Goal: Transaction & Acquisition: Book appointment/travel/reservation

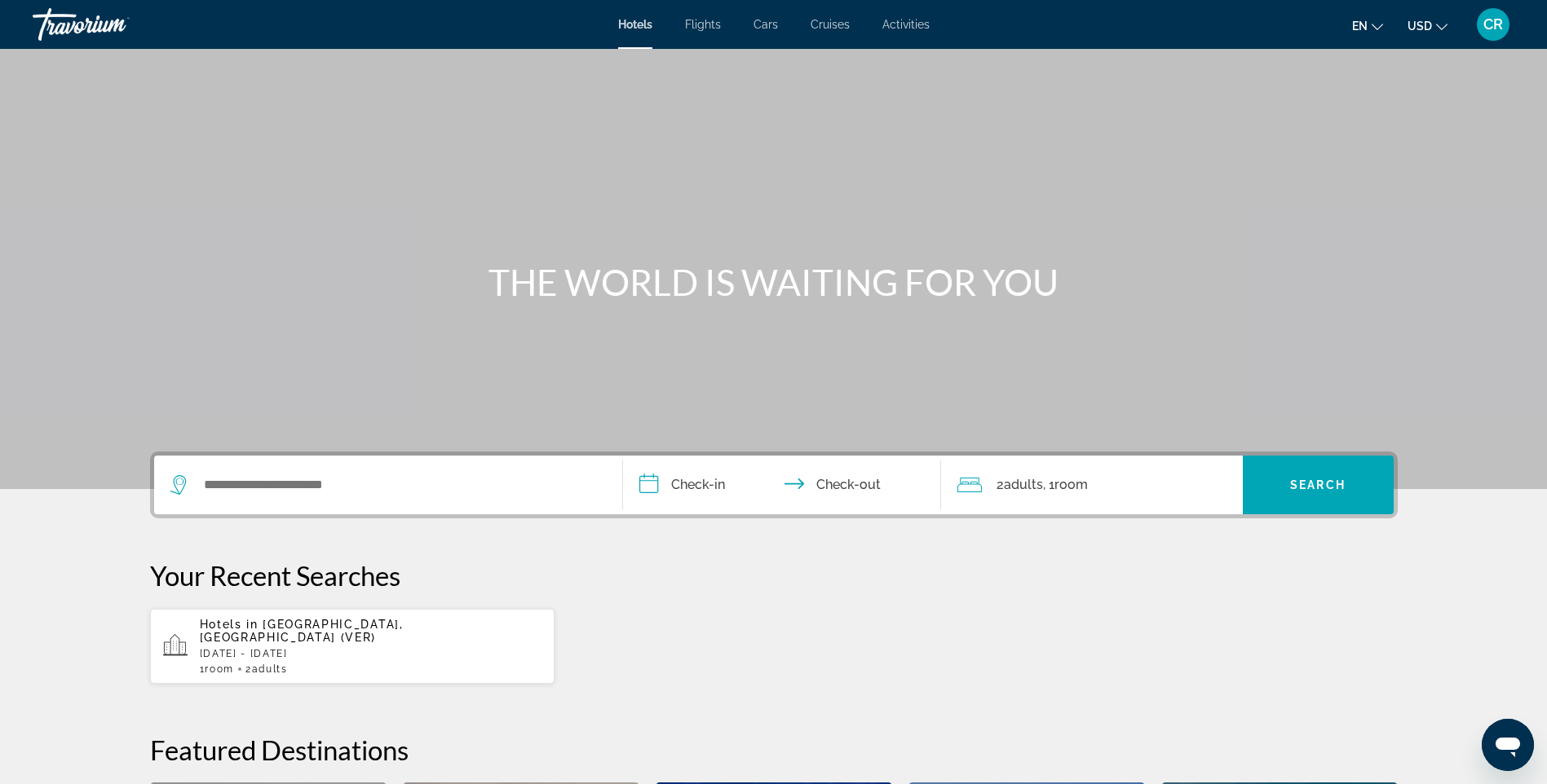
click at [414, 497] on div "Search widget" at bounding box center [387, 485] width 435 height 59
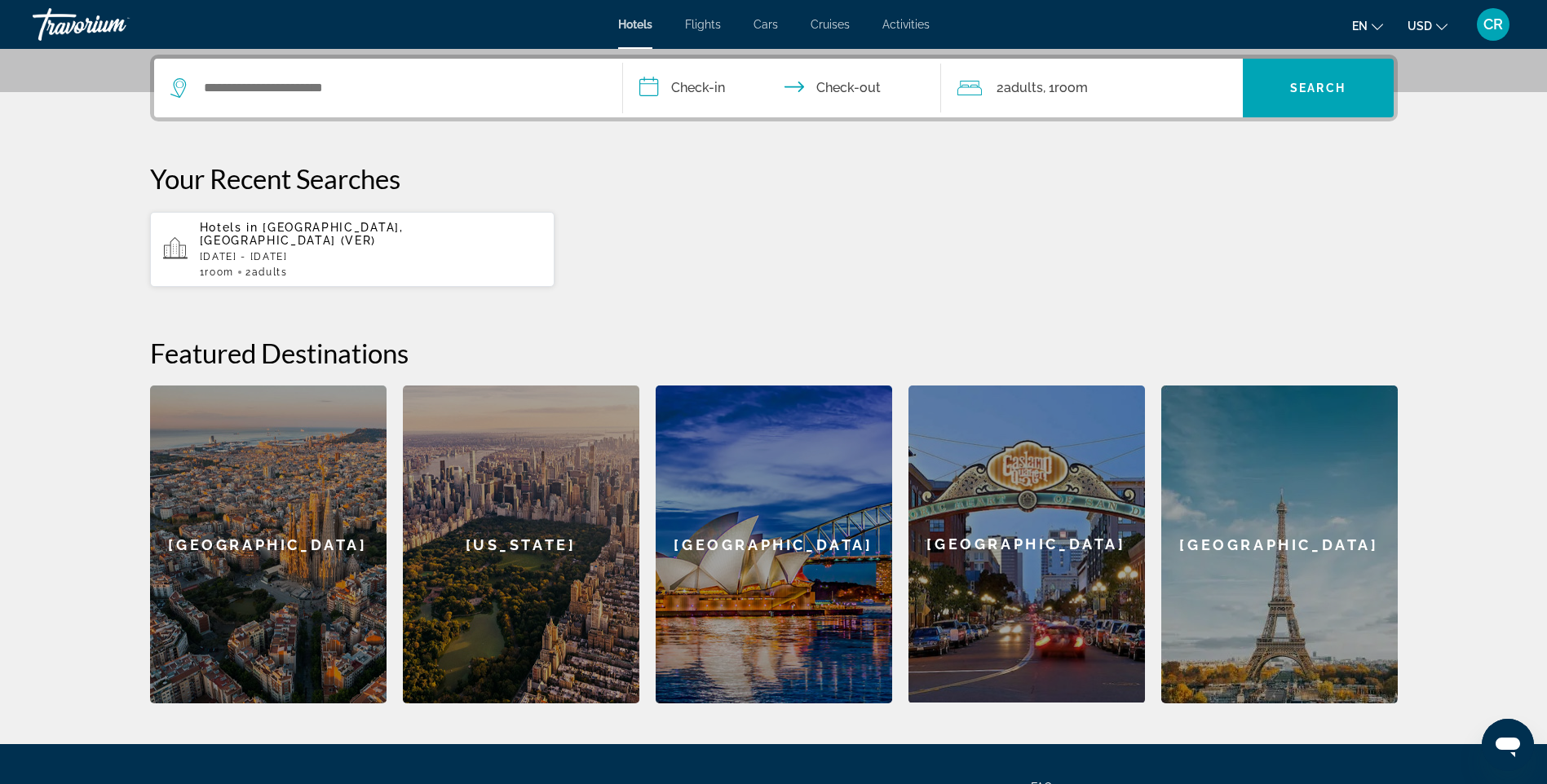
scroll to position [399, 0]
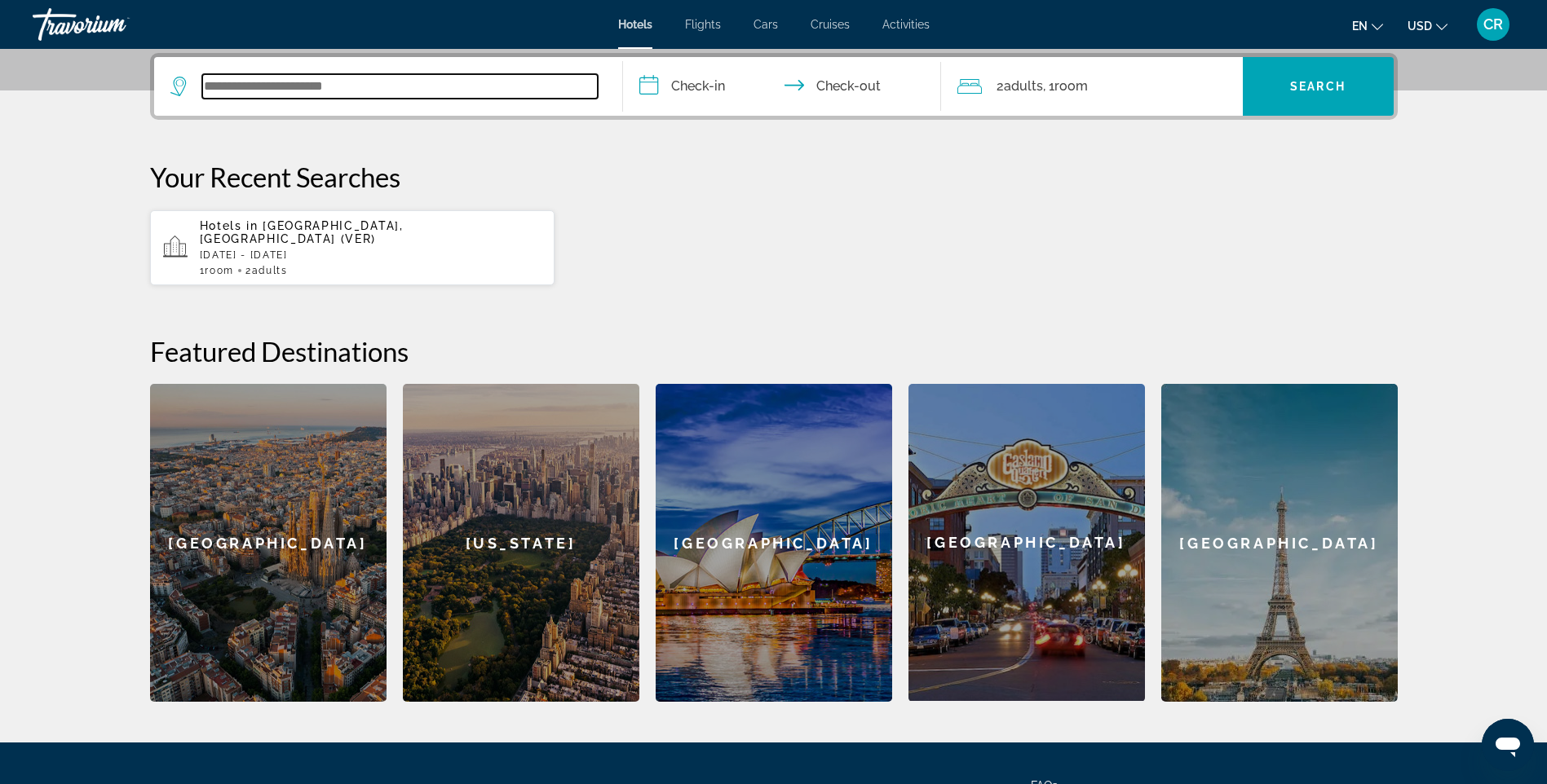
click at [369, 84] on input "Search widget" at bounding box center [399, 87] width 395 height 25
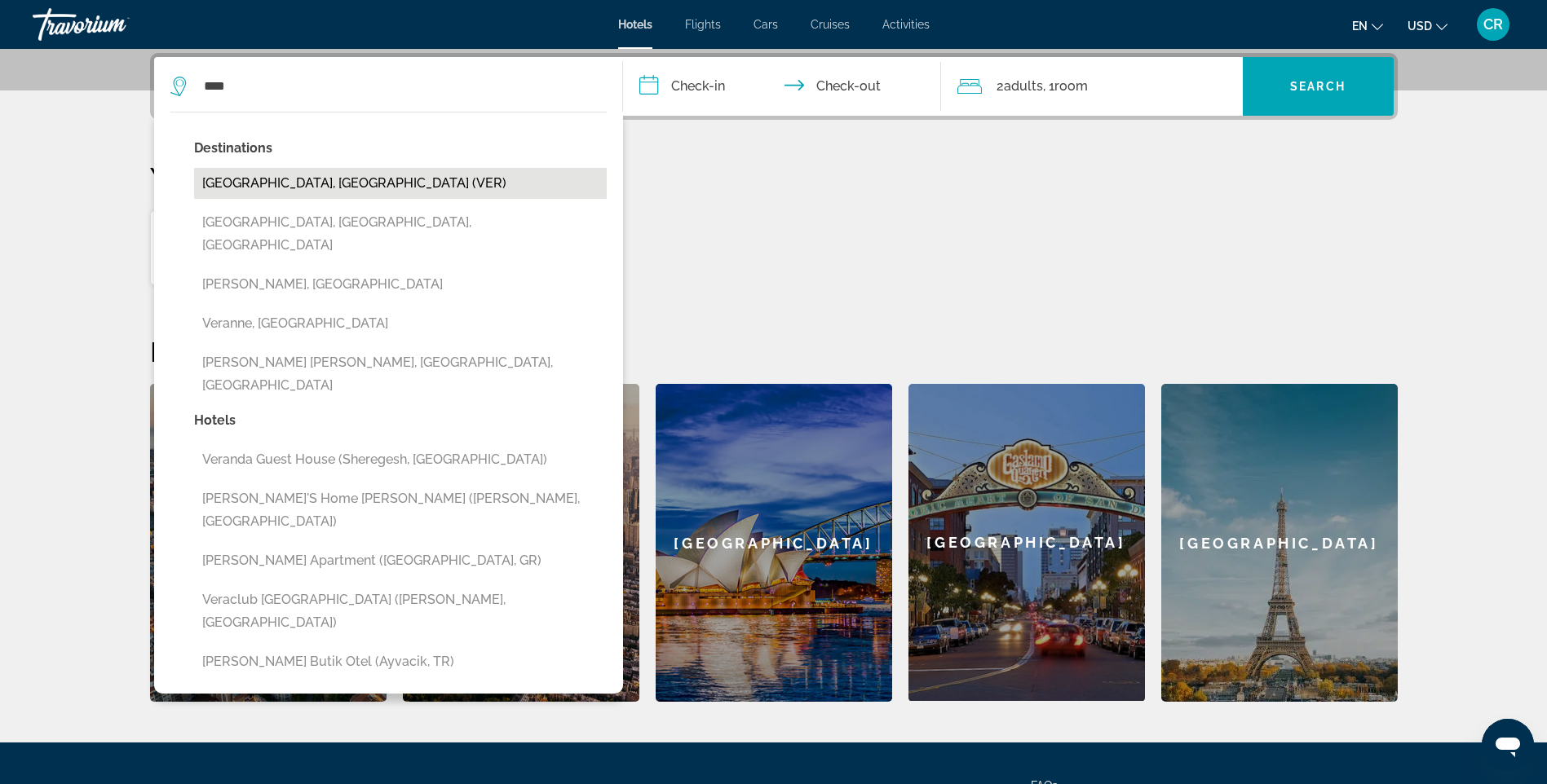
click at [363, 183] on button "[GEOGRAPHIC_DATA], [GEOGRAPHIC_DATA] (VER)" at bounding box center [400, 183] width 412 height 31
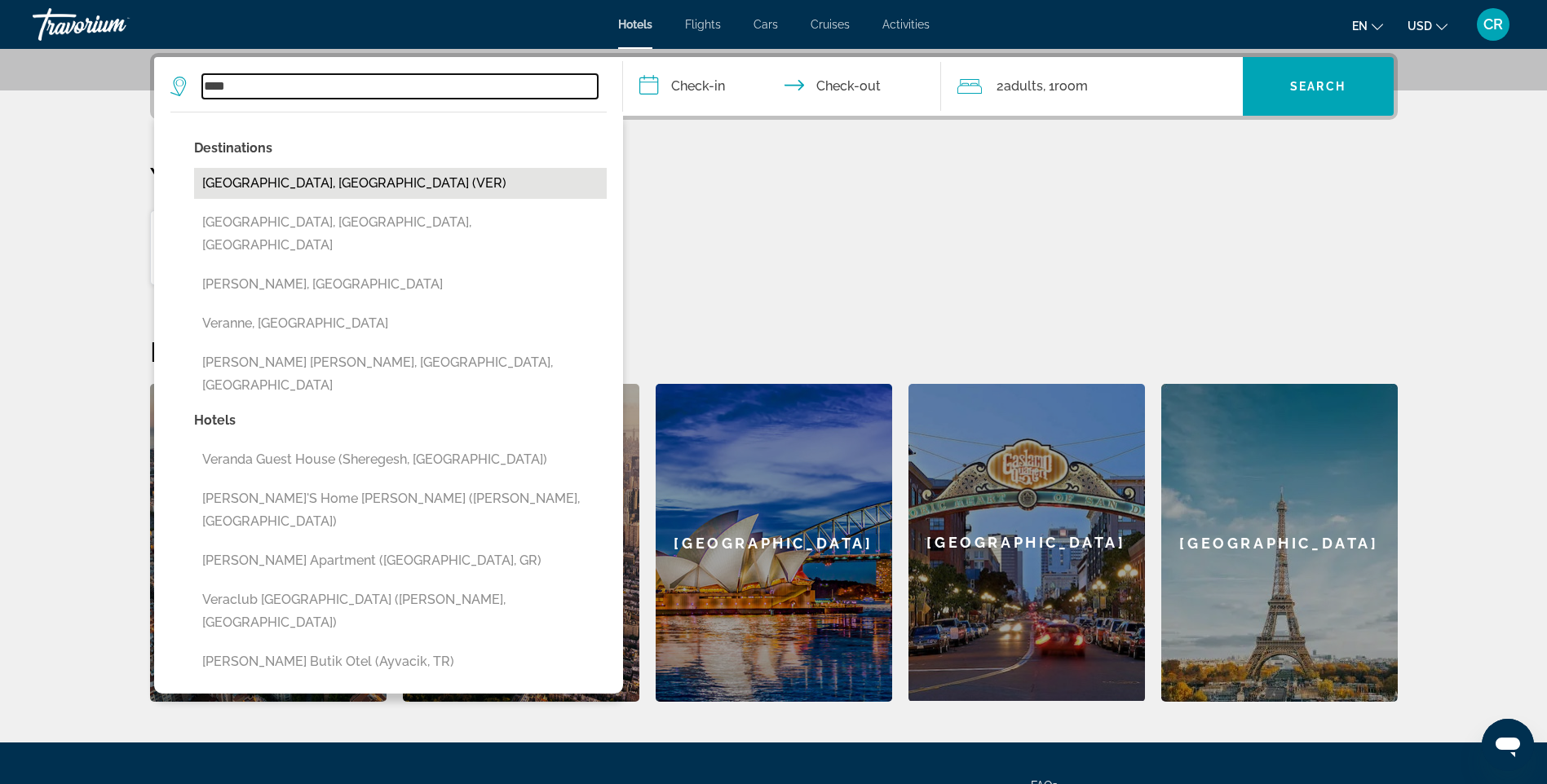
type input "**********"
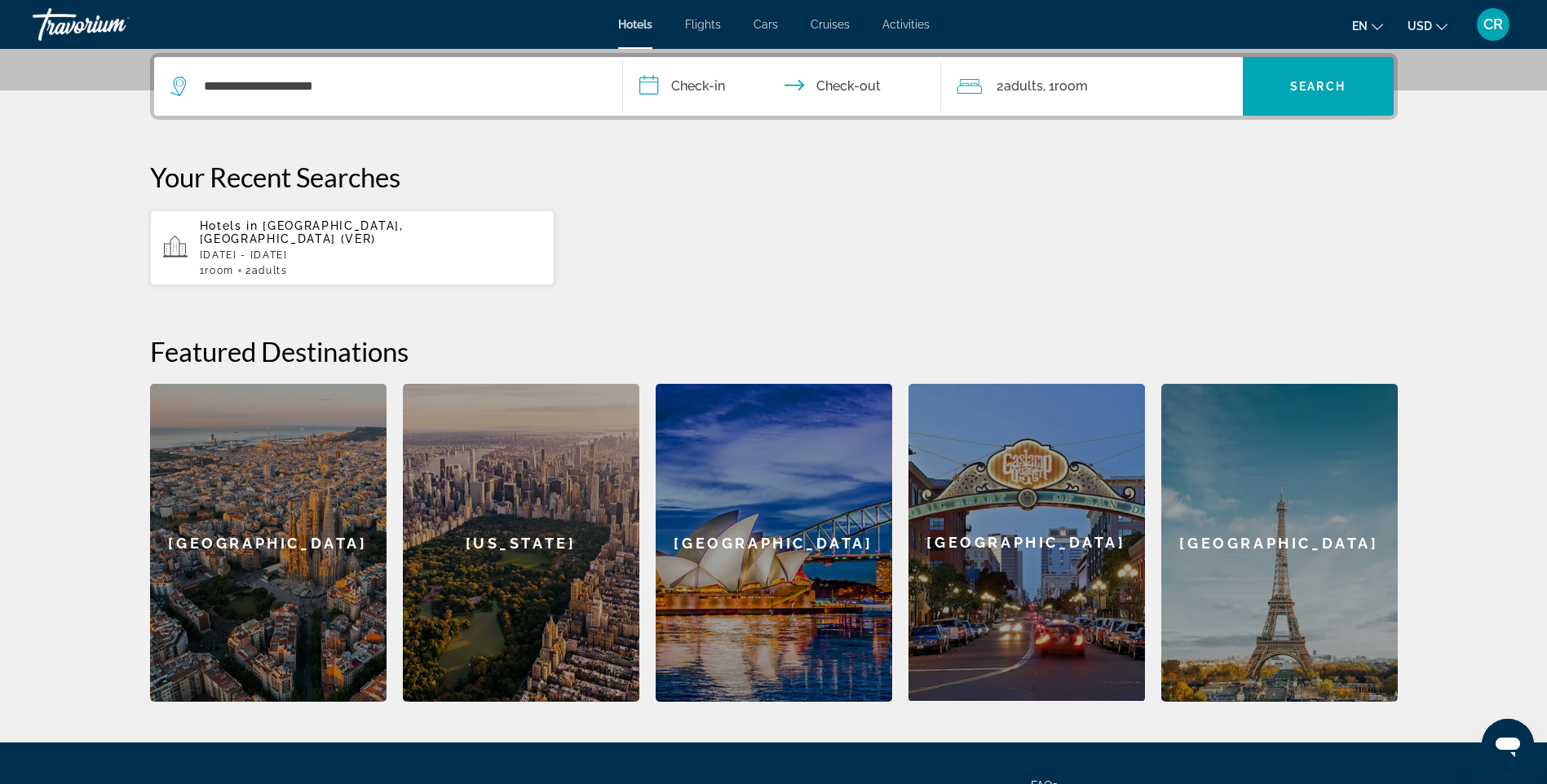
click at [716, 92] on input "**********" at bounding box center [785, 89] width 325 height 64
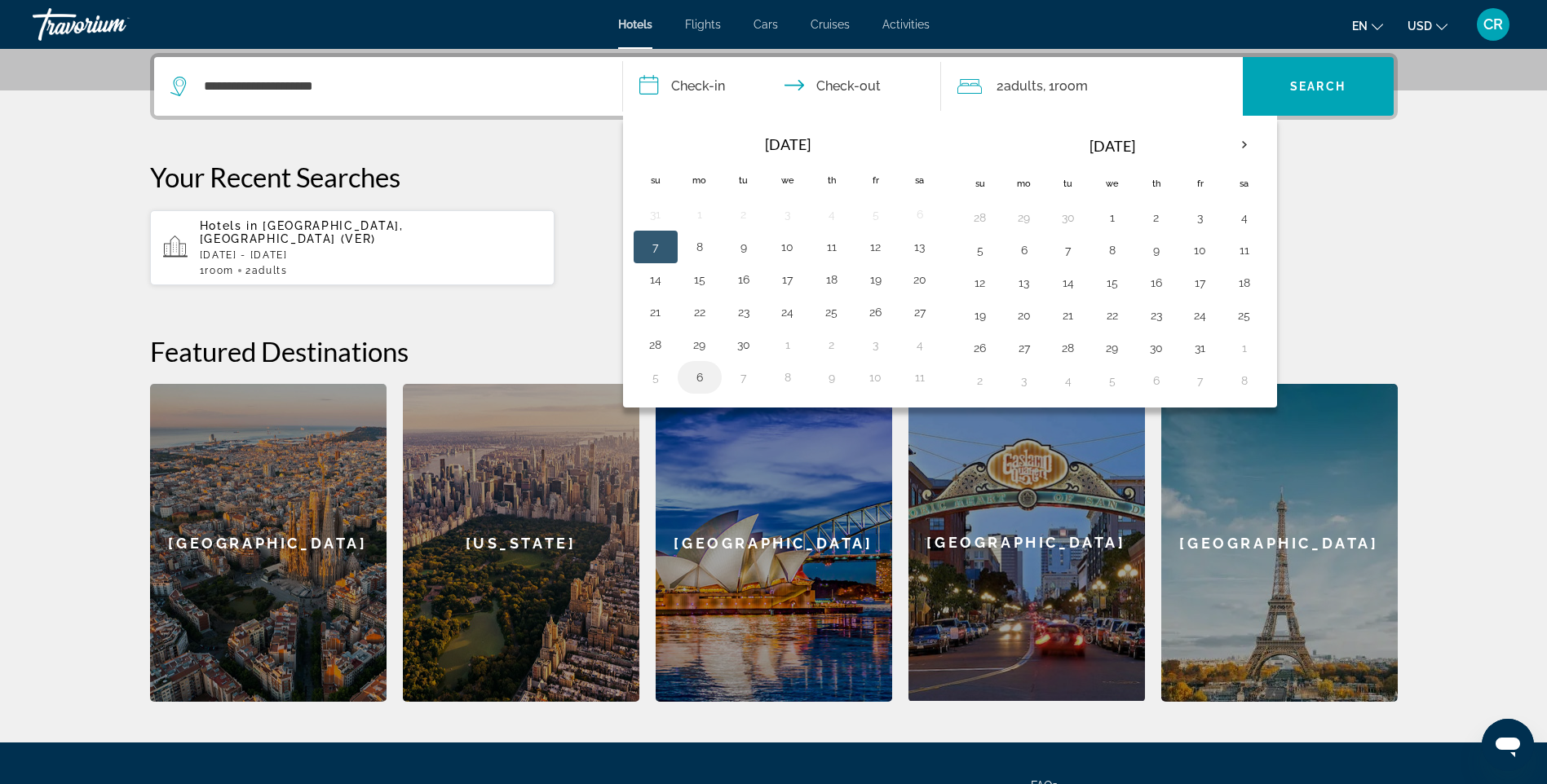
click at [703, 368] on button "6" at bounding box center [700, 377] width 26 height 23
click at [706, 310] on button "22" at bounding box center [700, 311] width 26 height 23
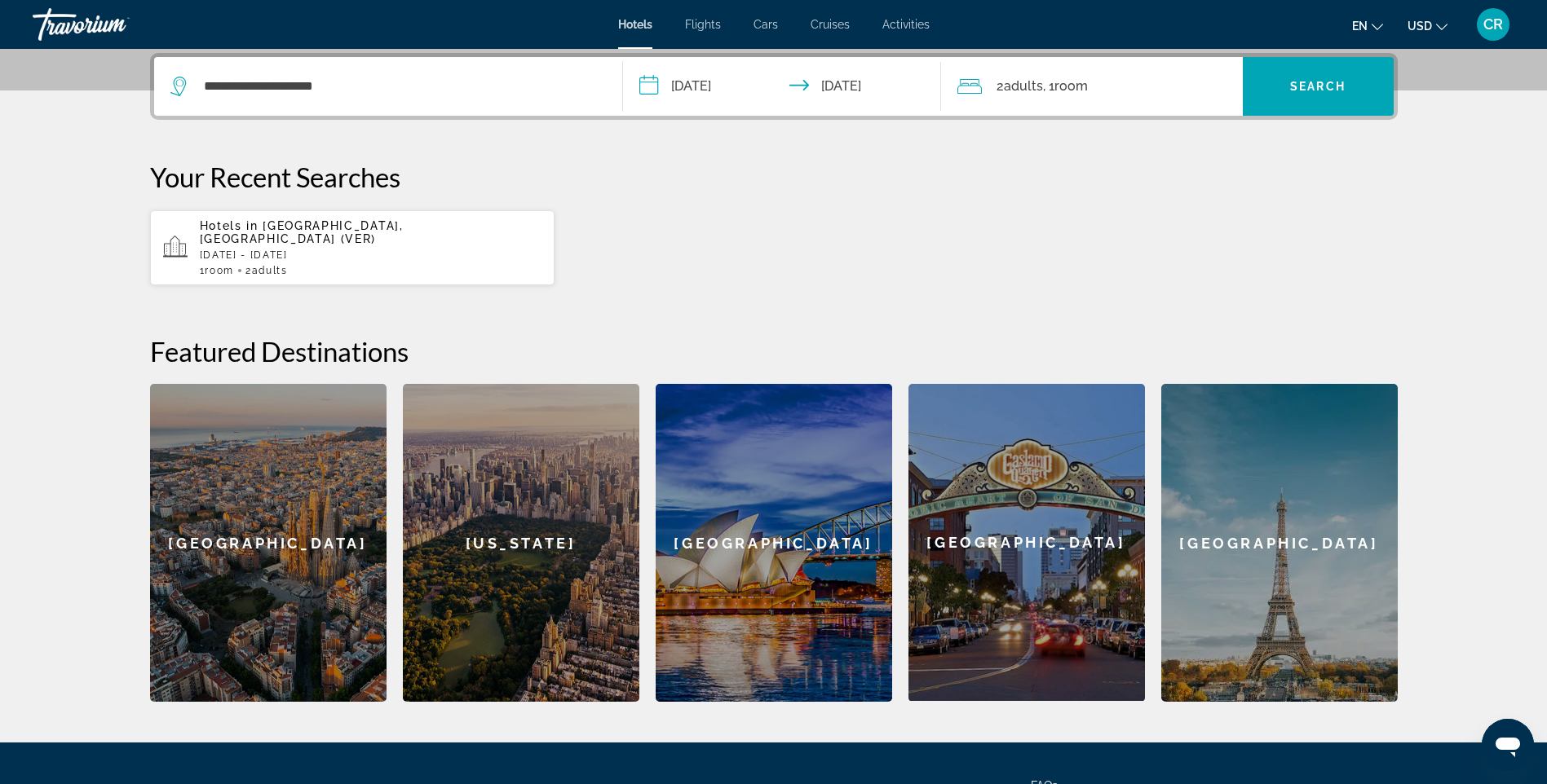
click at [856, 92] on input "**********" at bounding box center [785, 89] width 325 height 64
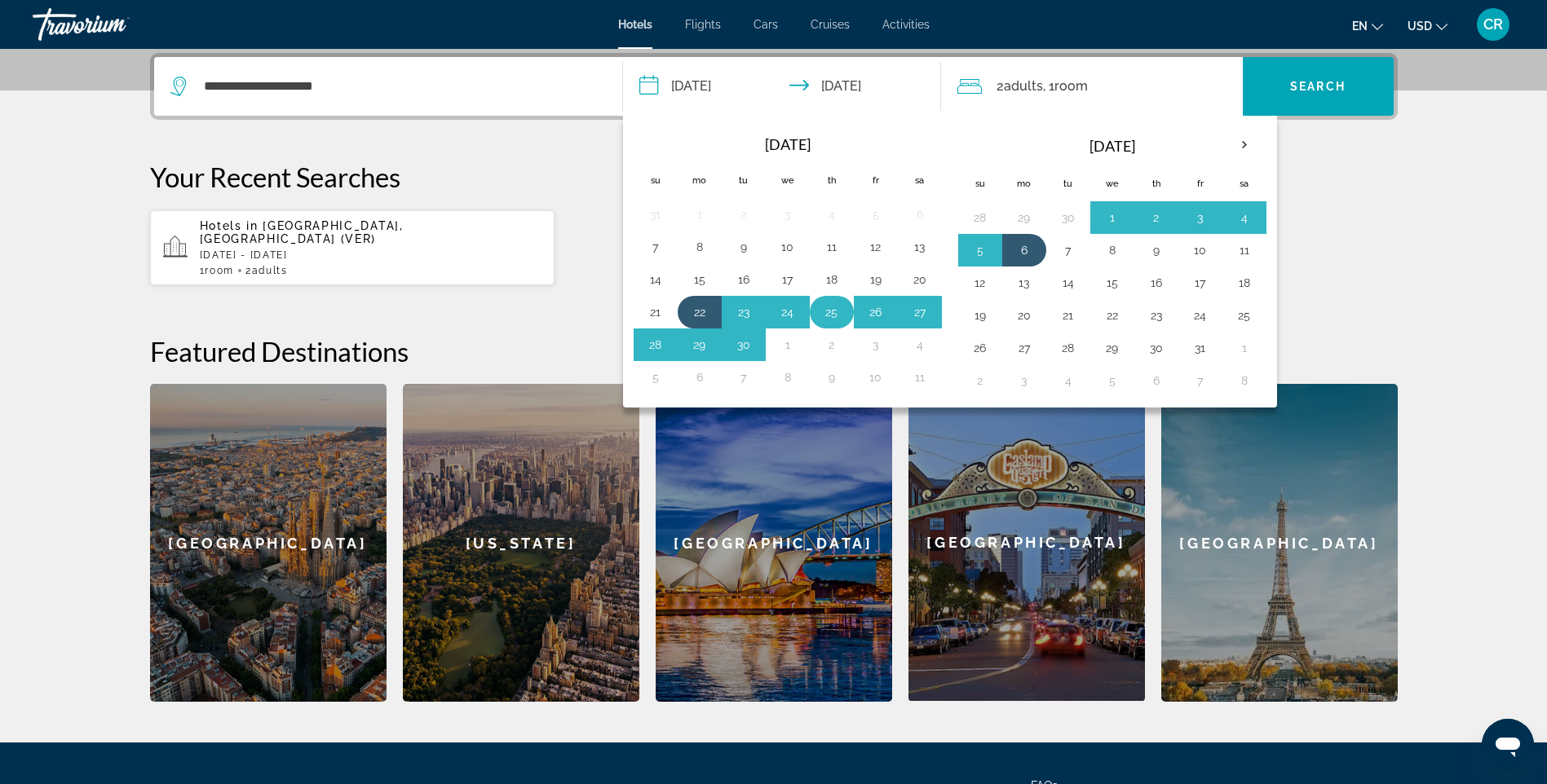
click at [818, 324] on td "25" at bounding box center [831, 311] width 44 height 33
click at [796, 312] on button "24" at bounding box center [787, 311] width 26 height 23
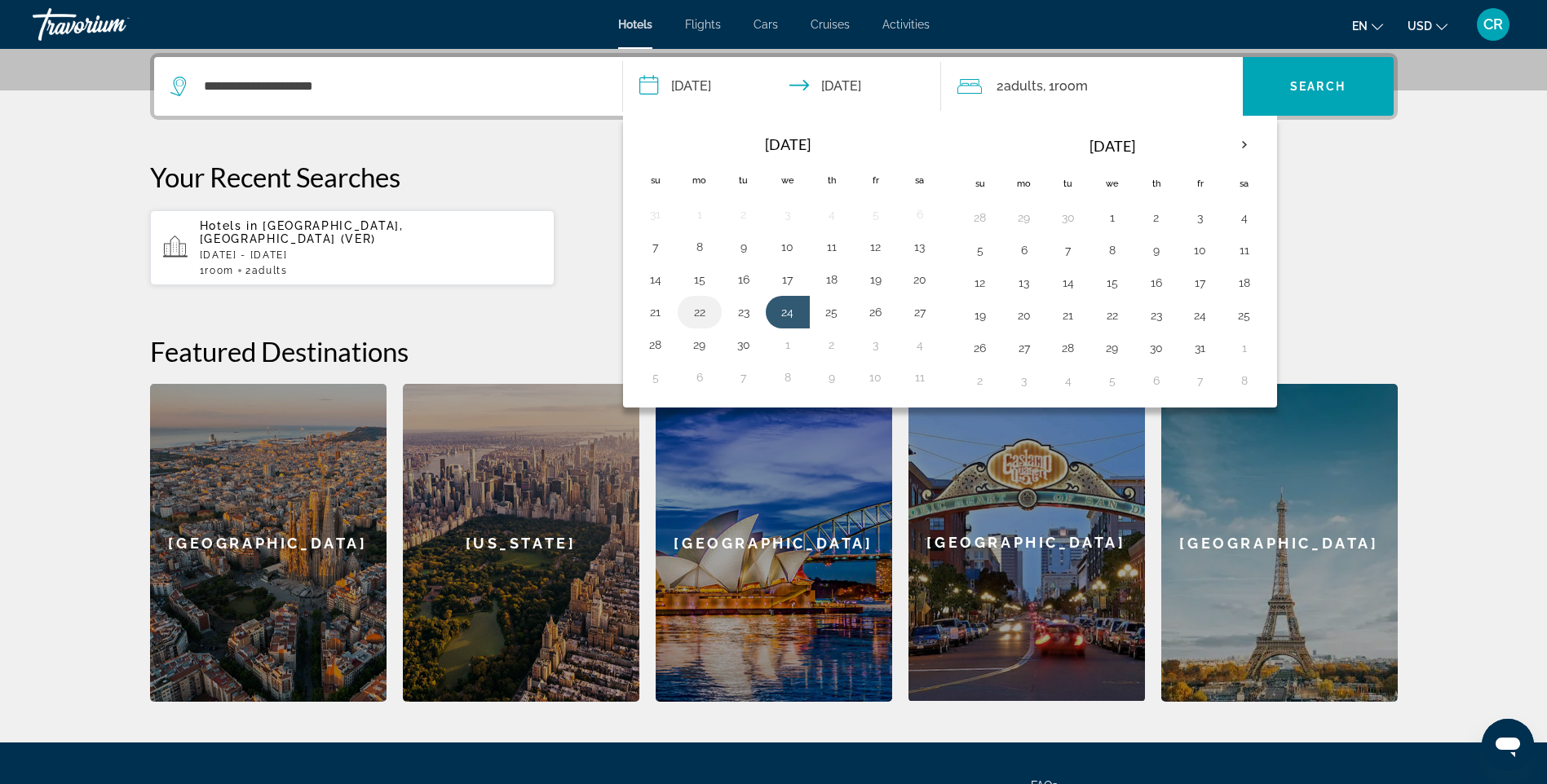
click at [692, 300] on button "22" at bounding box center [700, 311] width 26 height 23
type input "**********"
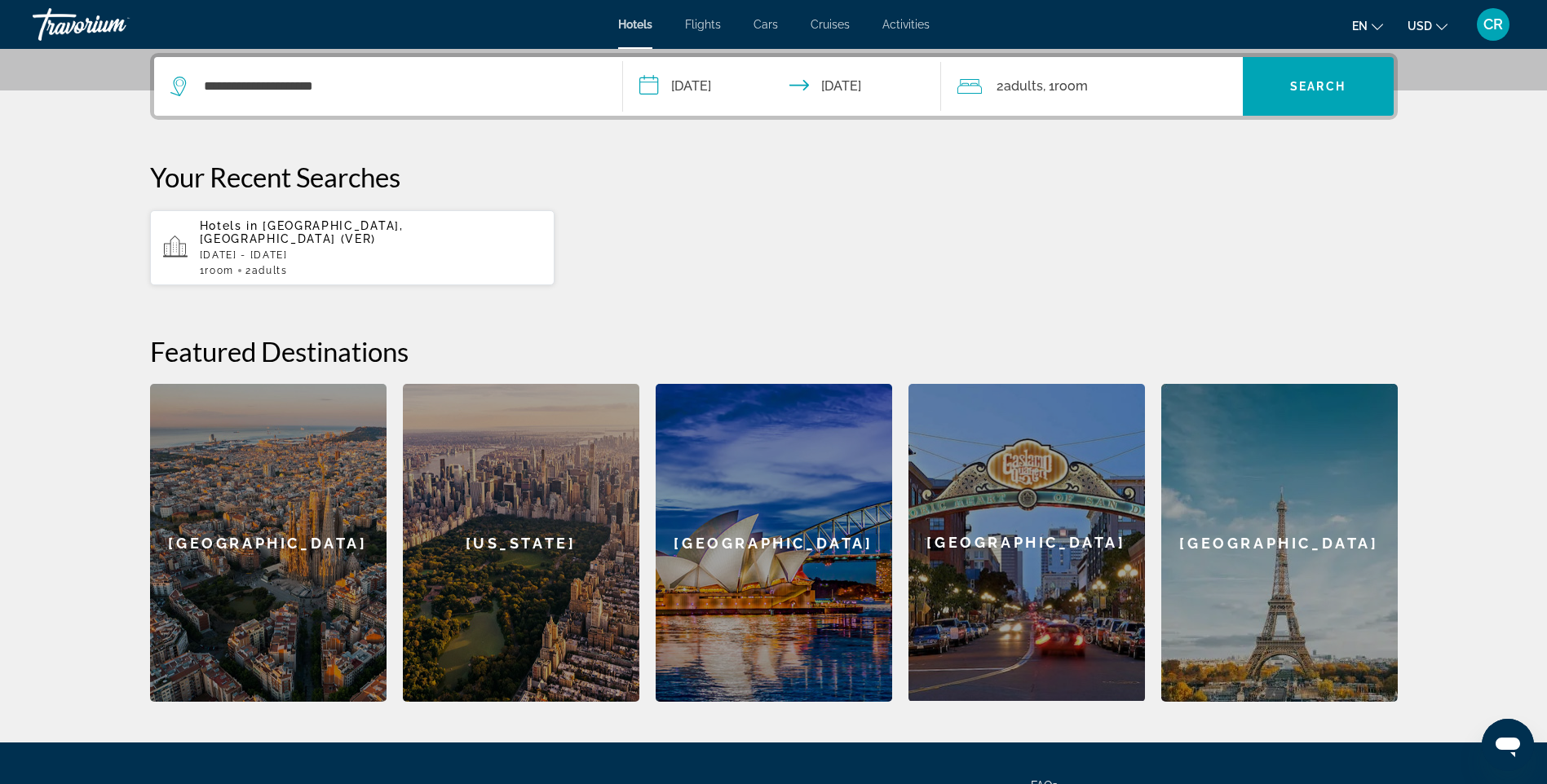
click at [686, 88] on input "**********" at bounding box center [785, 89] width 325 height 64
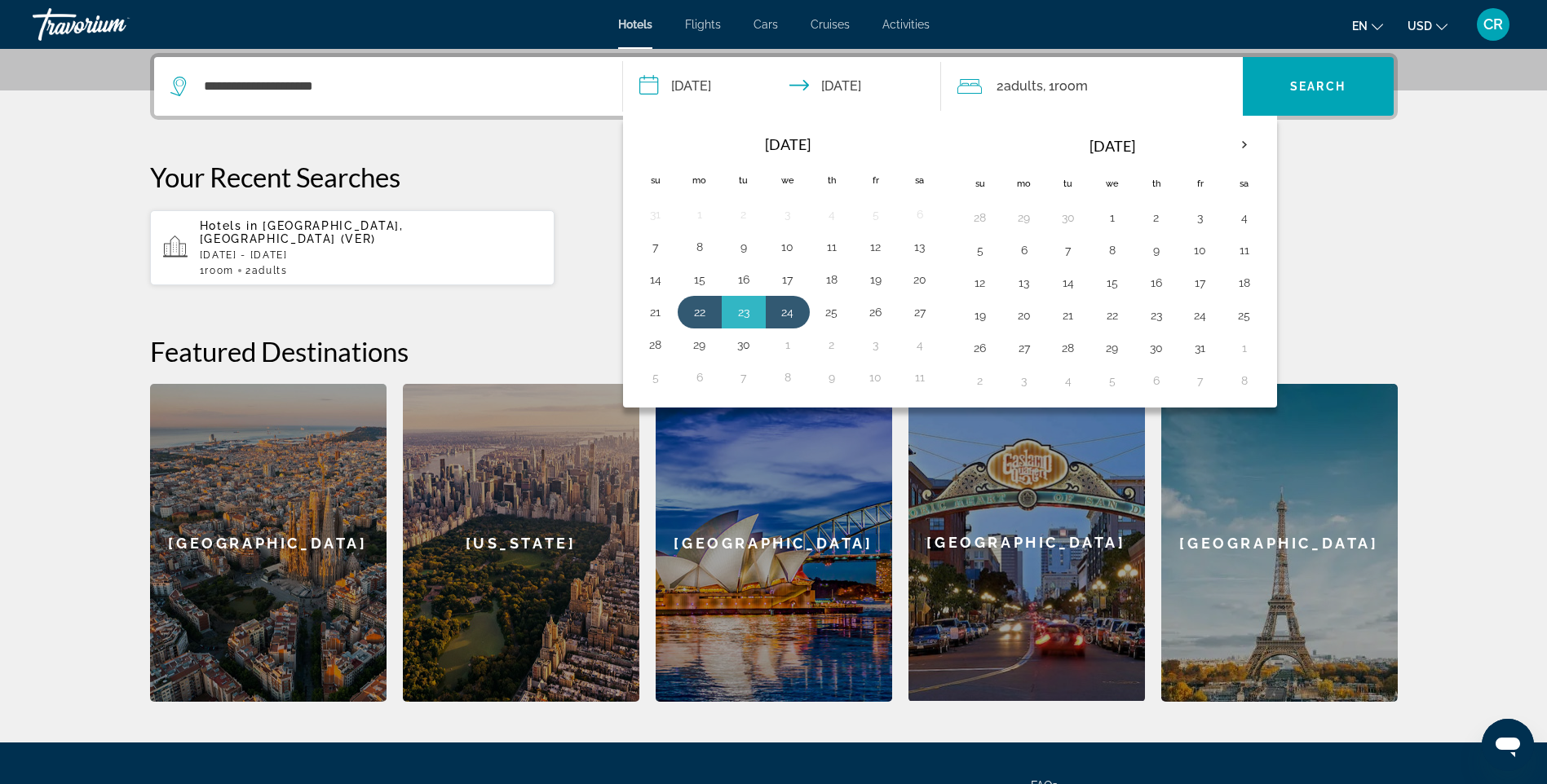
click at [595, 222] on div "Hotels in [GEOGRAPHIC_DATA], [GEOGRAPHIC_DATA] ([GEOGRAPHIC_DATA]) [DATE] - [DA…" at bounding box center [774, 247] width 1247 height 77
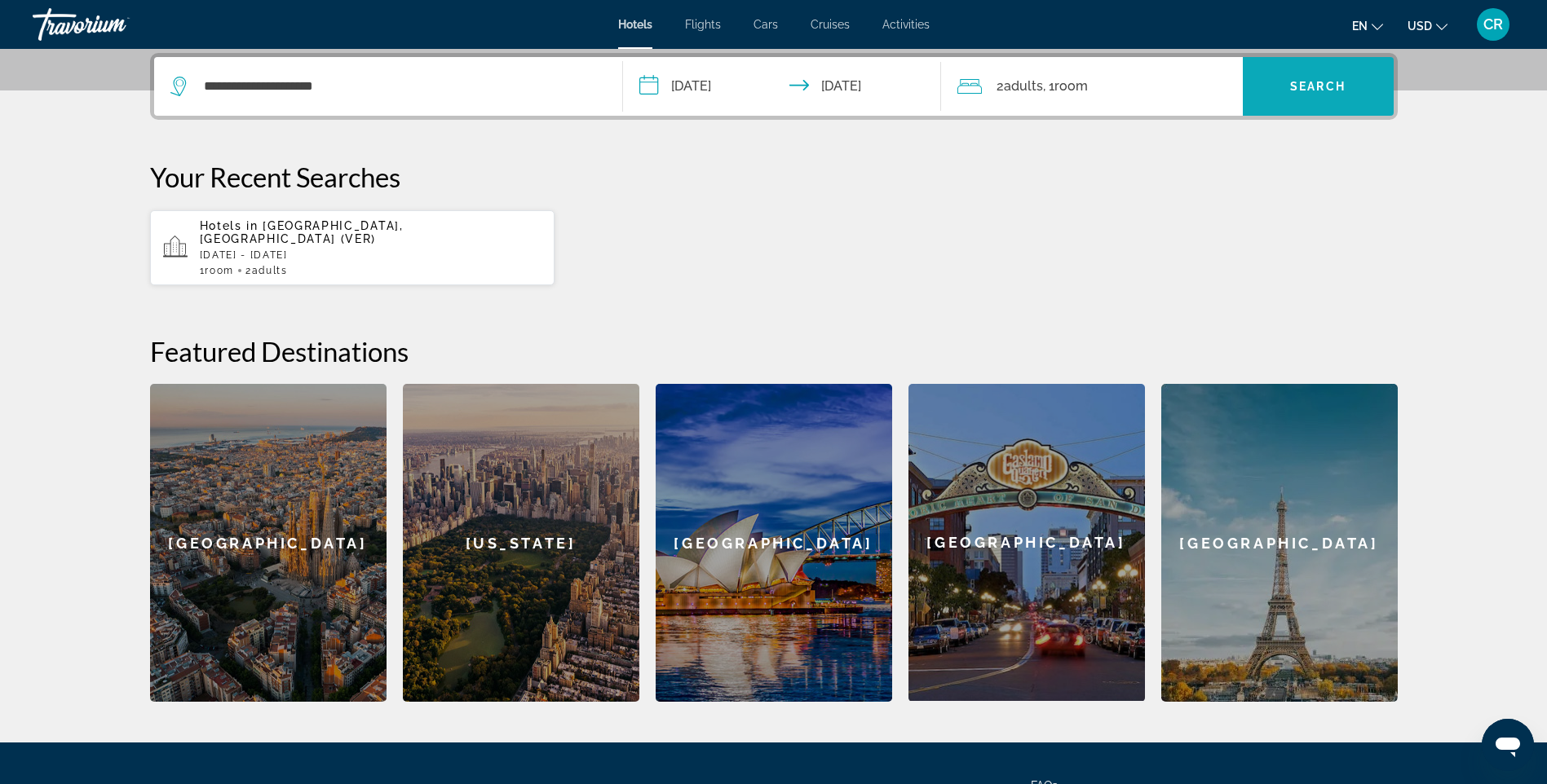
click at [1309, 83] on span "Search" at bounding box center [1318, 86] width 56 height 13
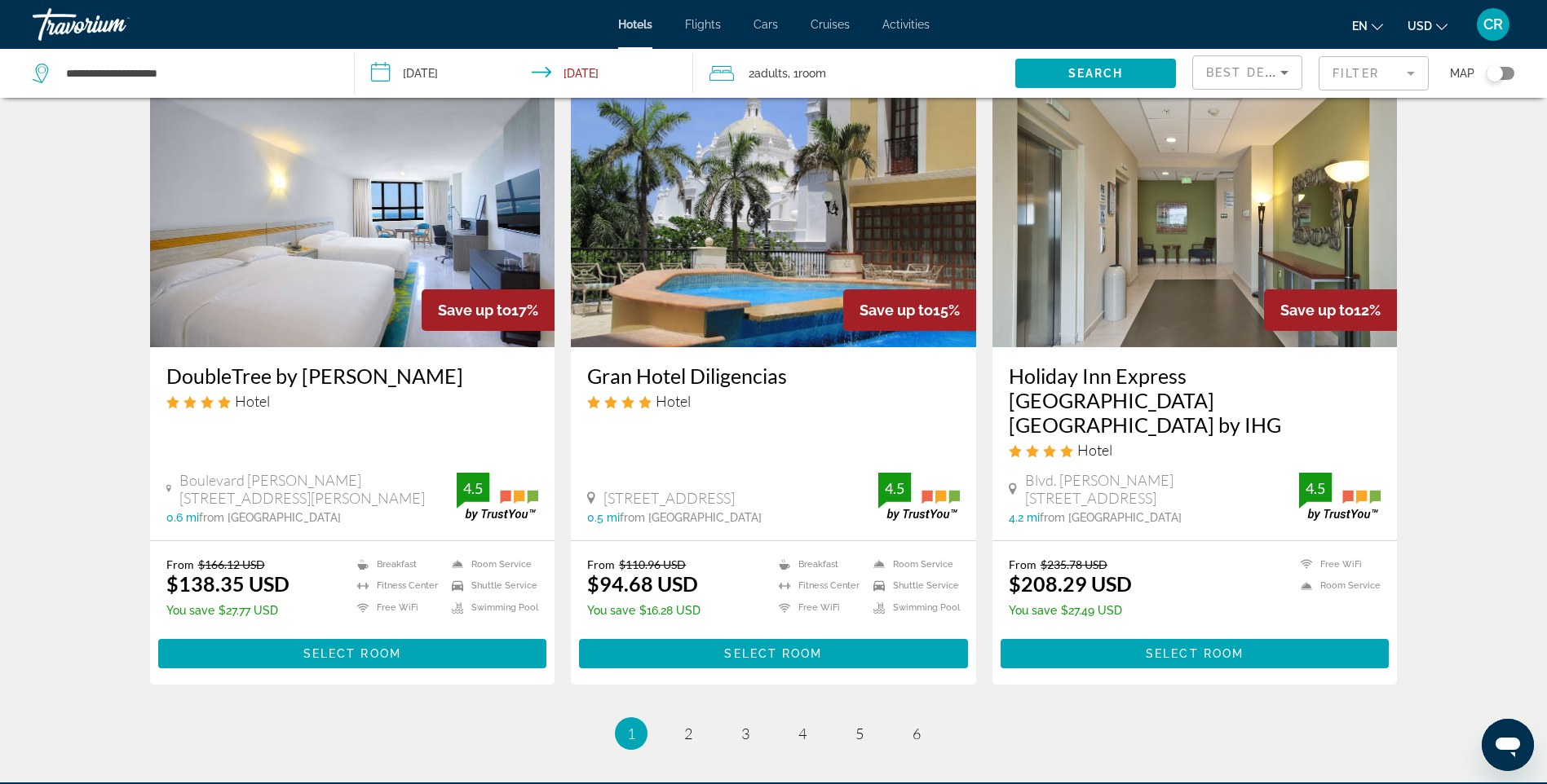
scroll to position [2017, 0]
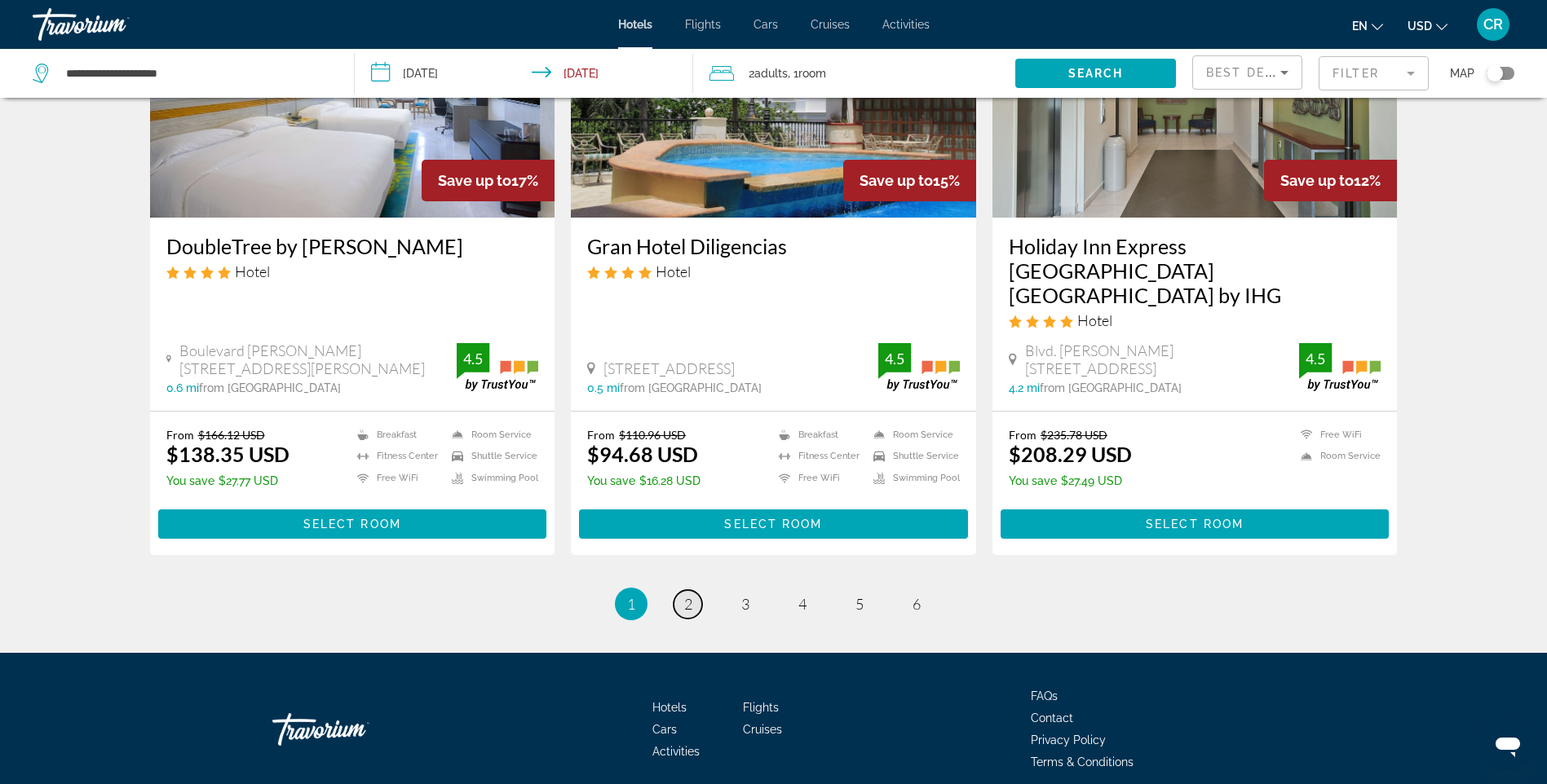
click at [681, 590] on link "page 2" at bounding box center [688, 604] width 29 height 29
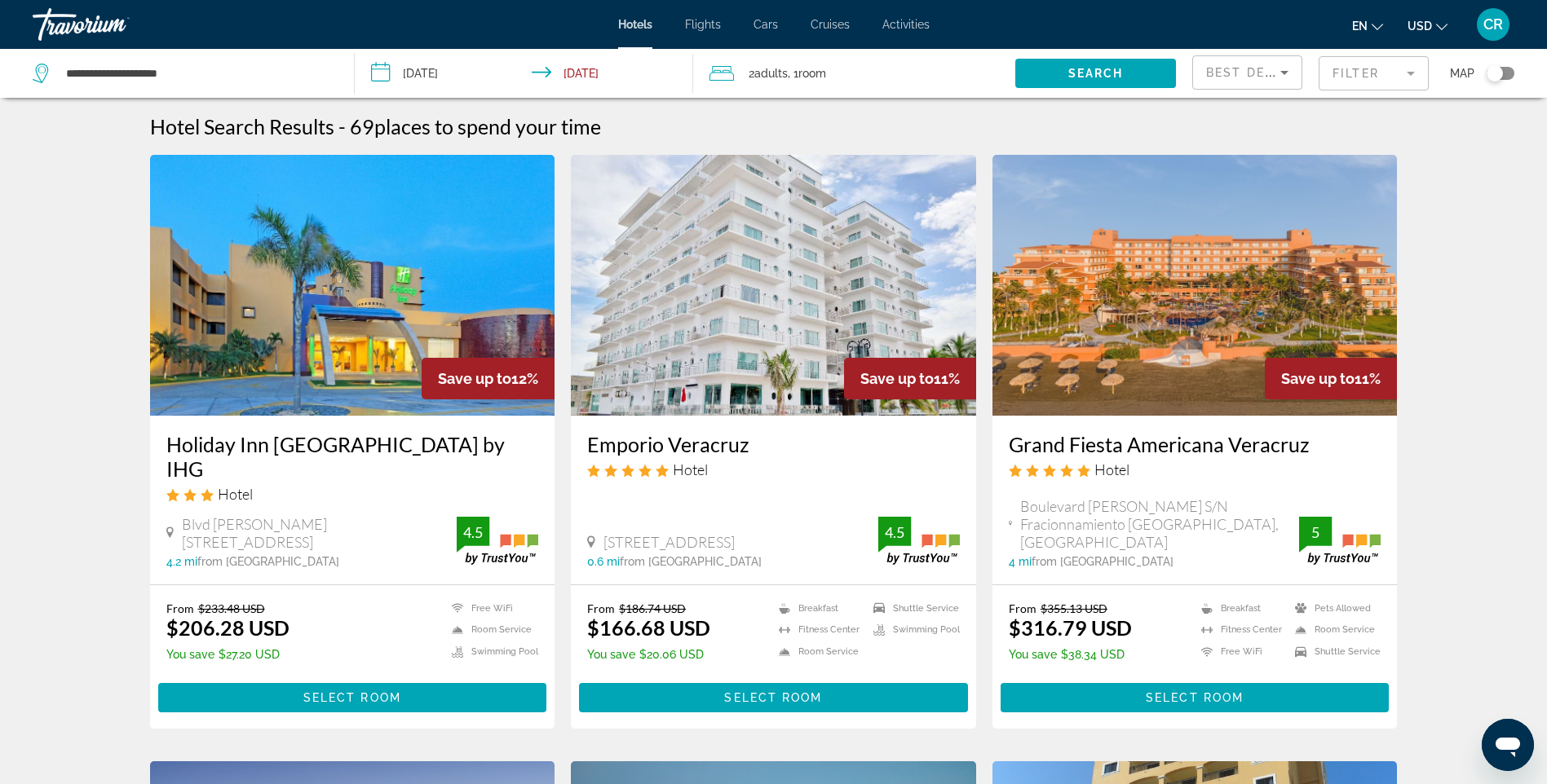
click at [1234, 444] on h3 "Grand Fiesta Americana Veracruz" at bounding box center [1195, 444] width 372 height 25
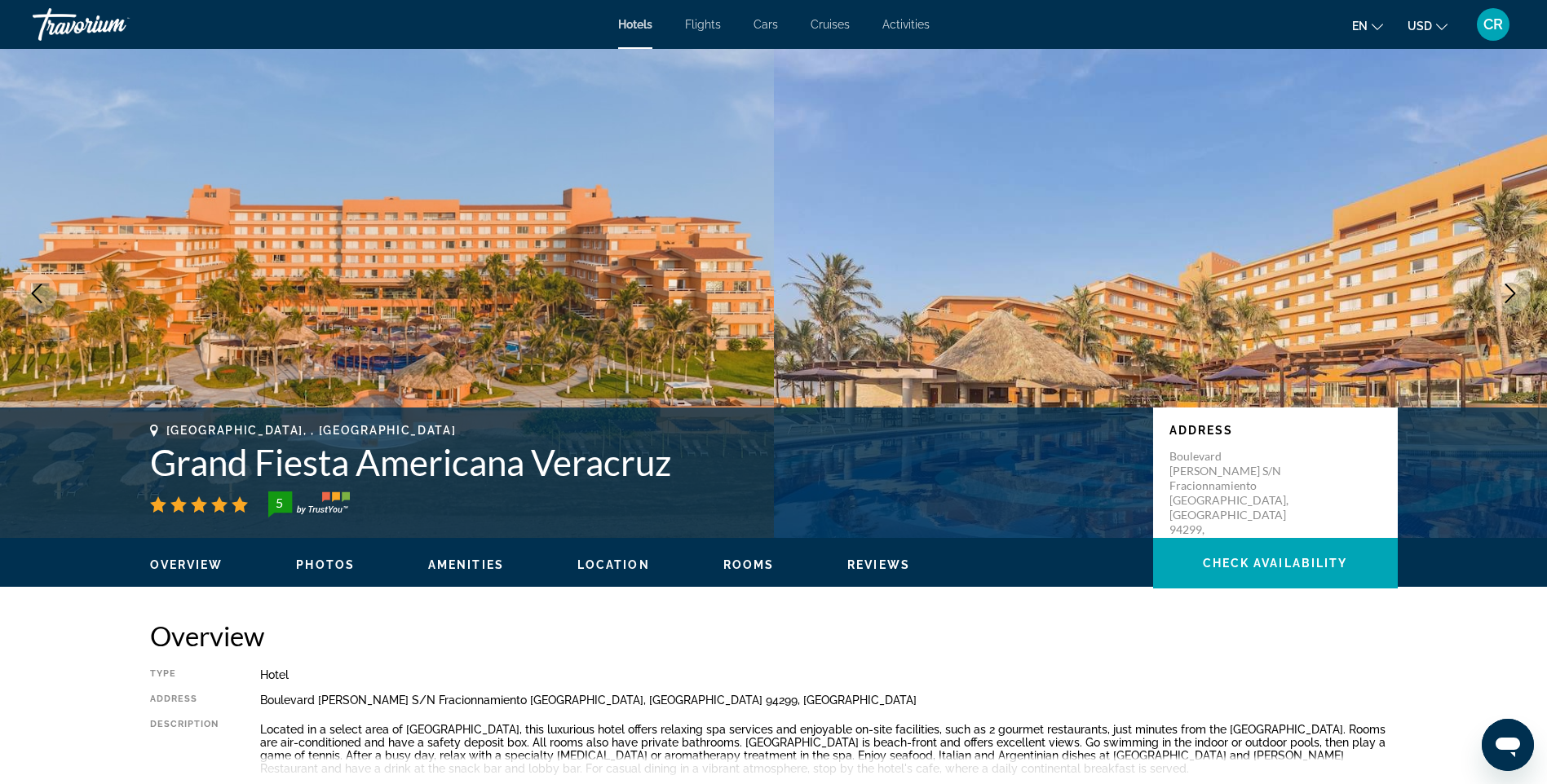
scroll to position [489, 0]
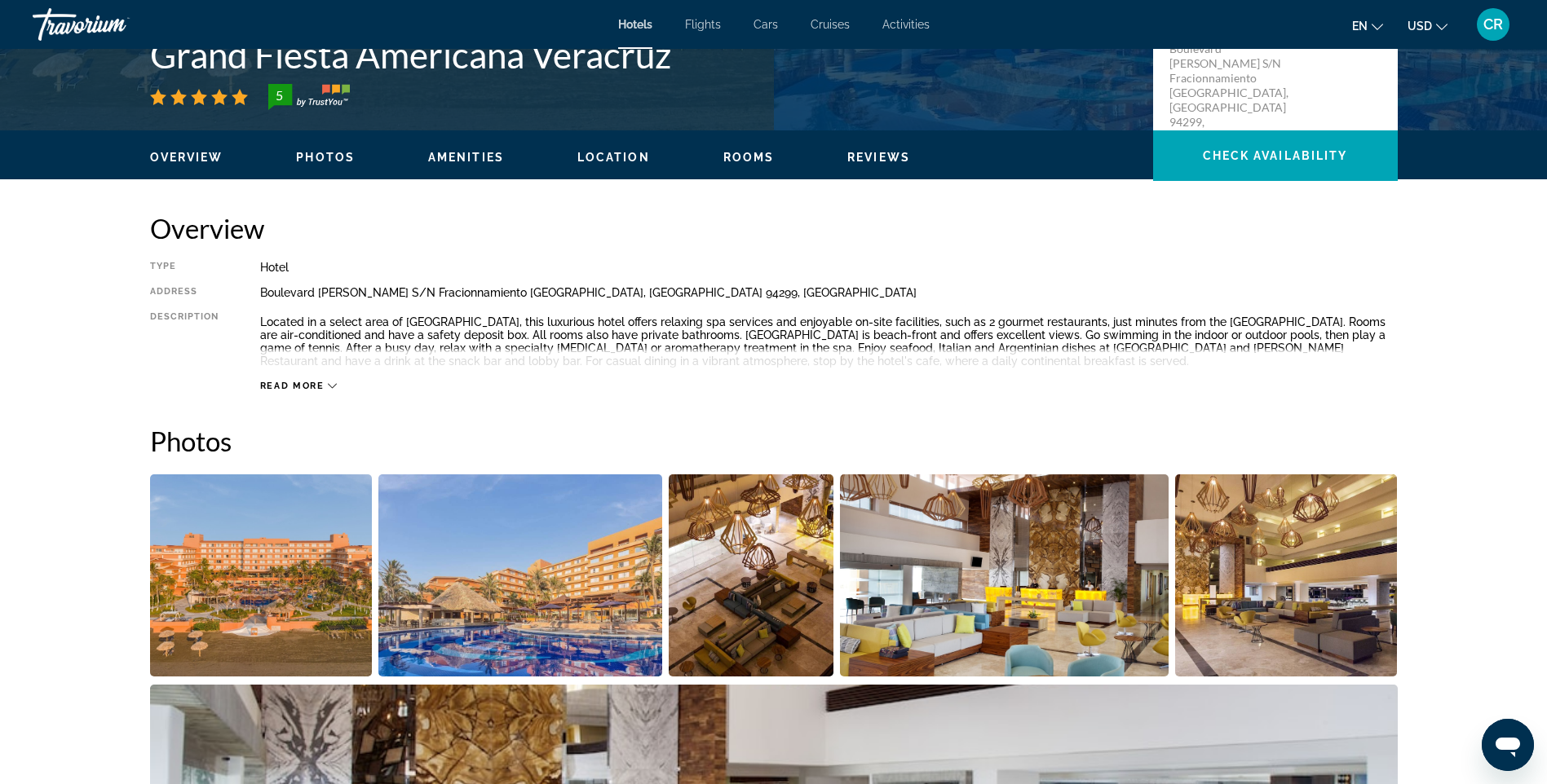
click at [762, 161] on span "Rooms" at bounding box center [749, 157] width 52 height 13
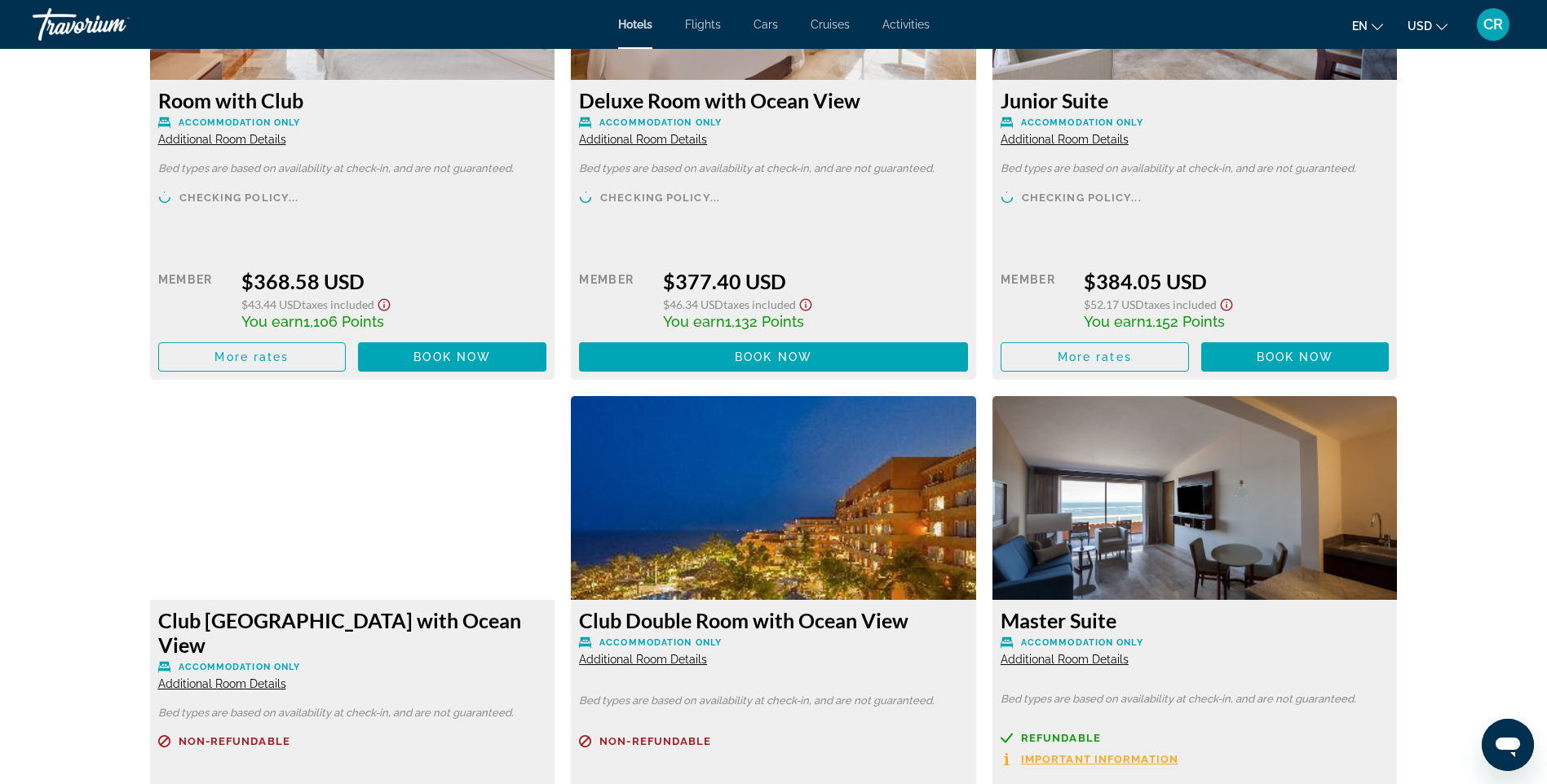
scroll to position [3714, 0]
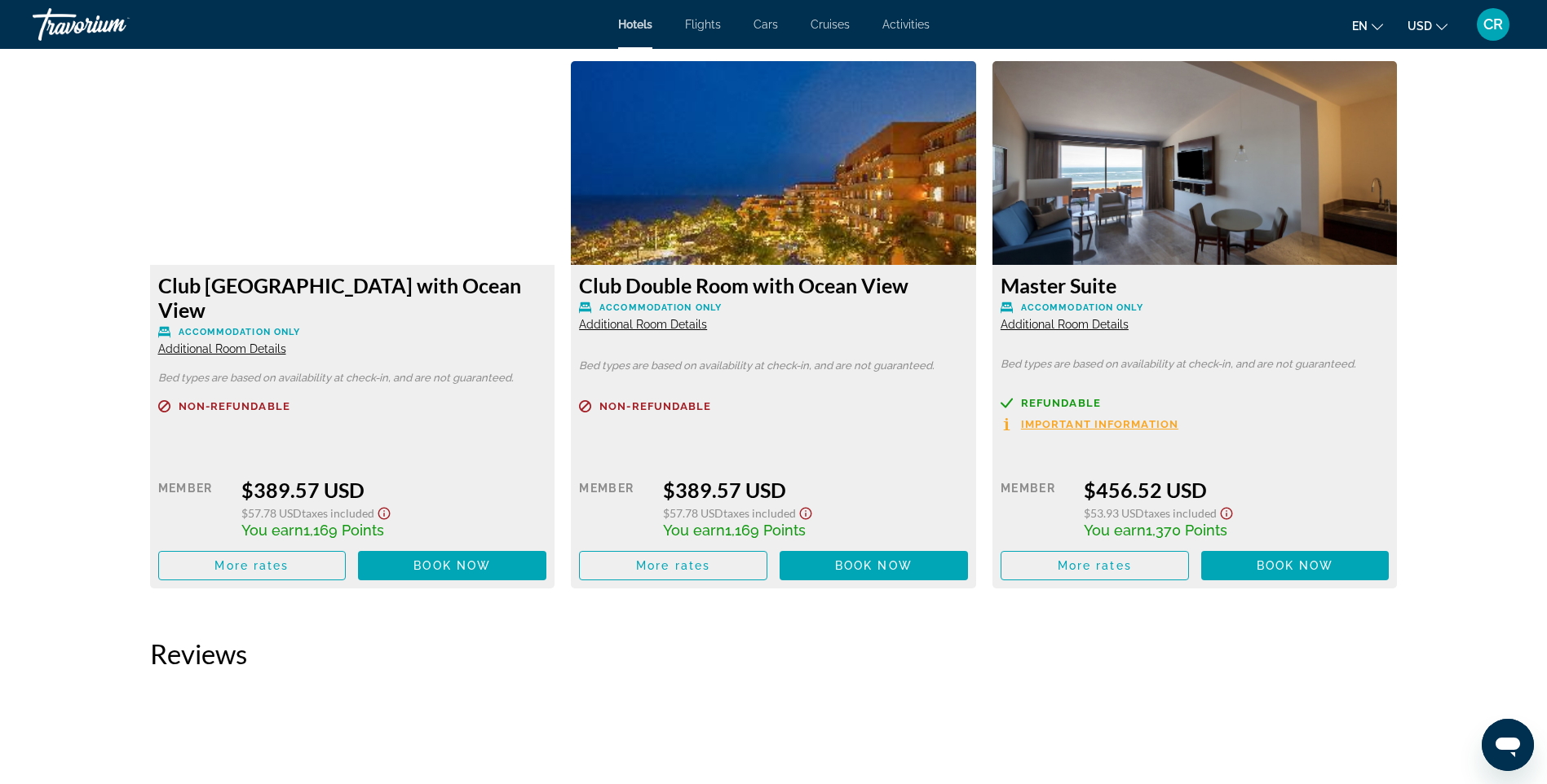
scroll to position [4019, 0]
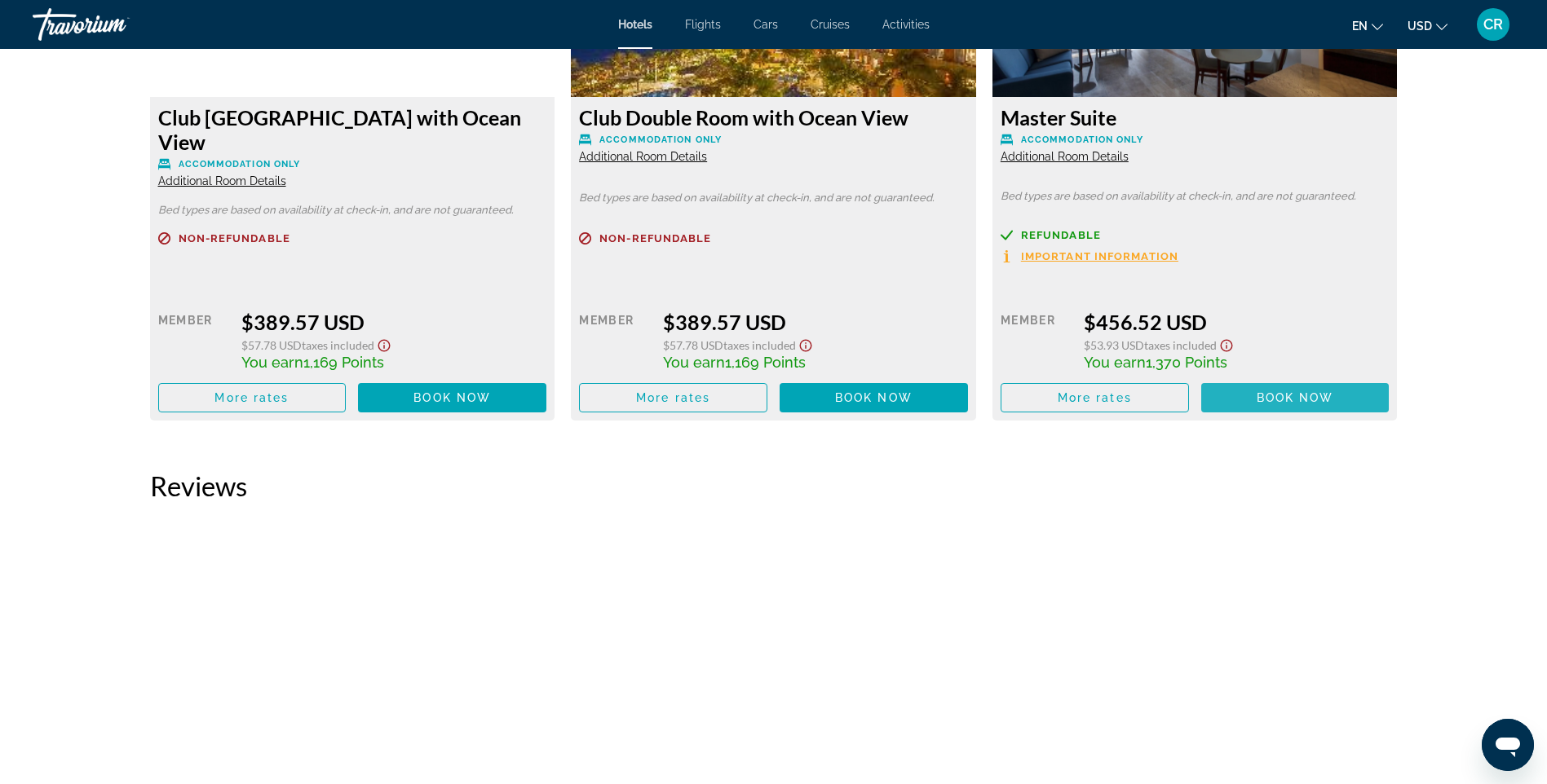
click at [1288, 378] on span "Main content" at bounding box center [1294, 397] width 188 height 39
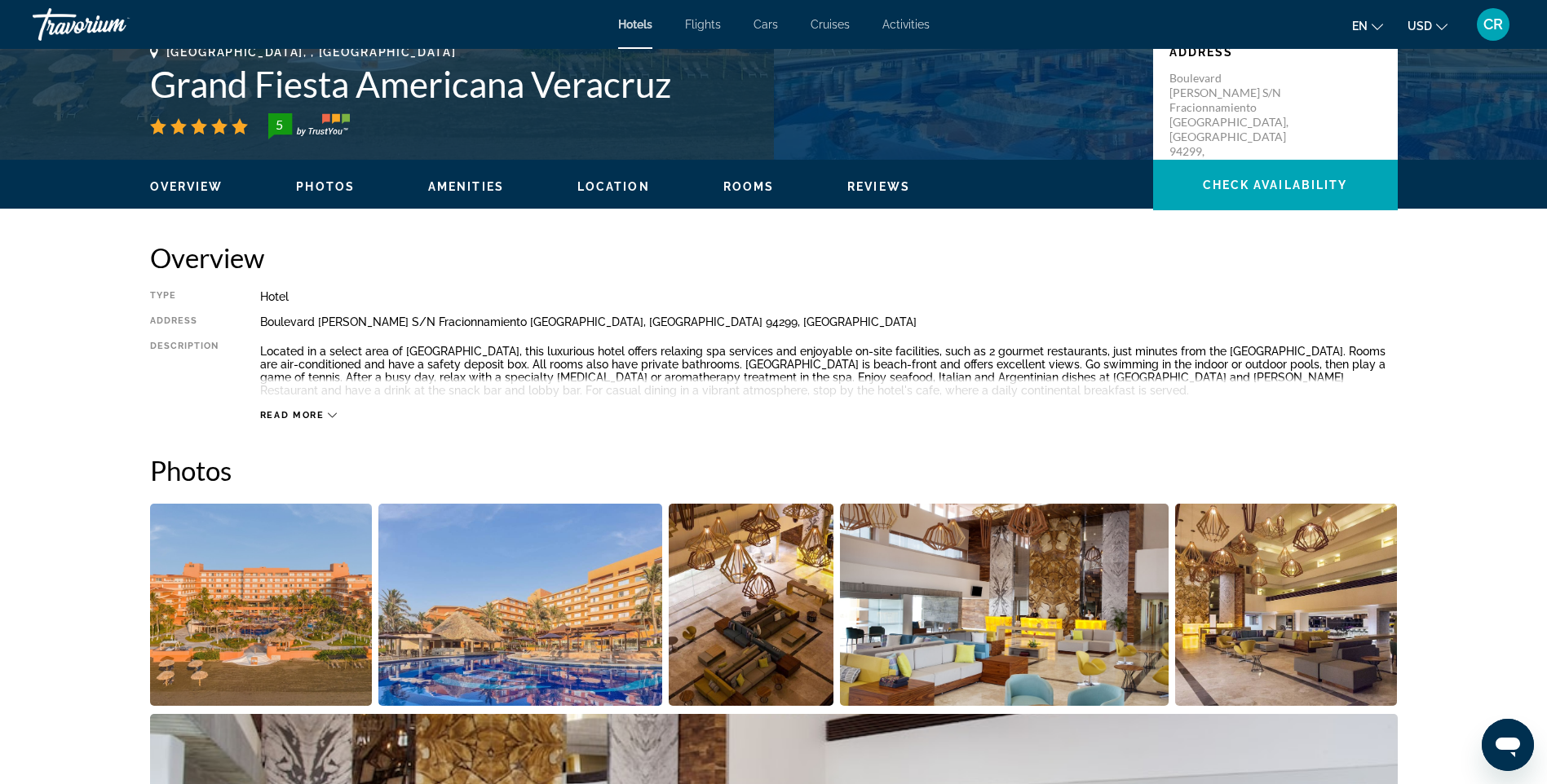
scroll to position [390, 0]
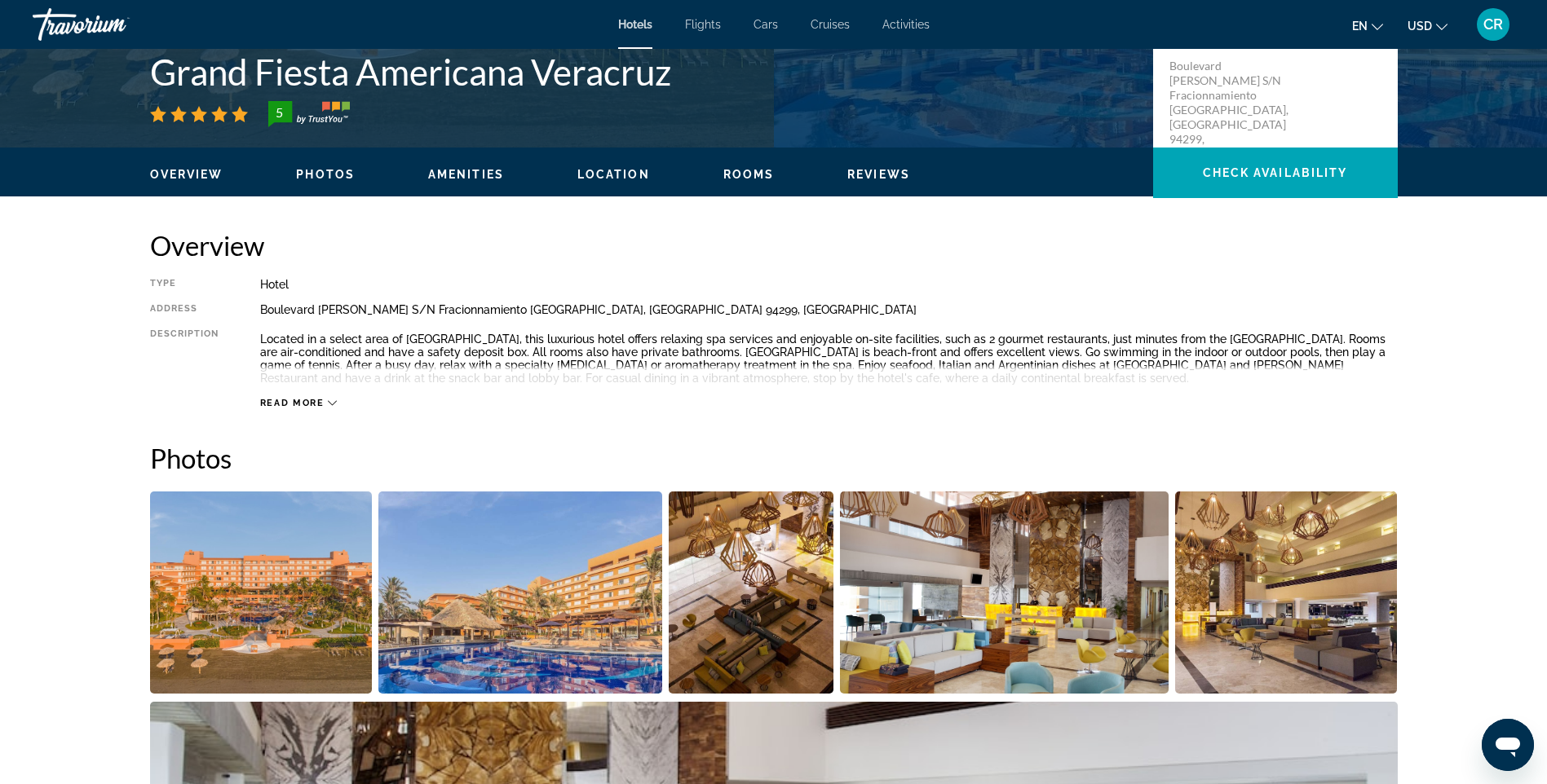
click at [330, 392] on div "Read more" at bounding box center [828, 386] width 1138 height 45
click at [318, 403] on span "Read more" at bounding box center [292, 403] width 65 height 11
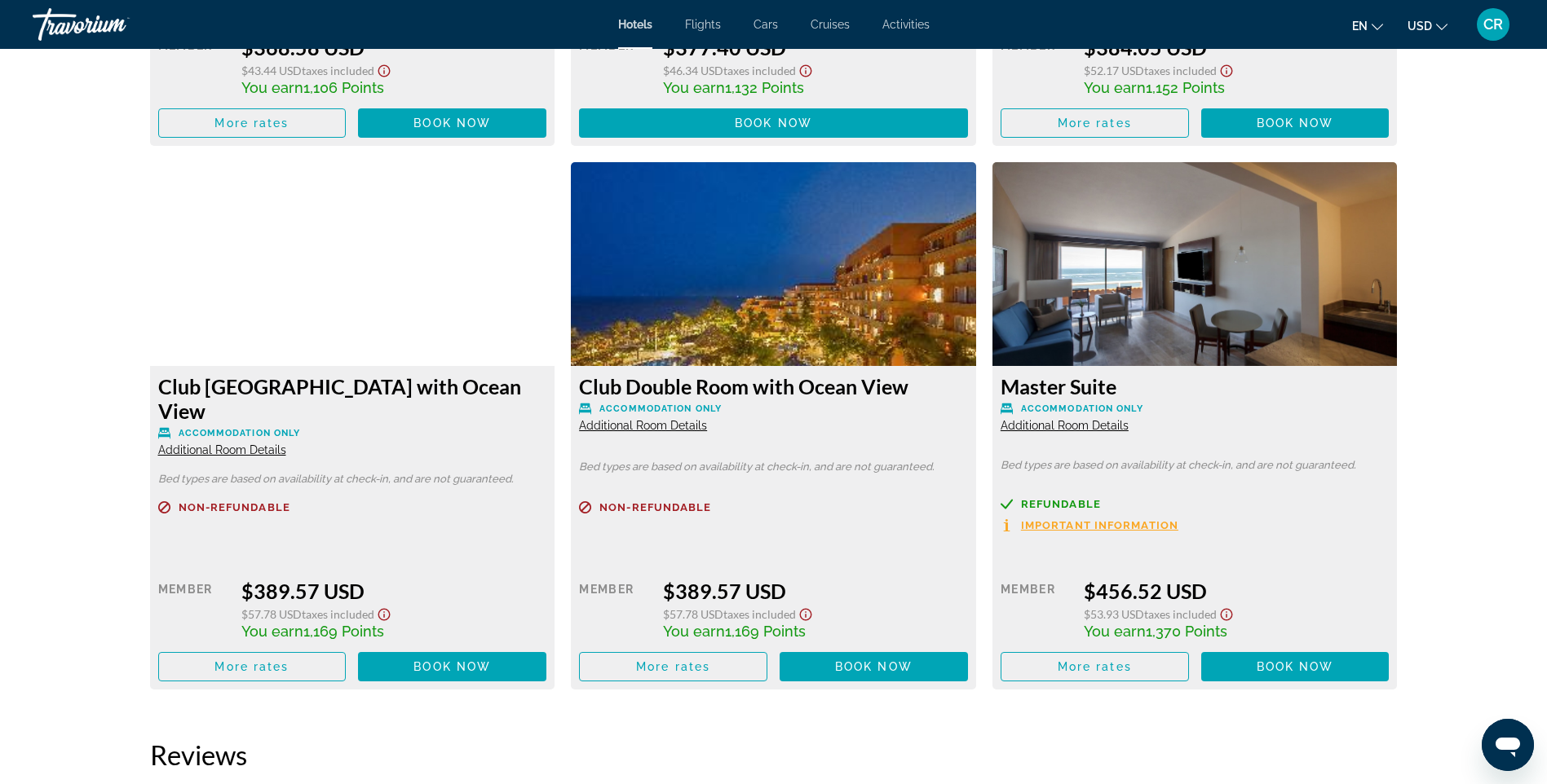
scroll to position [3731, 0]
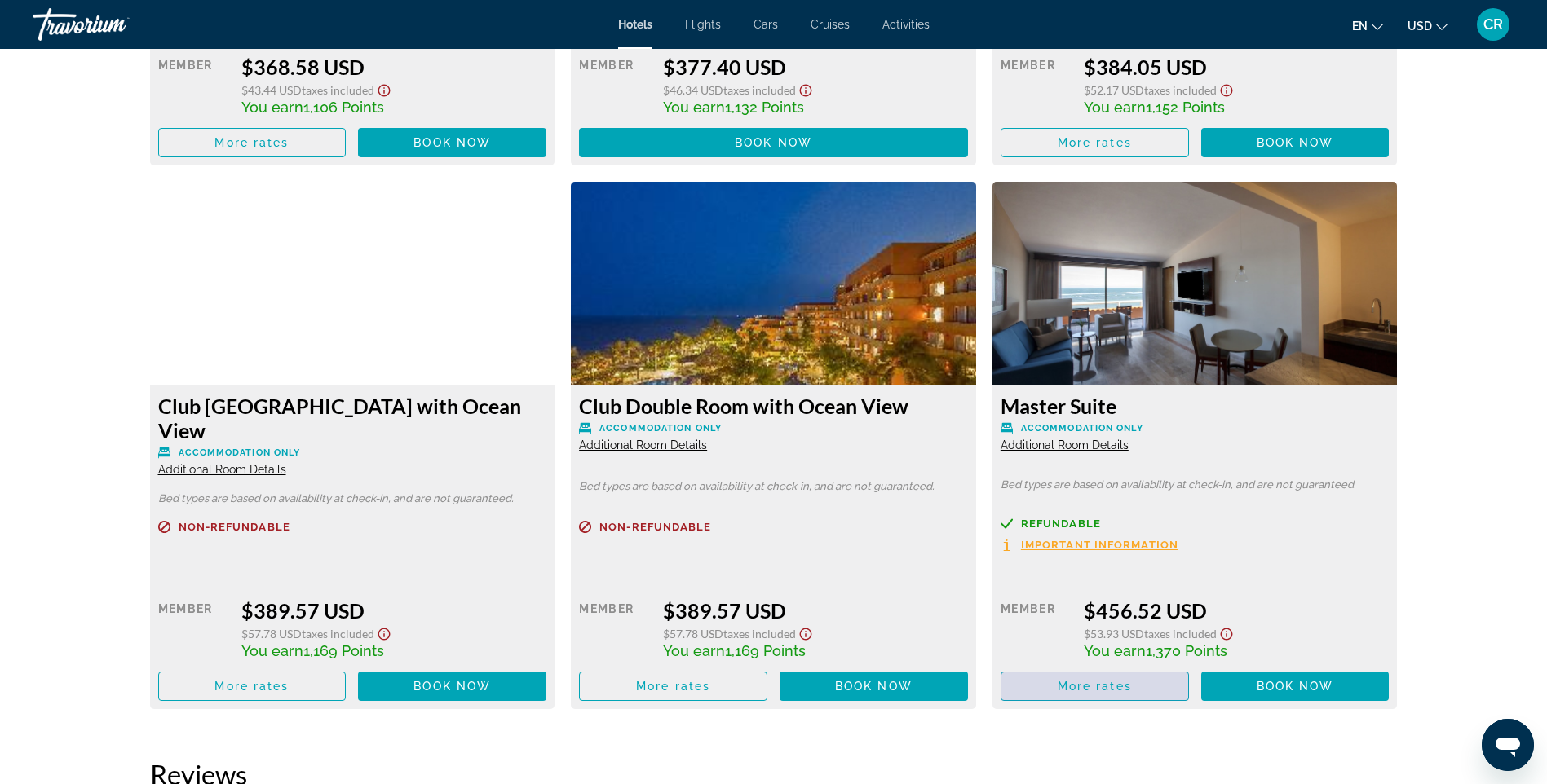
click at [1184, 667] on span "Main content" at bounding box center [1095, 686] width 187 height 39
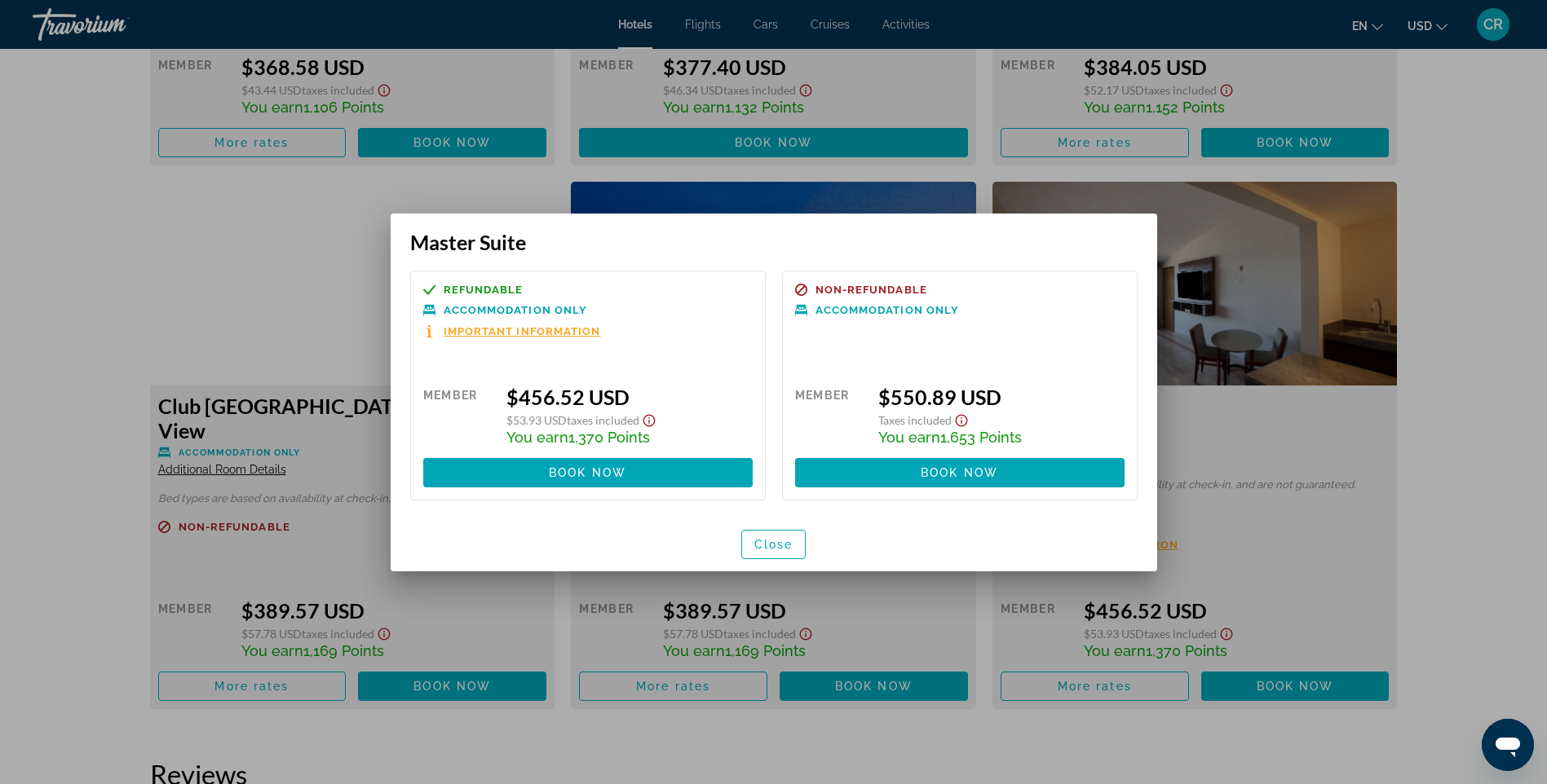
click at [551, 328] on span "Important Information" at bounding box center [523, 331] width 157 height 11
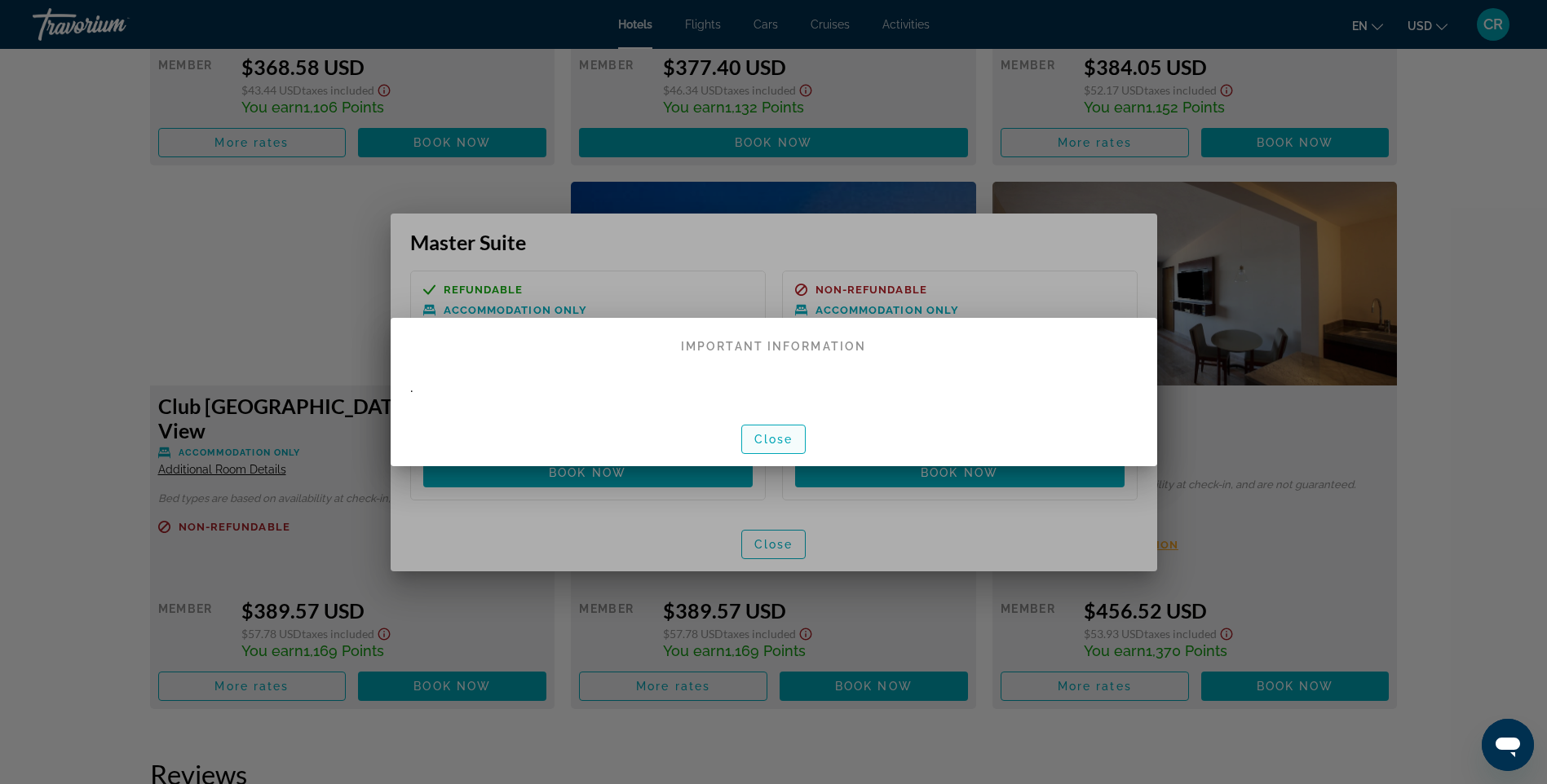
click at [748, 418] on div "Close" at bounding box center [774, 439] width 767 height 55
click at [757, 434] on span "Close" at bounding box center [774, 439] width 39 height 13
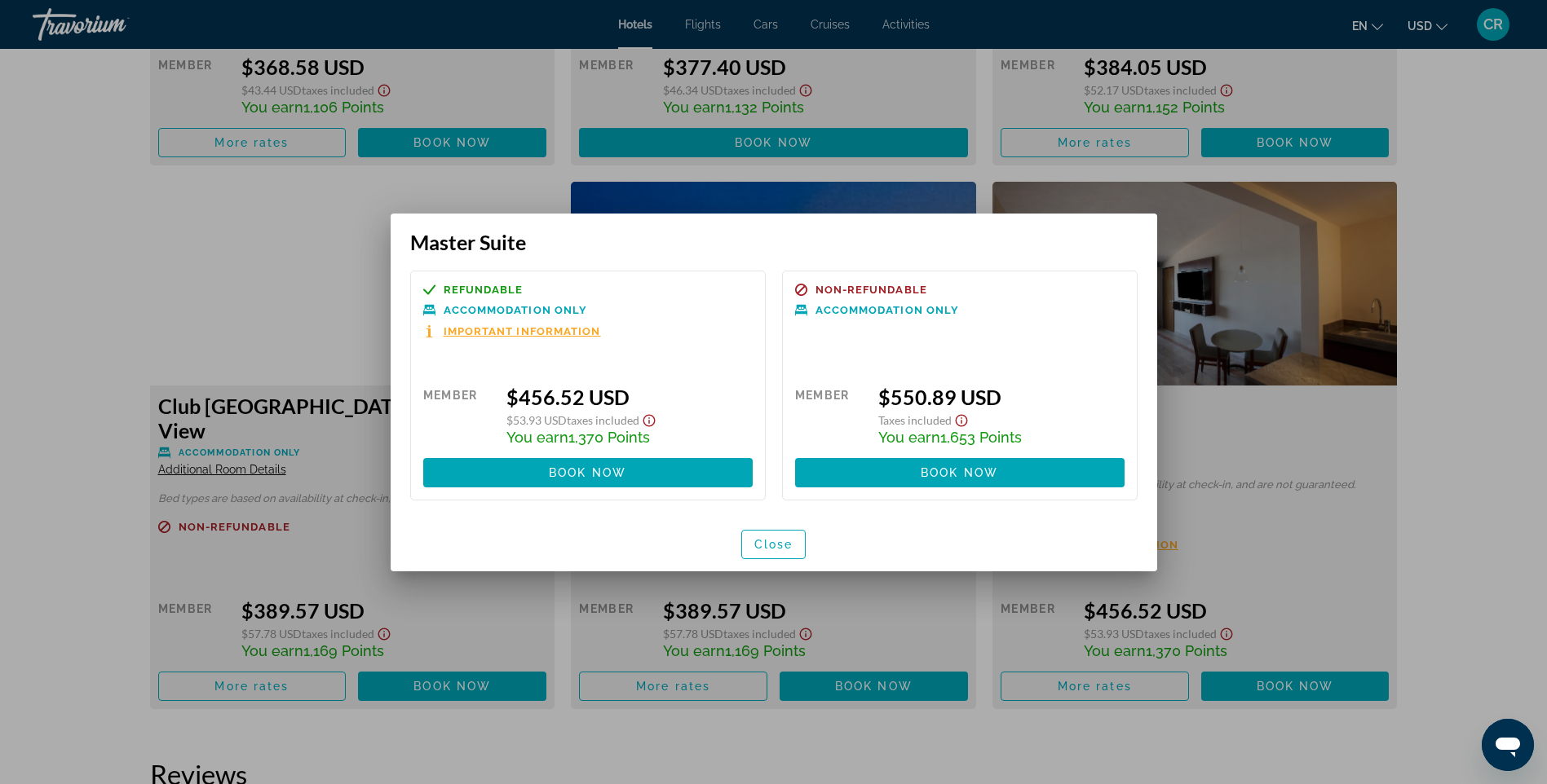
click at [1277, 579] on div at bounding box center [774, 392] width 1547 height 784
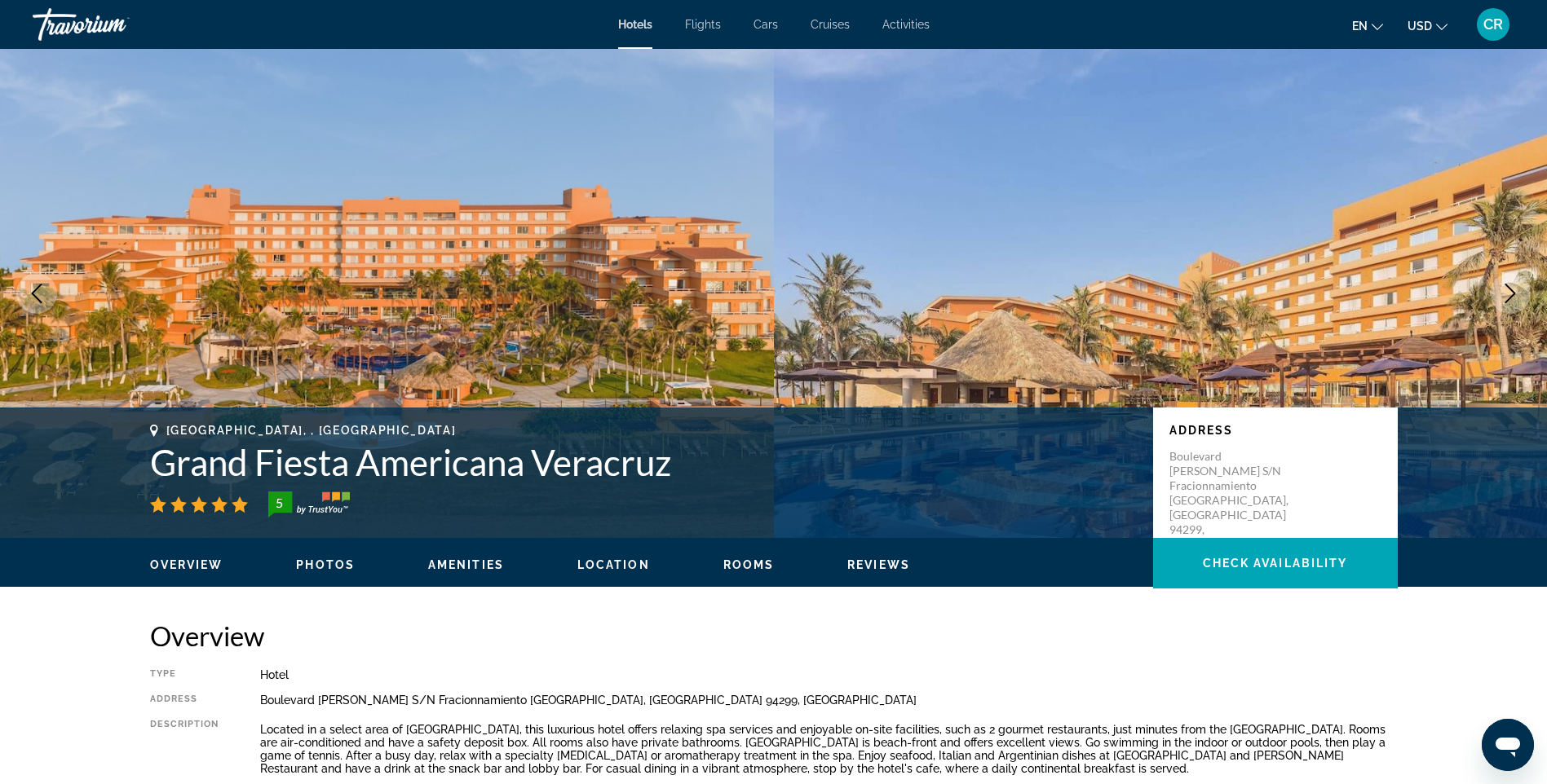
scroll to position [3731, 0]
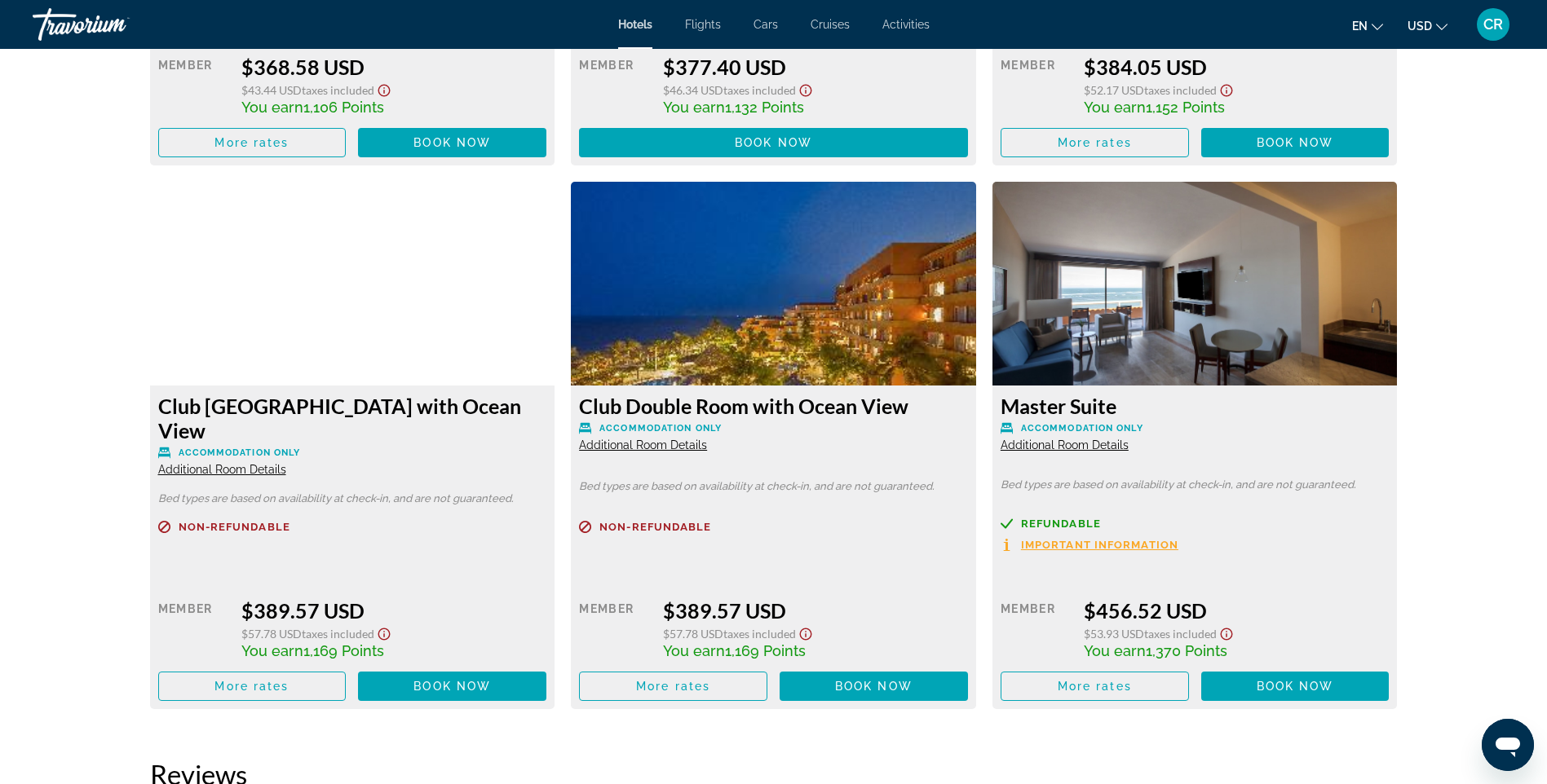
click at [1104, 539] on span "Important Information" at bounding box center [1099, 544] width 157 height 11
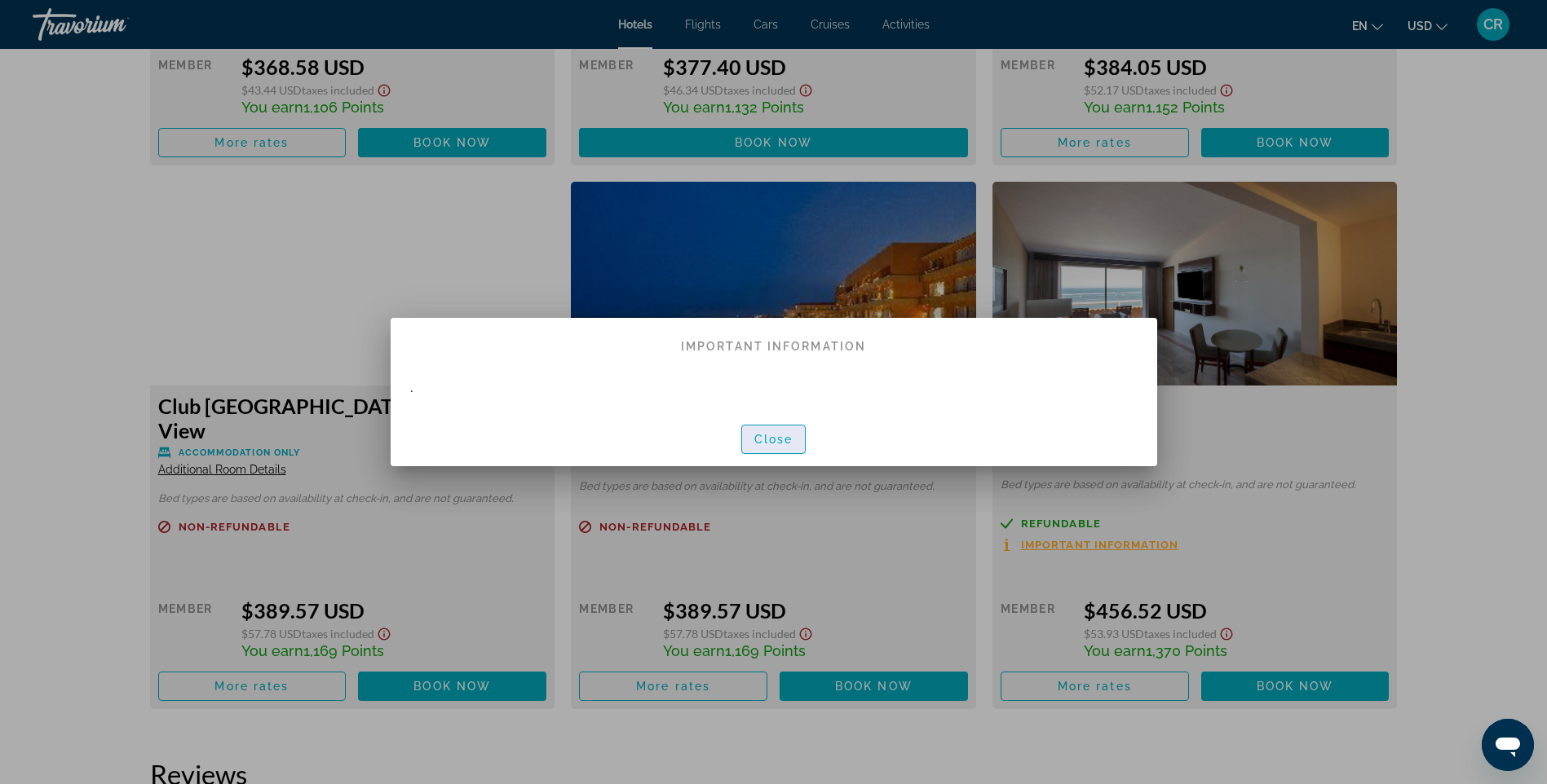
click at [749, 428] on span "button" at bounding box center [774, 439] width 64 height 39
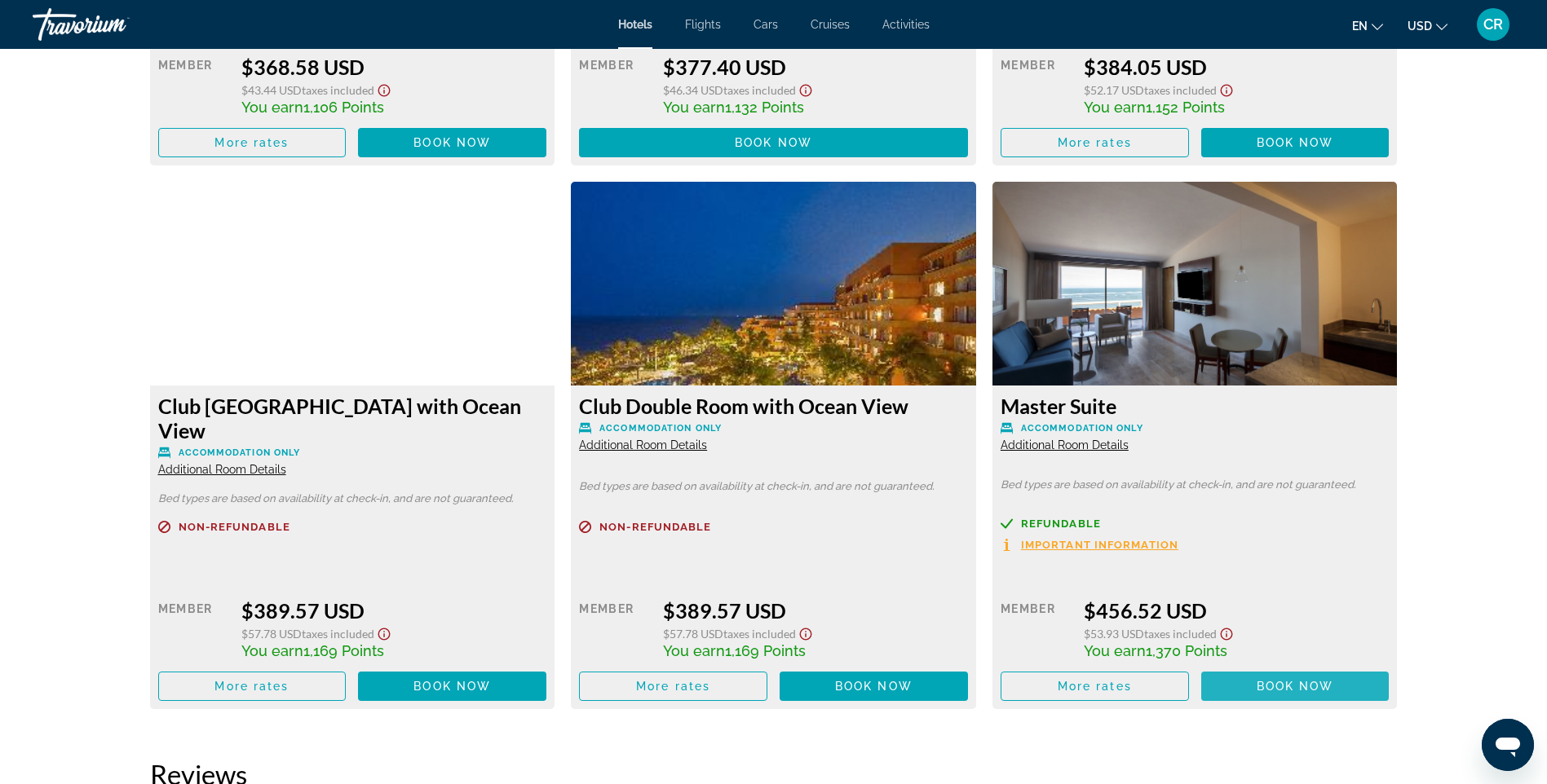
click at [1276, 672] on span "Main content" at bounding box center [1294, 686] width 188 height 39
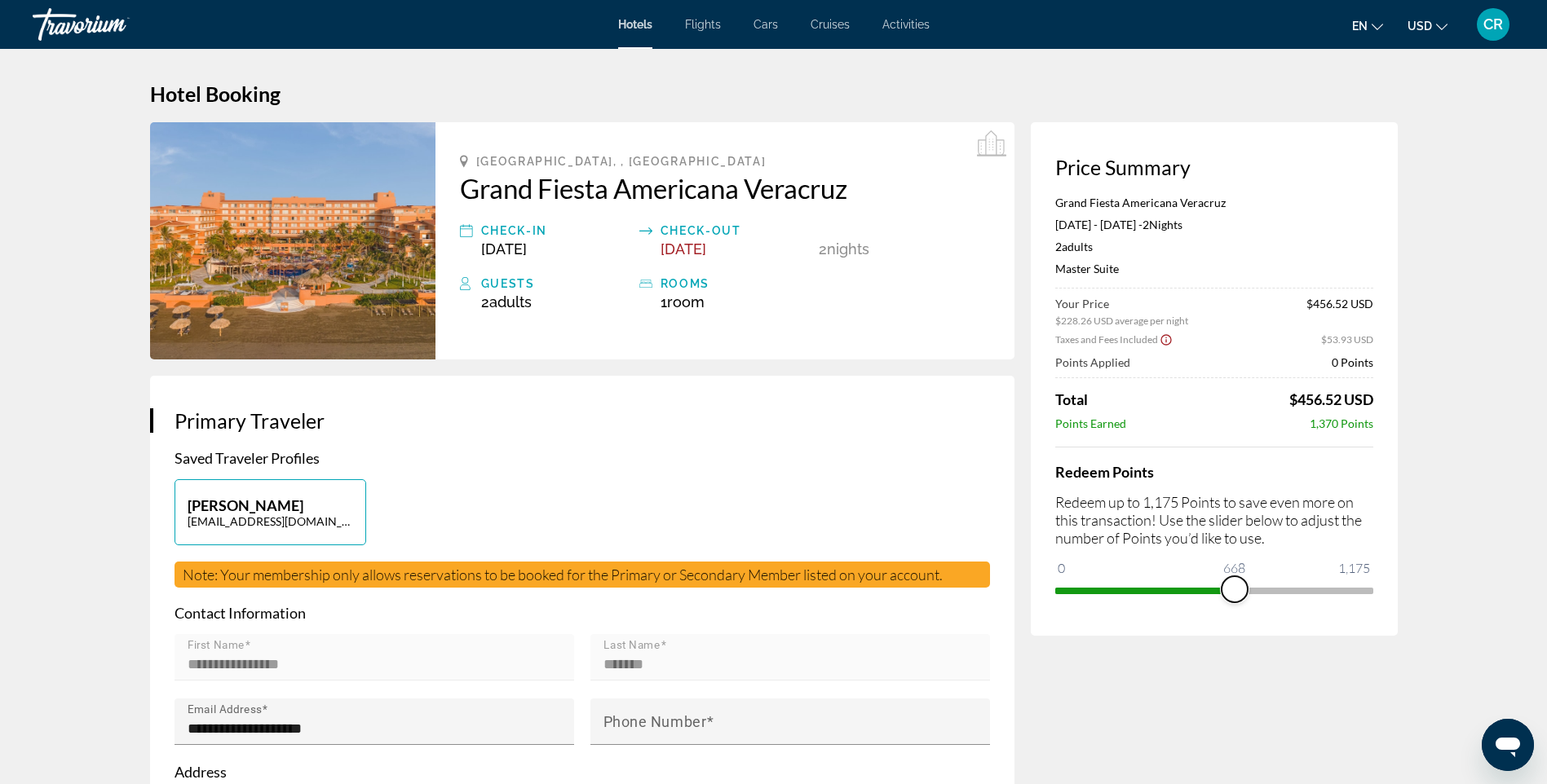
drag, startPoint x: 1071, startPoint y: 573, endPoint x: 1233, endPoint y: 594, distance: 163.4
click at [1233, 594] on span "ngx-slider" at bounding box center [1234, 589] width 26 height 26
drag, startPoint x: 1236, startPoint y: 581, endPoint x: 1408, endPoint y: 588, distance: 172.1
drag, startPoint x: 1355, startPoint y: 585, endPoint x: 1061, endPoint y: 561, distance: 295.0
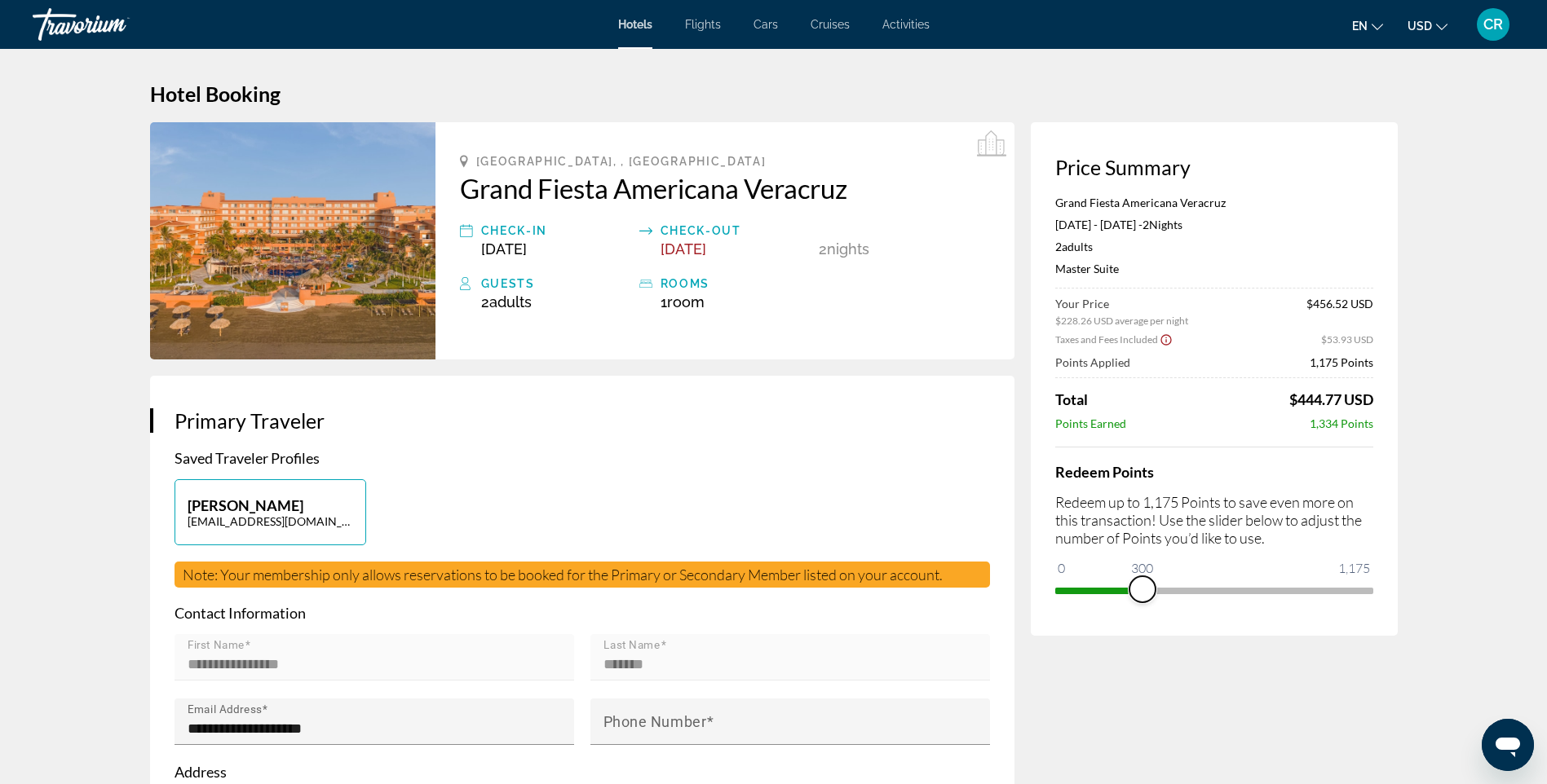
click at [1129, 576] on span "ngx-slider" at bounding box center [1142, 589] width 26 height 26
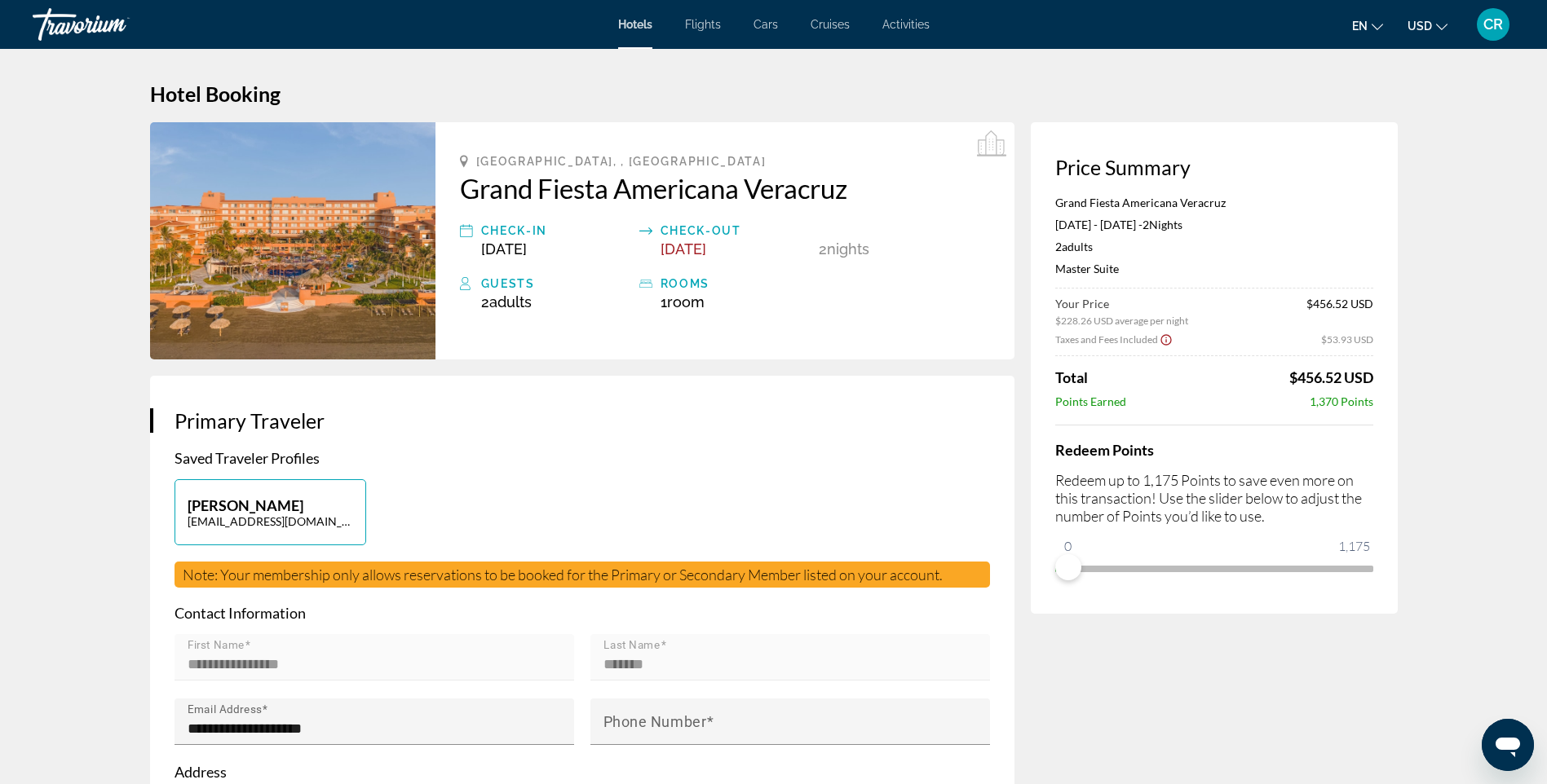
click at [1489, 20] on span "CR" at bounding box center [1493, 24] width 20 height 16
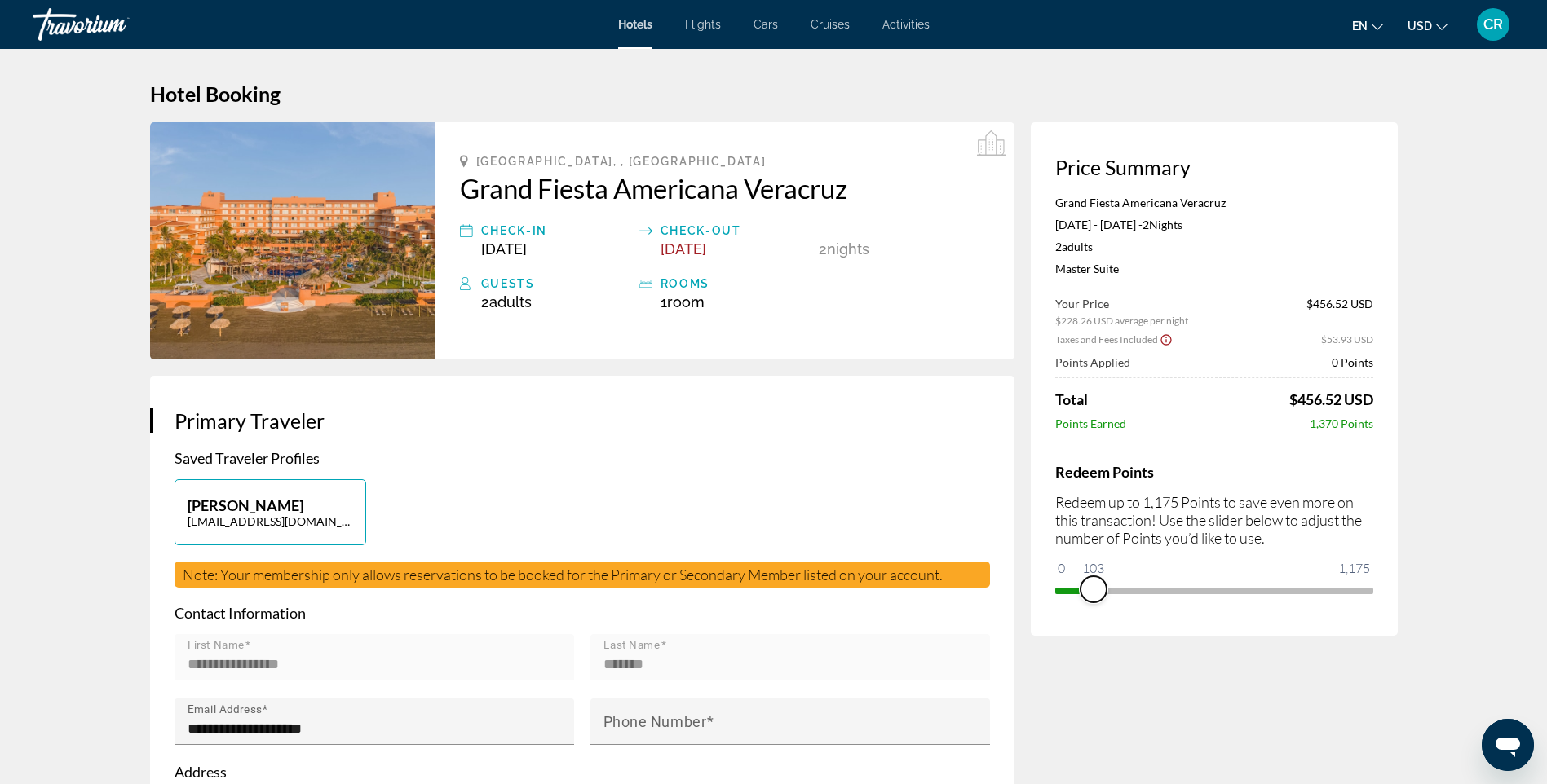
drag, startPoint x: 1070, startPoint y: 563, endPoint x: 1537, endPoint y: 608, distance: 469.2
drag, startPoint x: 1359, startPoint y: 583, endPoint x: 998, endPoint y: 576, distance: 361.1
drag, startPoint x: 1067, startPoint y: 556, endPoint x: 1448, endPoint y: 574, distance: 381.4
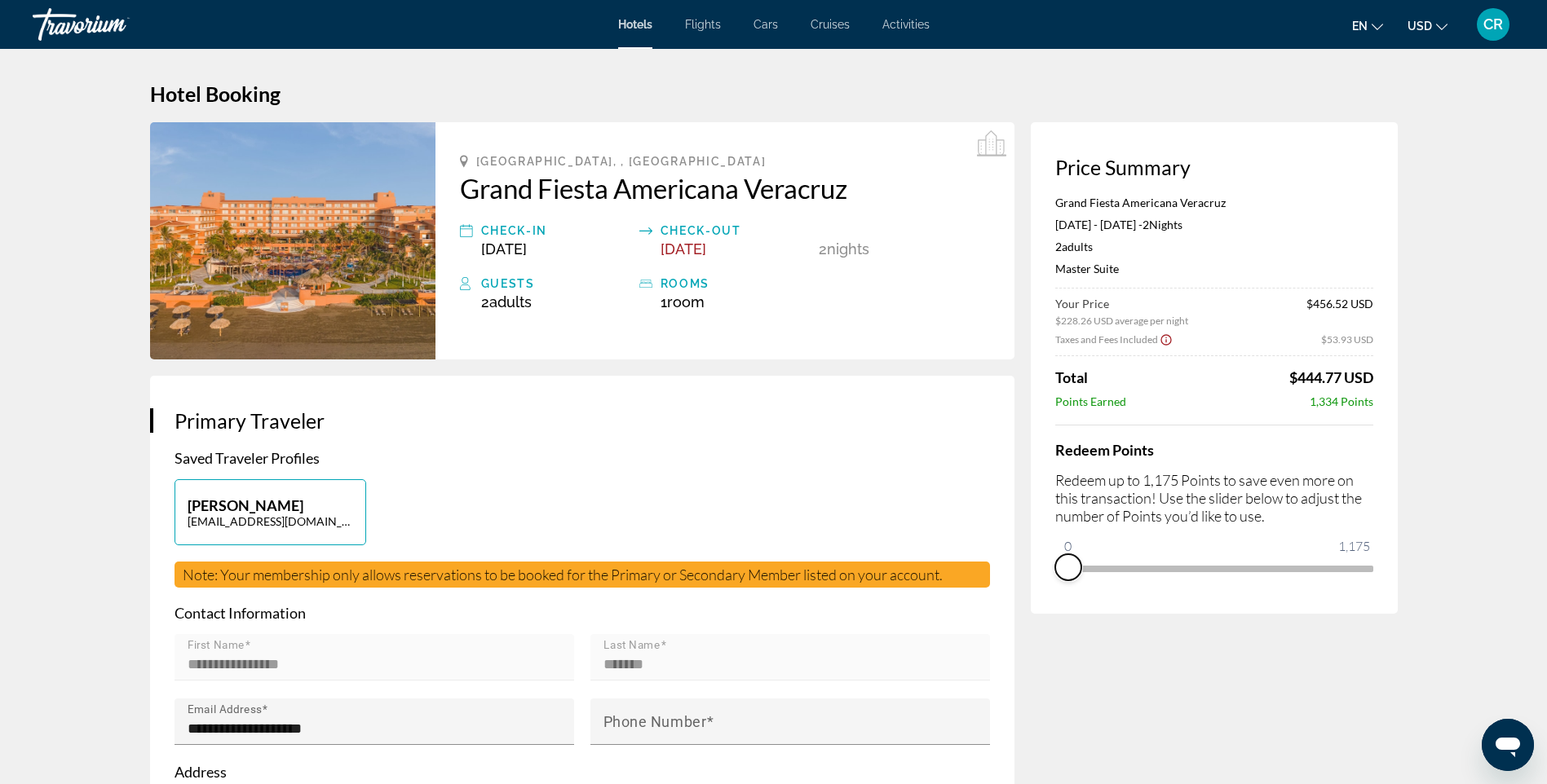
drag, startPoint x: 1359, startPoint y: 576, endPoint x: 1007, endPoint y: 553, distance: 352.8
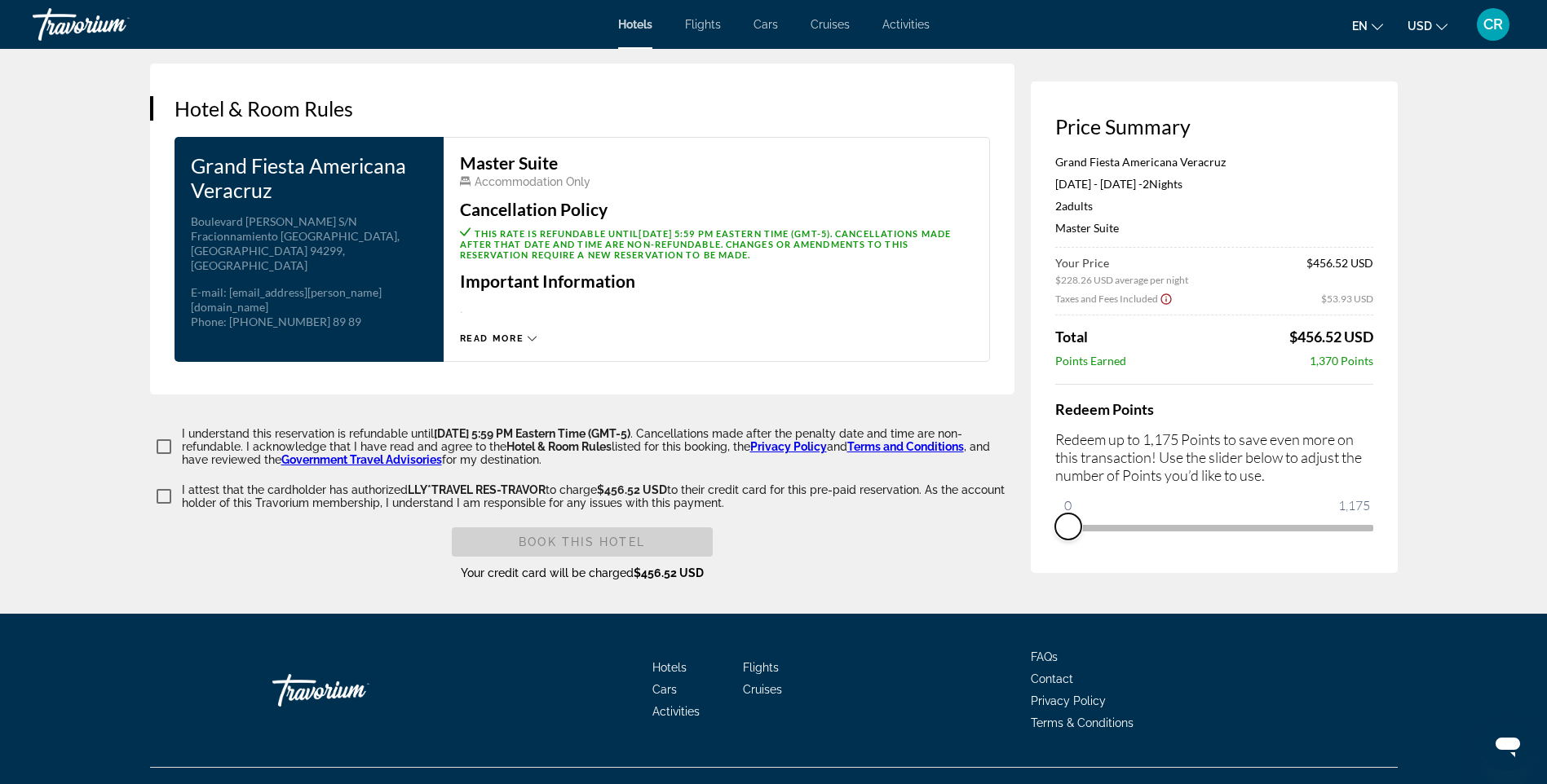
scroll to position [2007, 0]
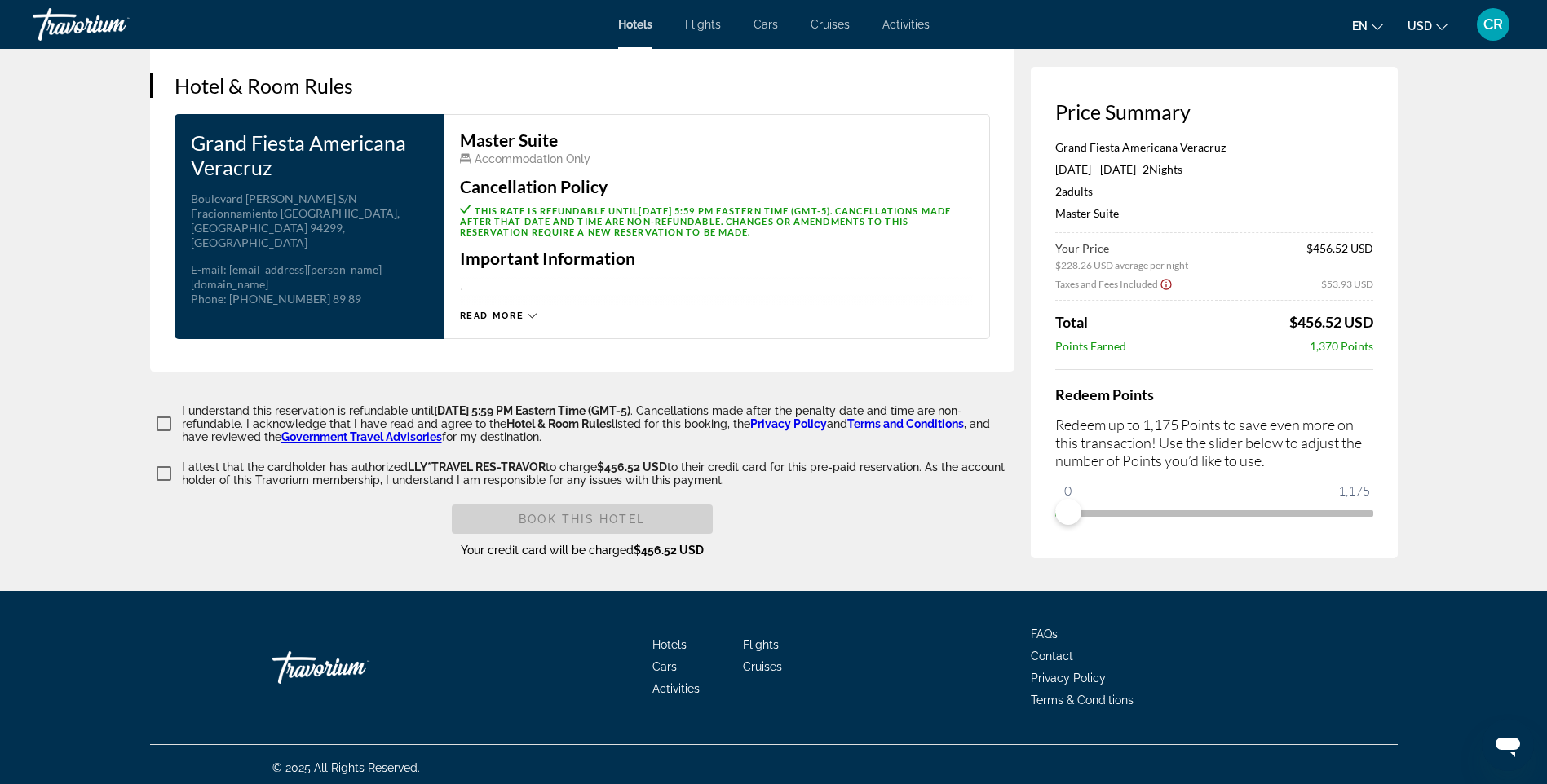
click at [510, 310] on span "Read more" at bounding box center [492, 315] width 65 height 11
click at [522, 301] on div "Read less" at bounding box center [716, 311] width 513 height 20
click at [519, 310] on div "Read less" at bounding box center [497, 315] width 74 height 11
click at [522, 310] on span "Read more" at bounding box center [492, 315] width 65 height 11
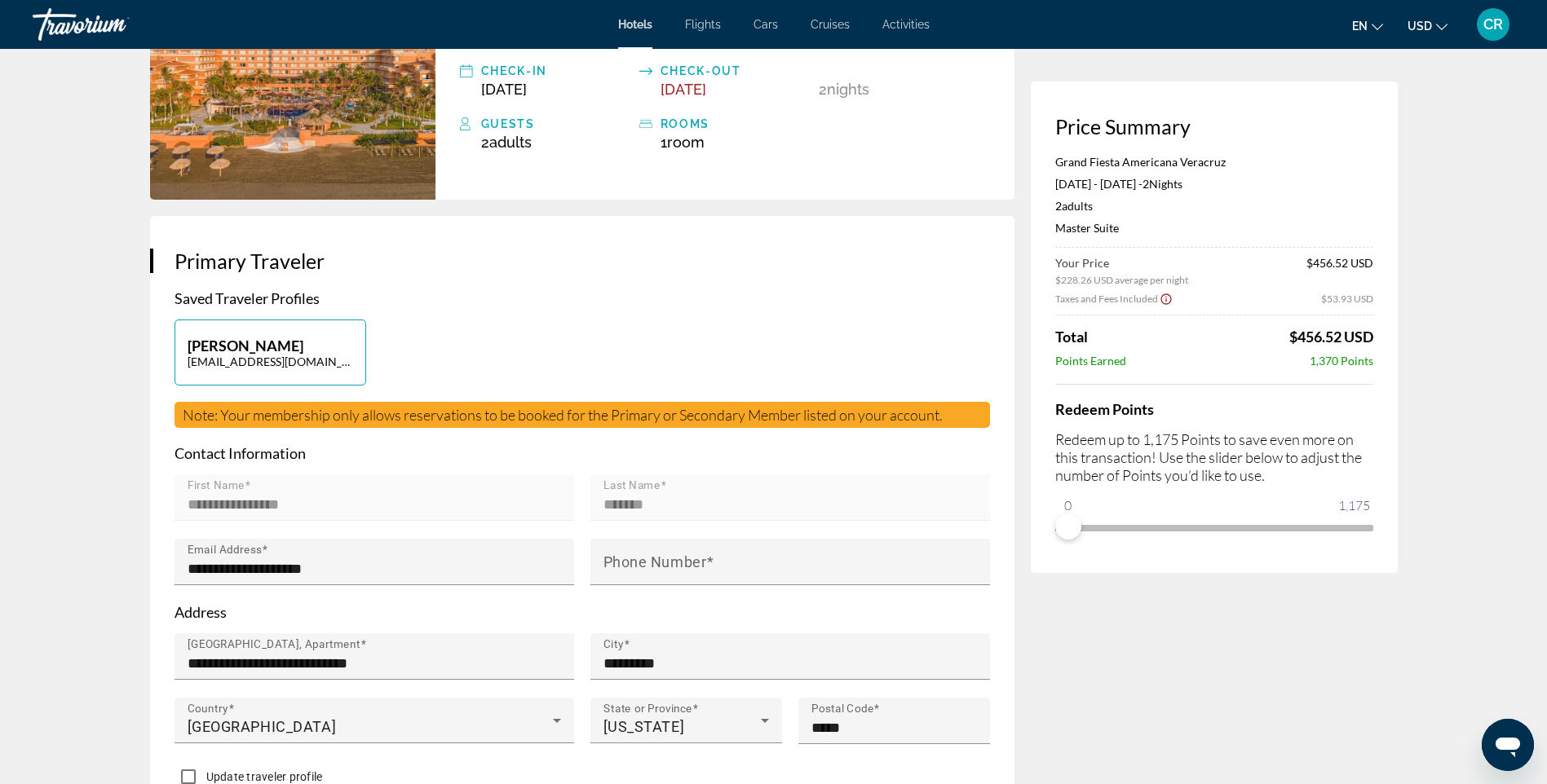
scroll to position [0, 0]
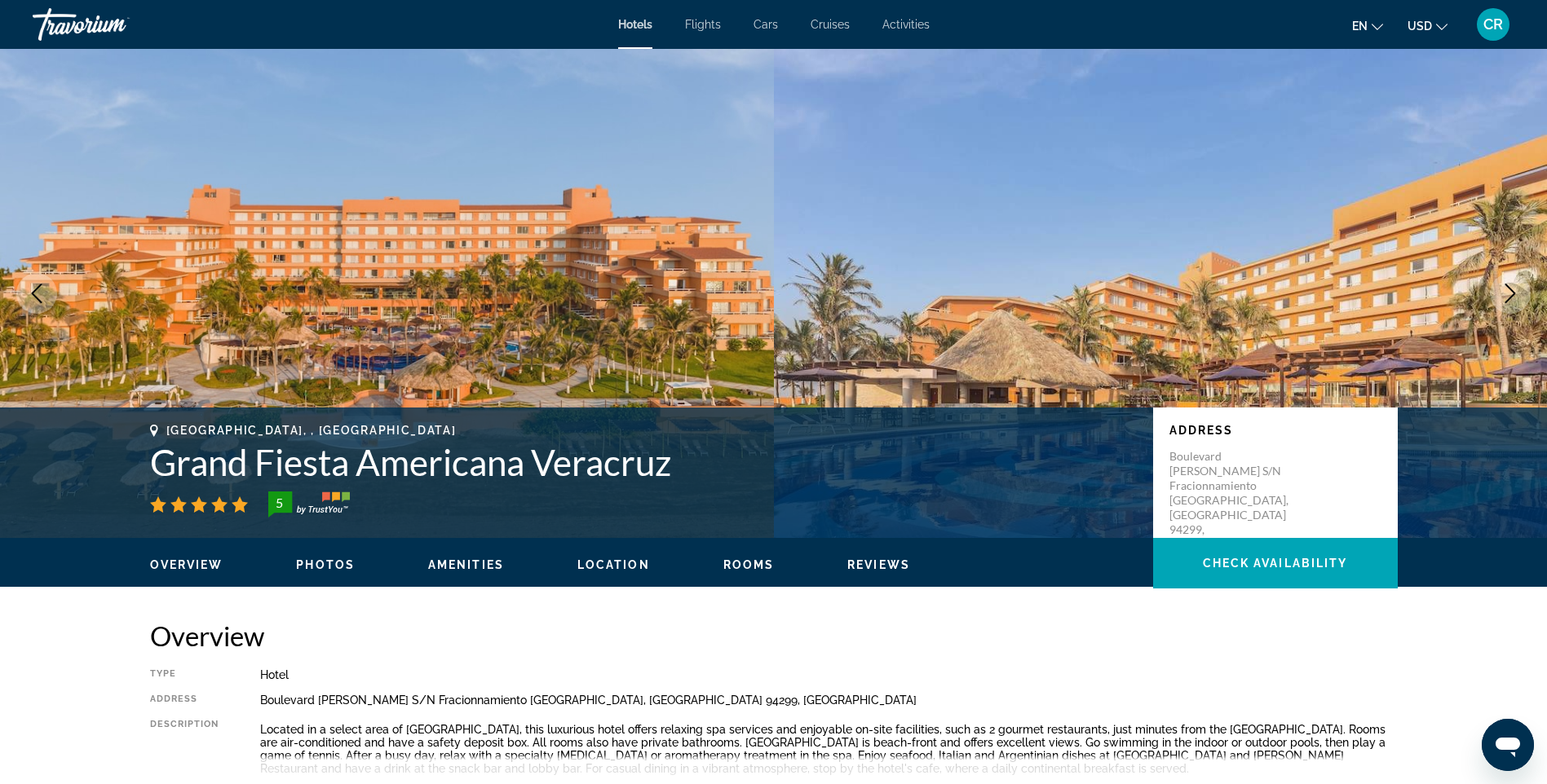
click at [96, 25] on div "Travorium" at bounding box center [114, 24] width 163 height 43
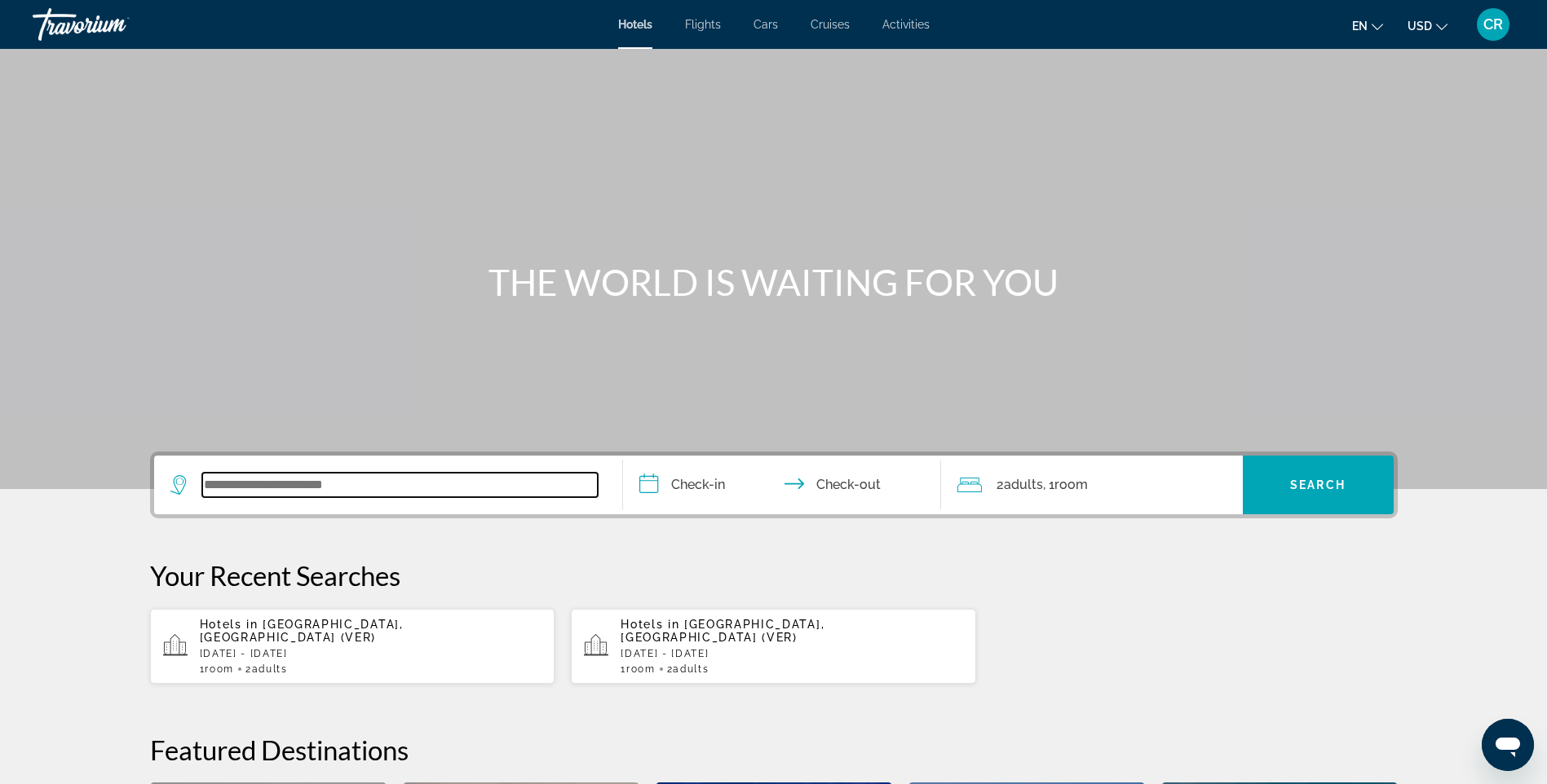
click at [383, 485] on input "Search widget" at bounding box center [399, 485] width 395 height 25
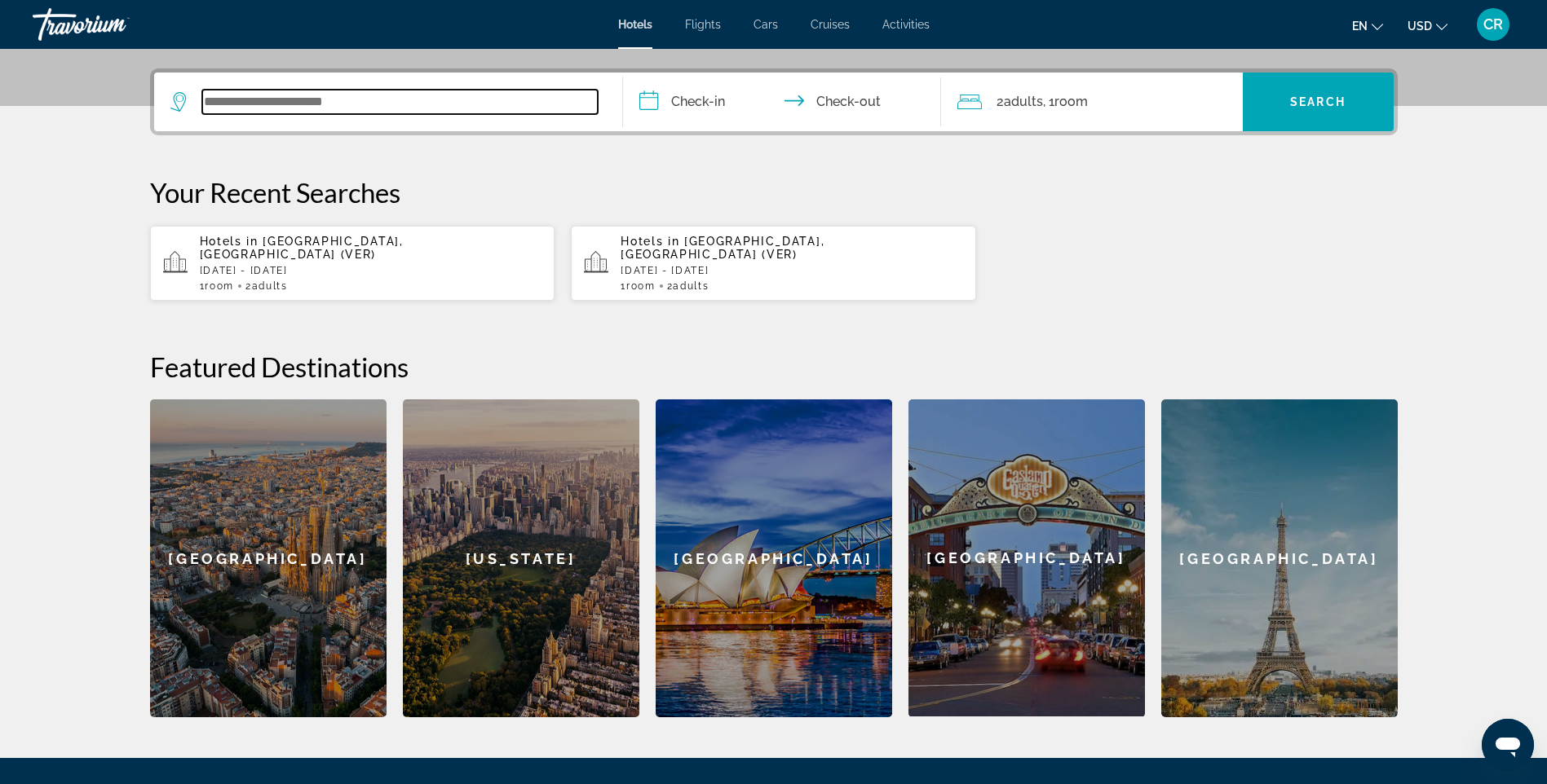
scroll to position [399, 0]
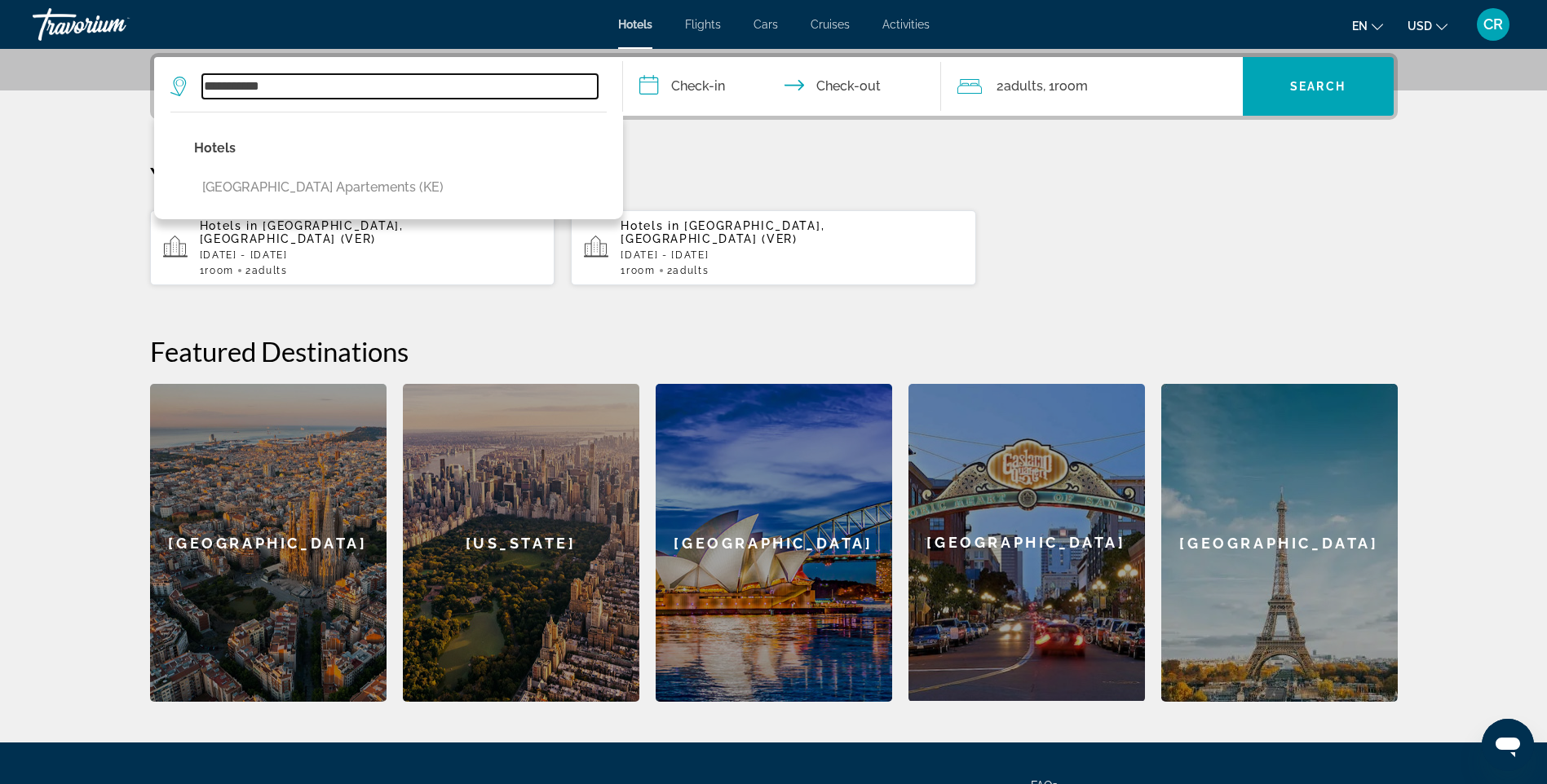
drag, startPoint x: 401, startPoint y: 91, endPoint x: 183, endPoint y: 87, distance: 218.0
click at [175, 89] on div "**********" at bounding box center [383, 87] width 427 height 25
click at [332, 89] on input "**********" at bounding box center [399, 87] width 395 height 25
drag, startPoint x: 335, startPoint y: 87, endPoint x: 274, endPoint y: 103, distance: 63.1
click at [274, 103] on div "**********" at bounding box center [387, 86] width 435 height 59
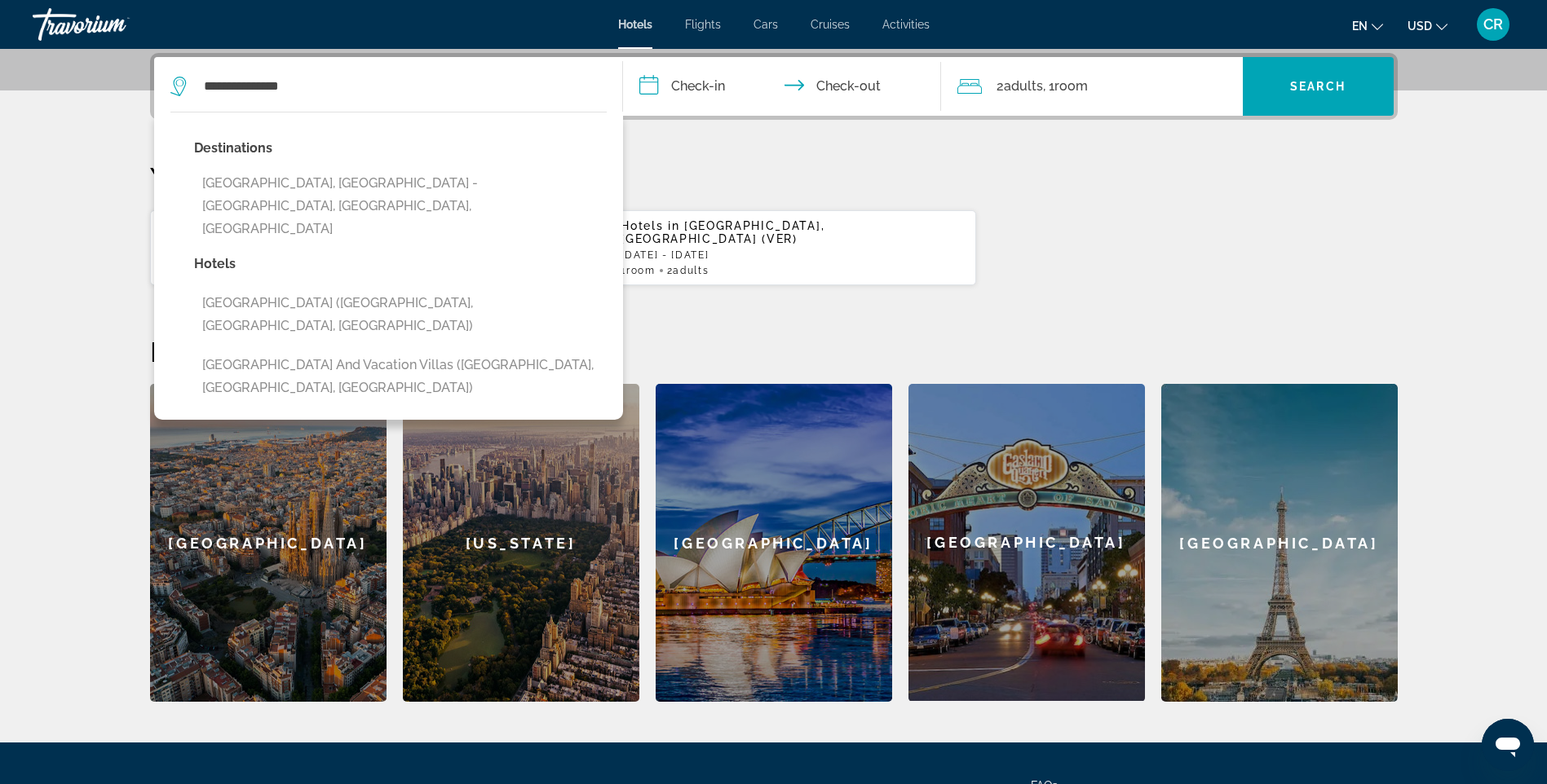
click at [365, 193] on button "[GEOGRAPHIC_DATA], [GEOGRAPHIC_DATA] - [GEOGRAPHIC_DATA], [GEOGRAPHIC_DATA], [G…" at bounding box center [400, 206] width 412 height 77
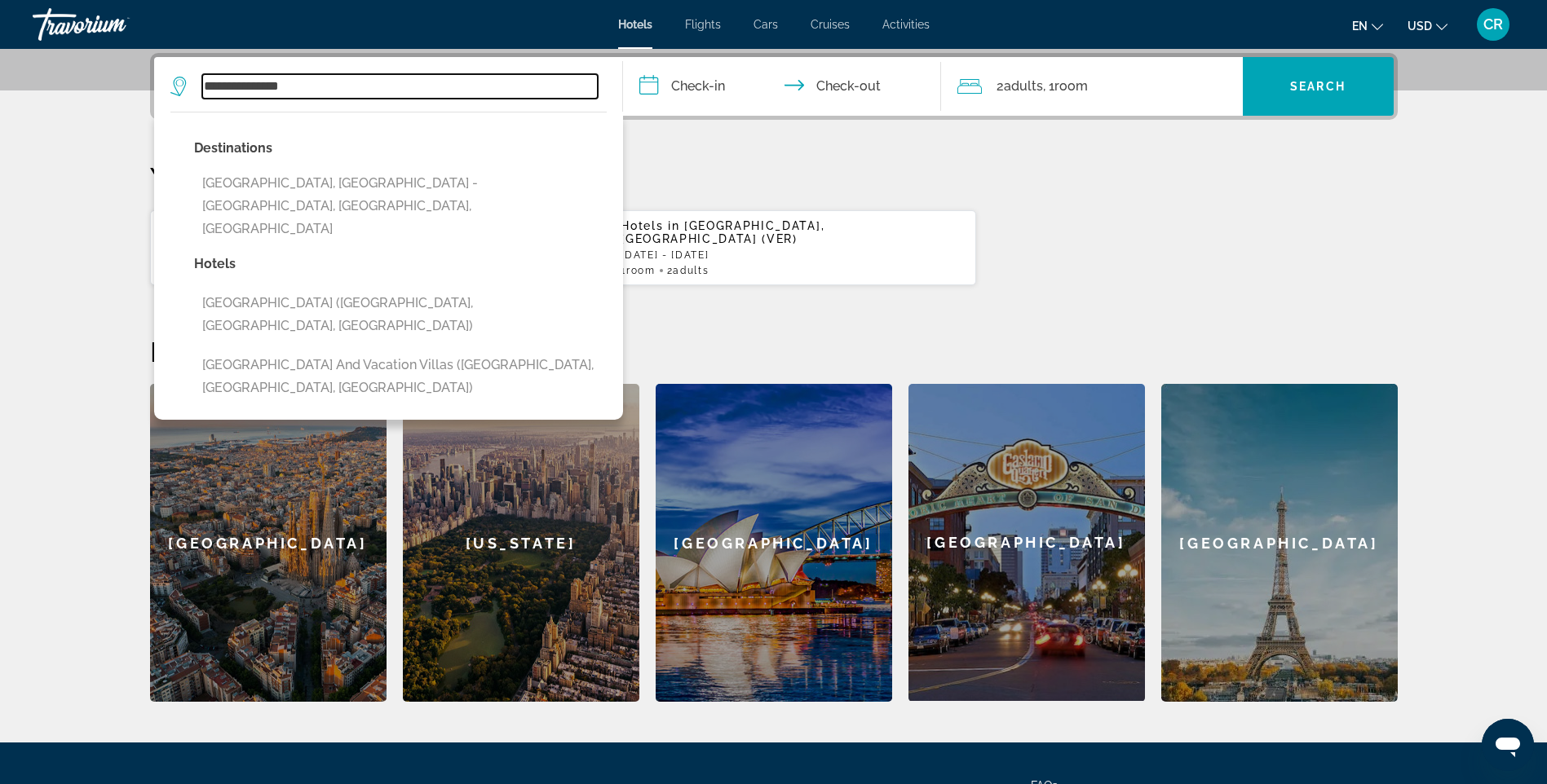
type input "**********"
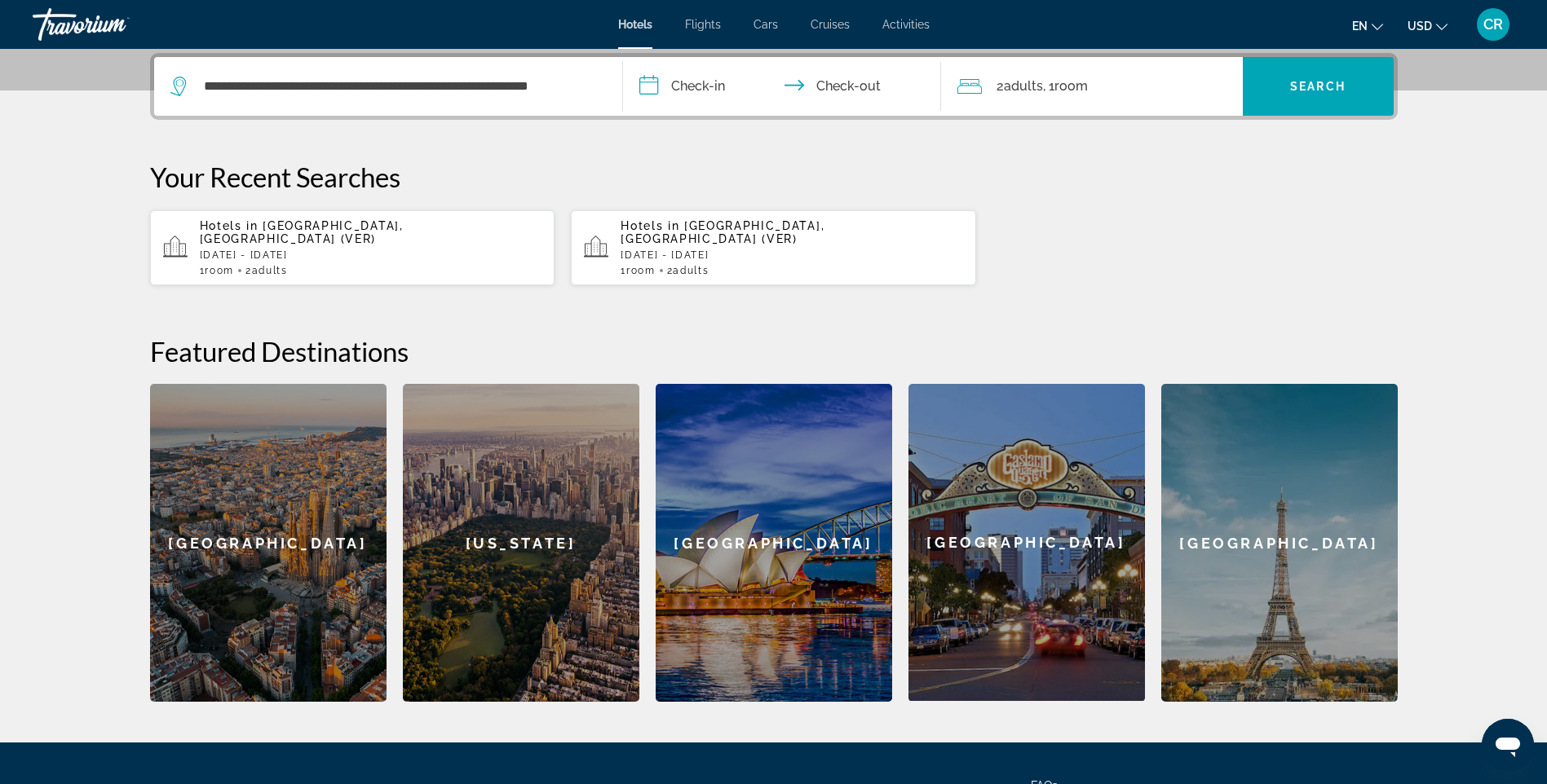
click at [736, 70] on input "**********" at bounding box center [785, 89] width 325 height 64
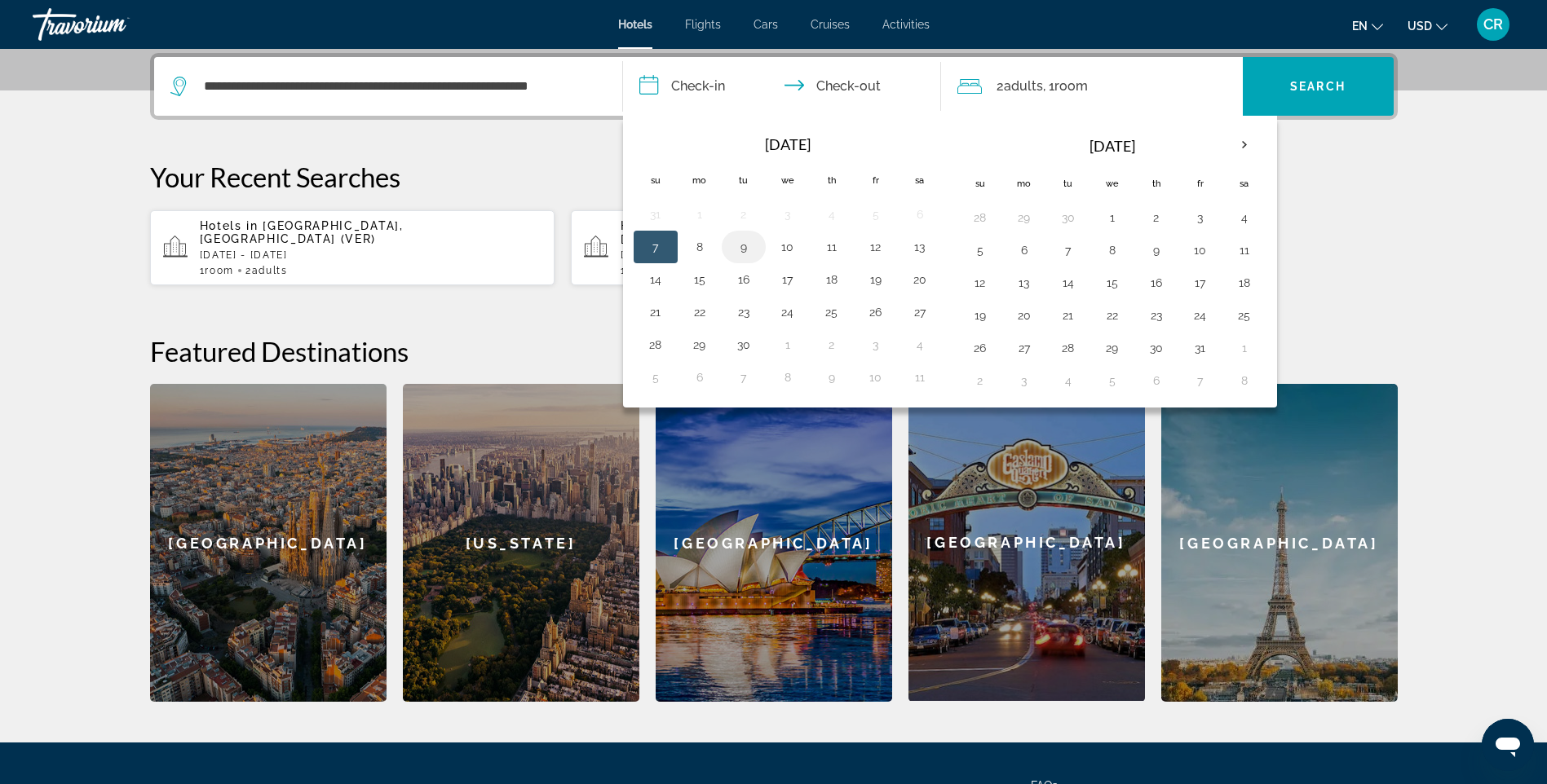
click at [735, 237] on button "9" at bounding box center [744, 247] width 26 height 23
click at [785, 245] on button "10" at bounding box center [787, 247] width 26 height 23
type input "**********"
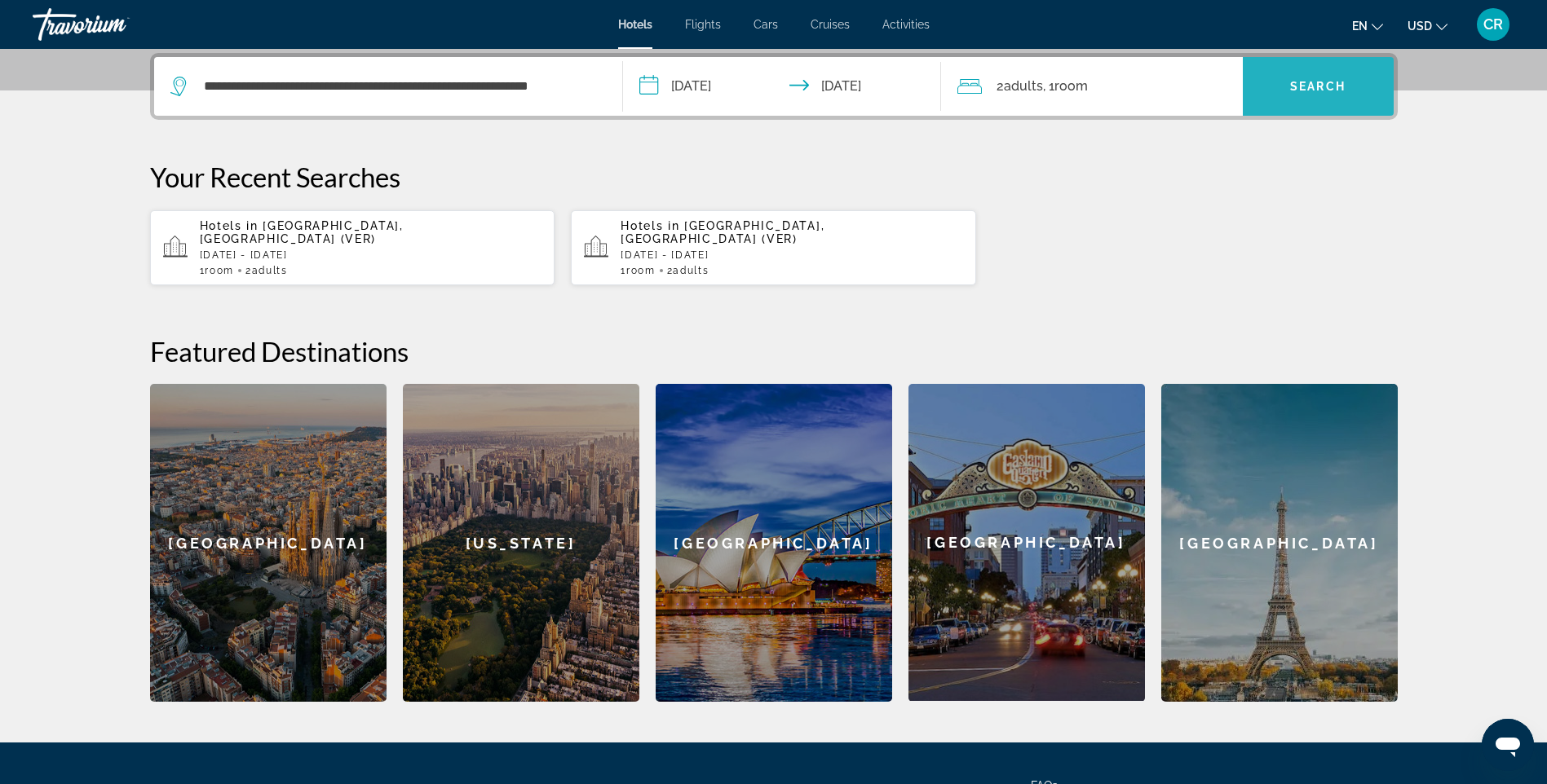
click at [1326, 87] on span "Search" at bounding box center [1318, 86] width 56 height 13
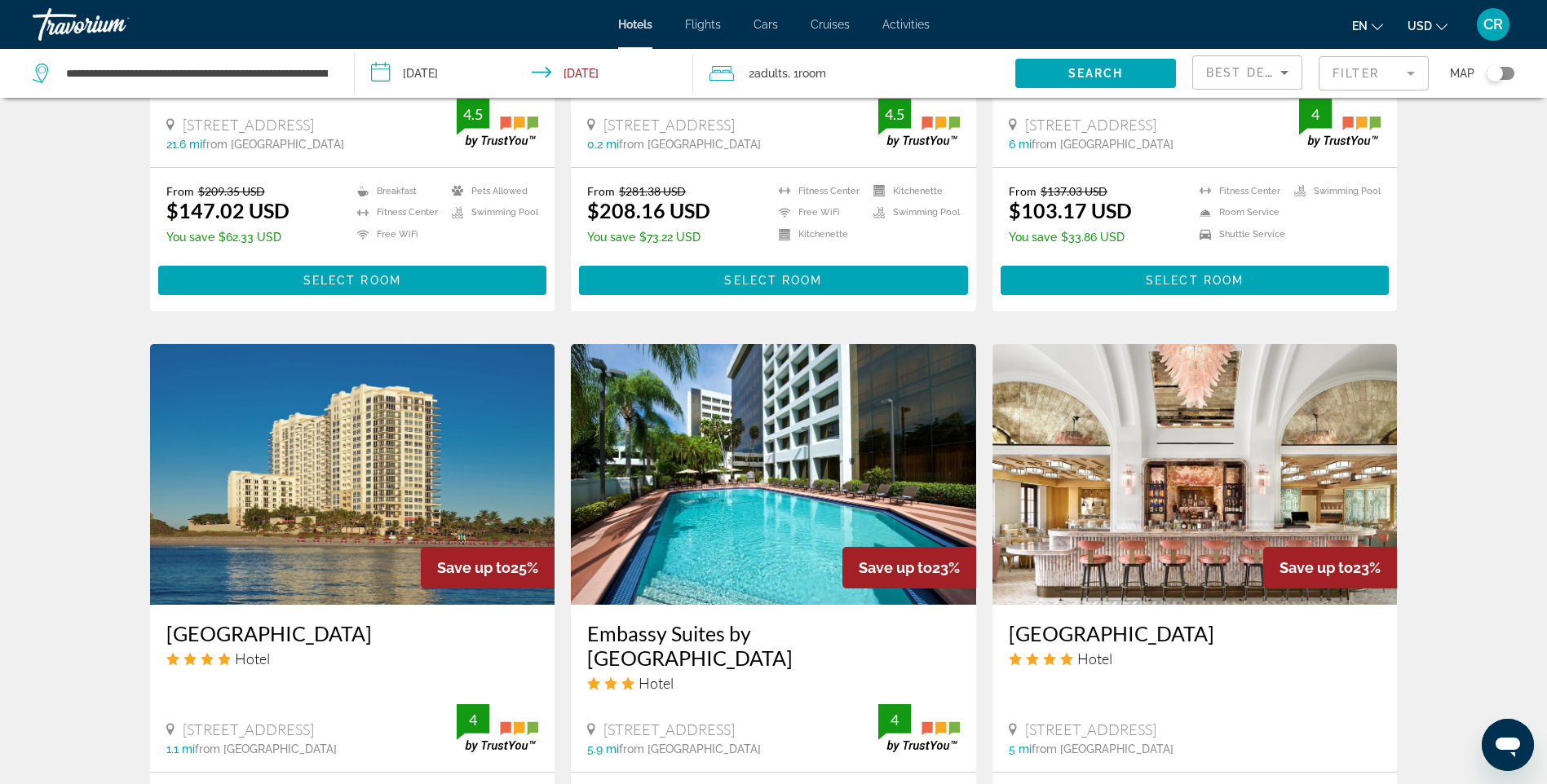
scroll to position [733, 0]
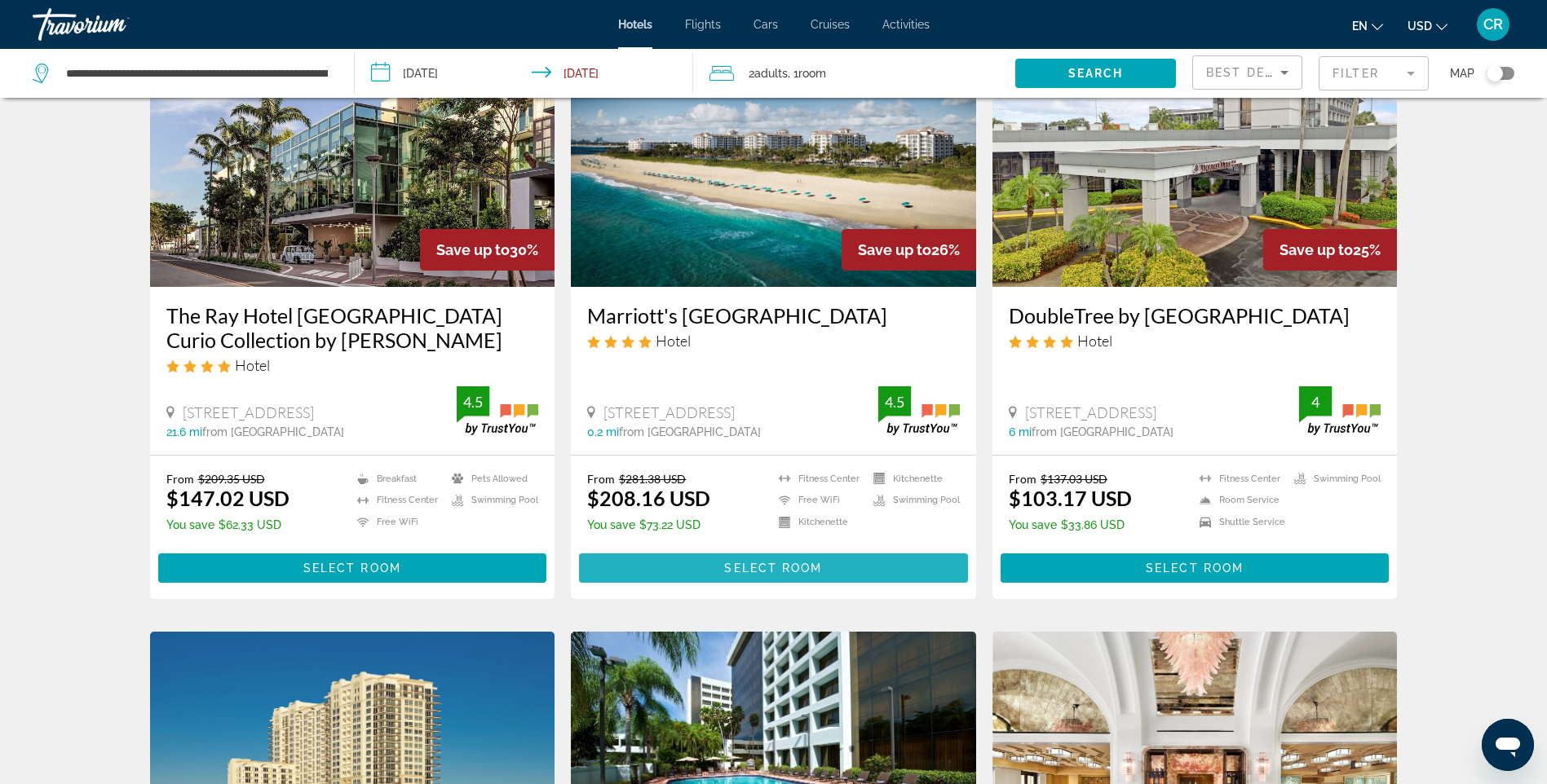
click at [767, 557] on span "Main content" at bounding box center [774, 567] width 389 height 39
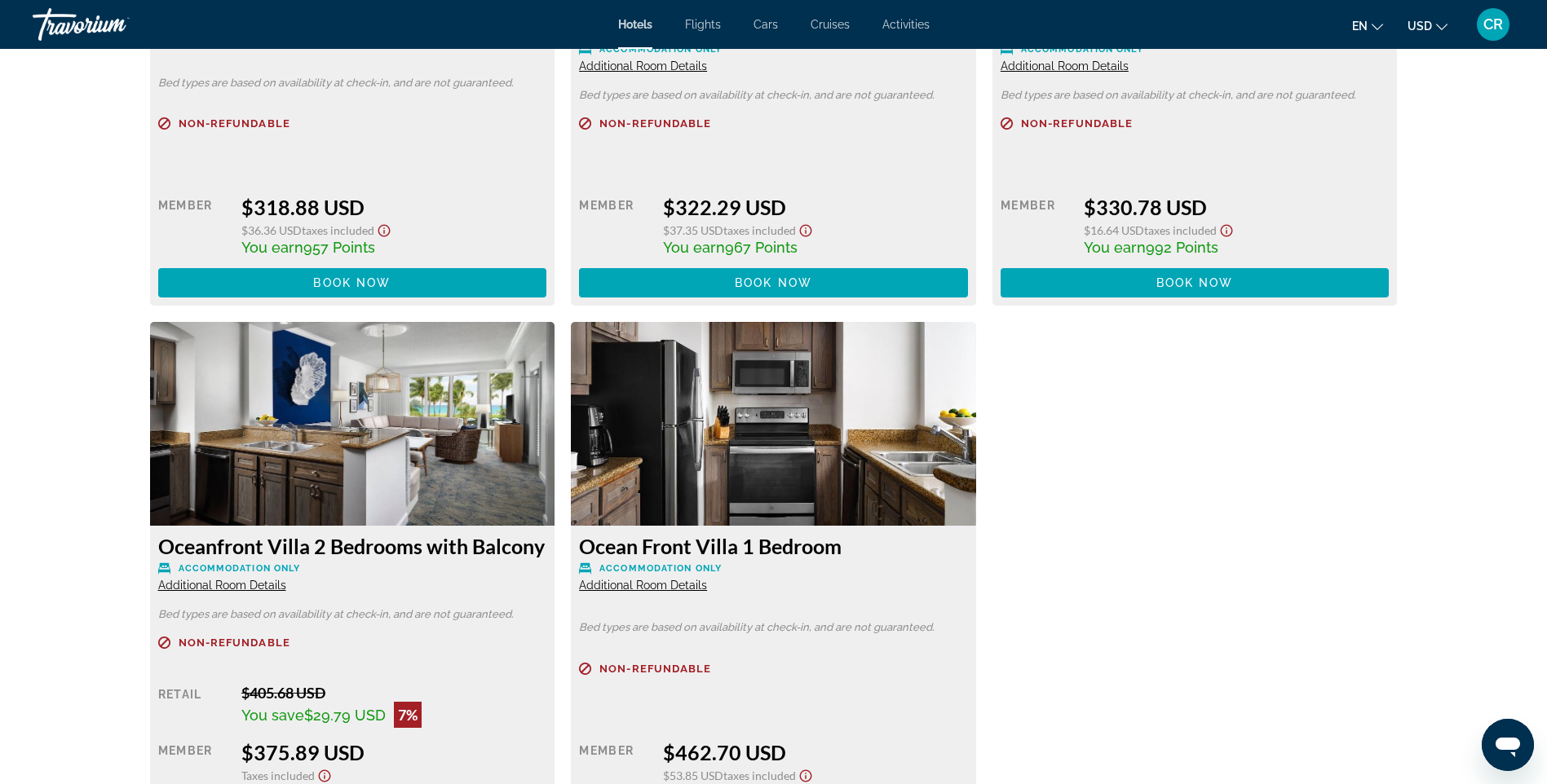
scroll to position [3983, 0]
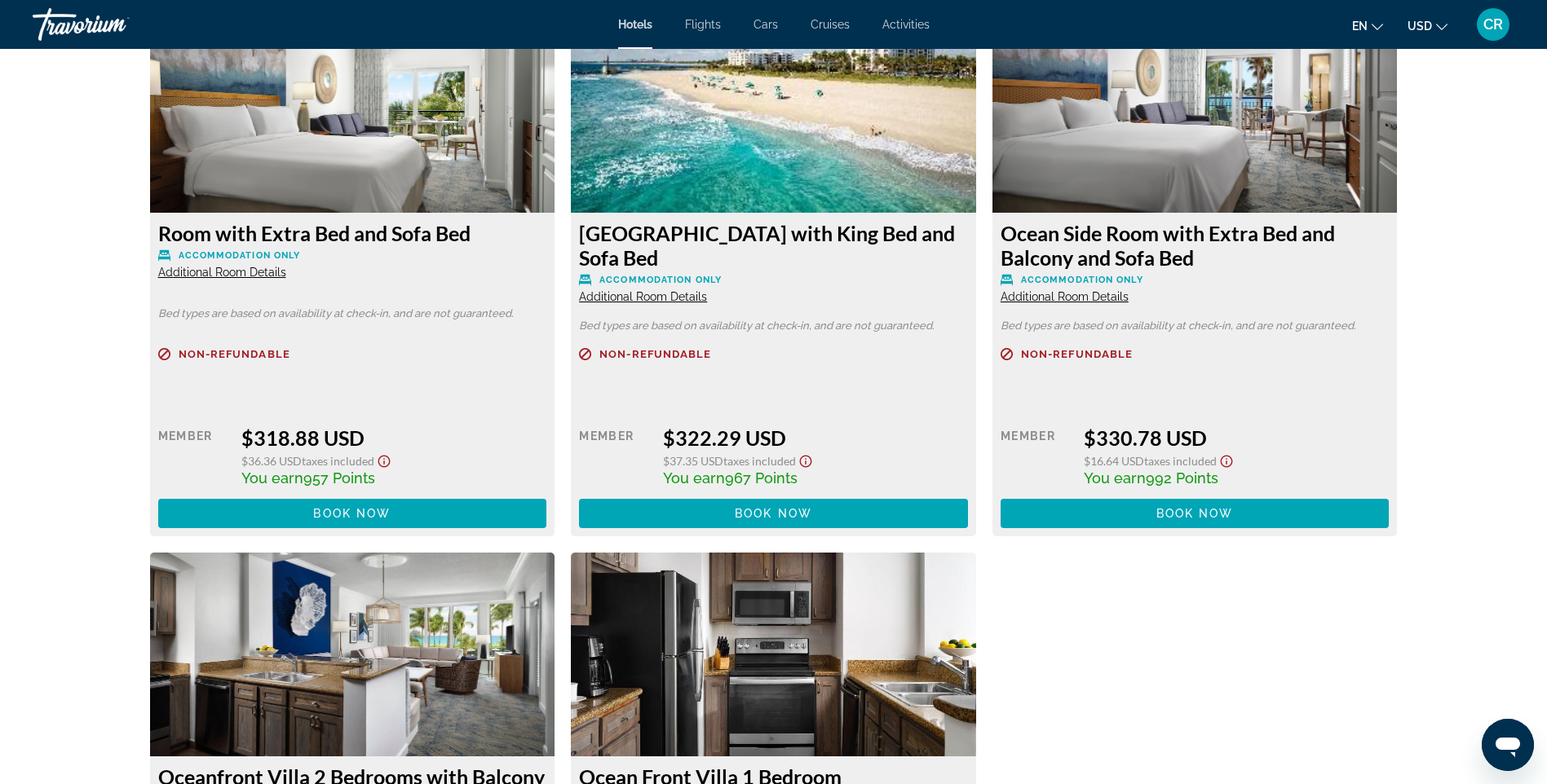
click at [1487, 34] on div "CR" at bounding box center [1492, 24] width 33 height 33
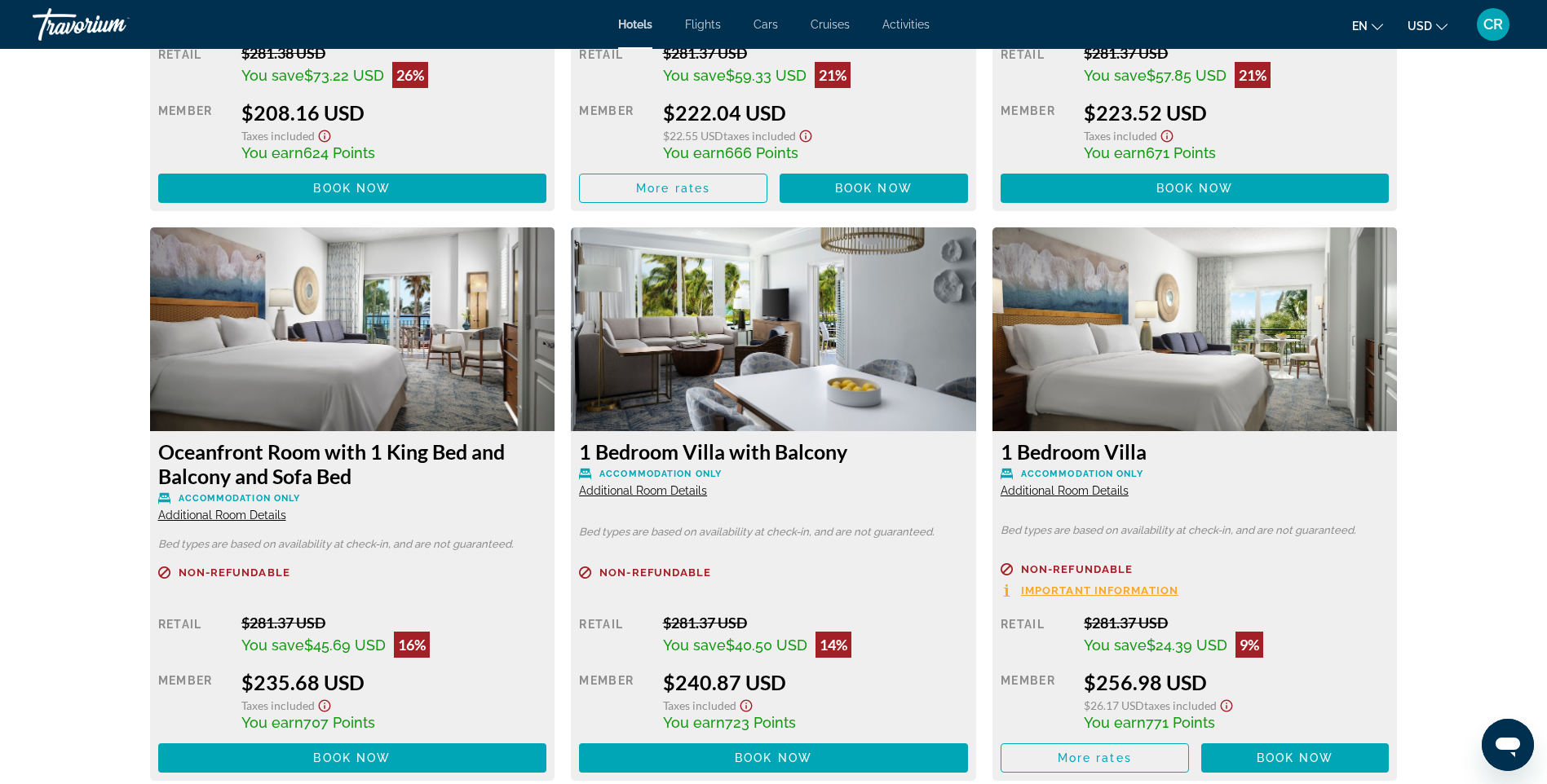
scroll to position [2678, 0]
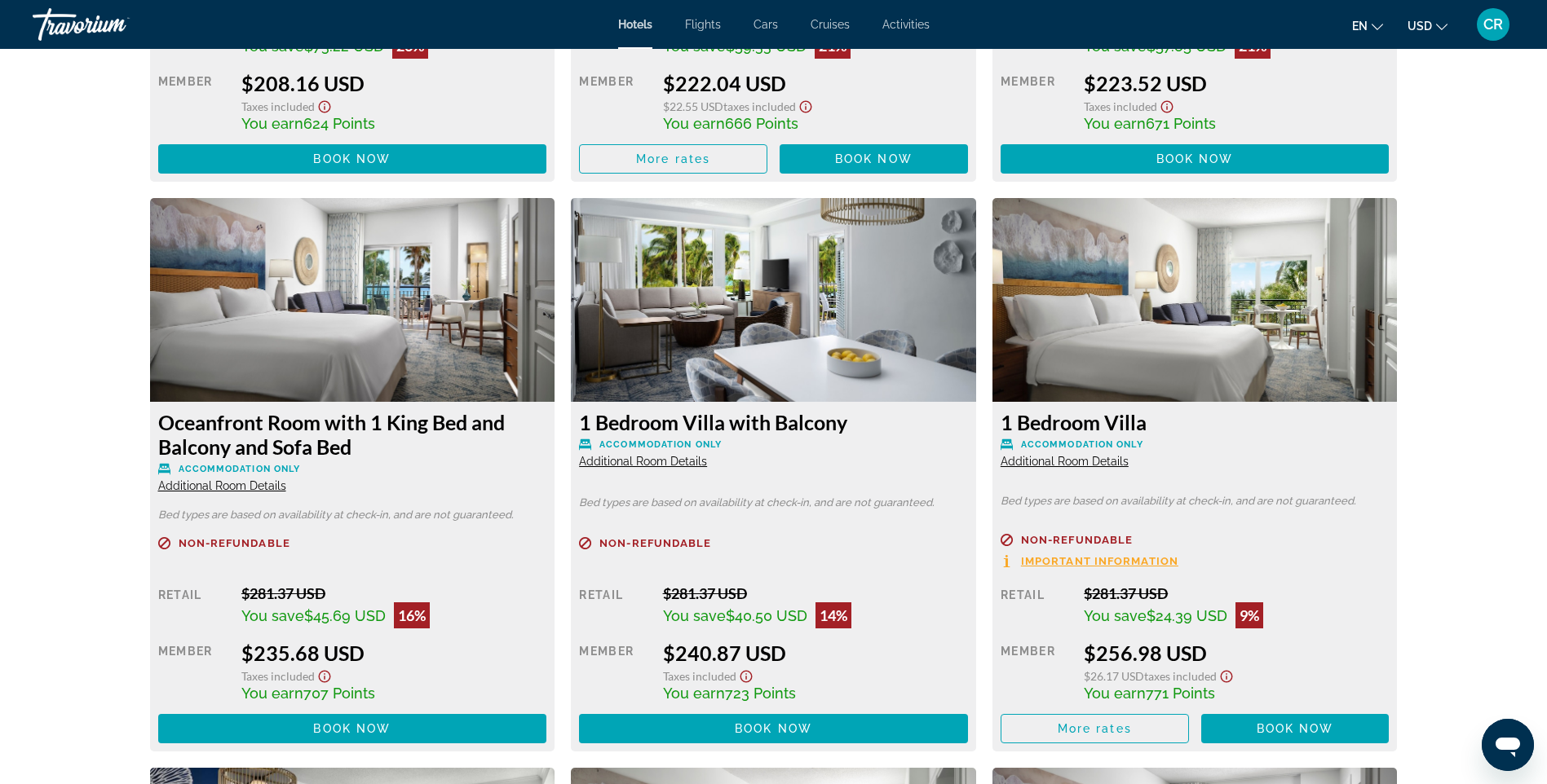
click at [1169, 371] on img "Main content" at bounding box center [1195, 299] width 405 height 204
click at [1092, 457] on span "Additional Room Details" at bounding box center [1064, 461] width 128 height 13
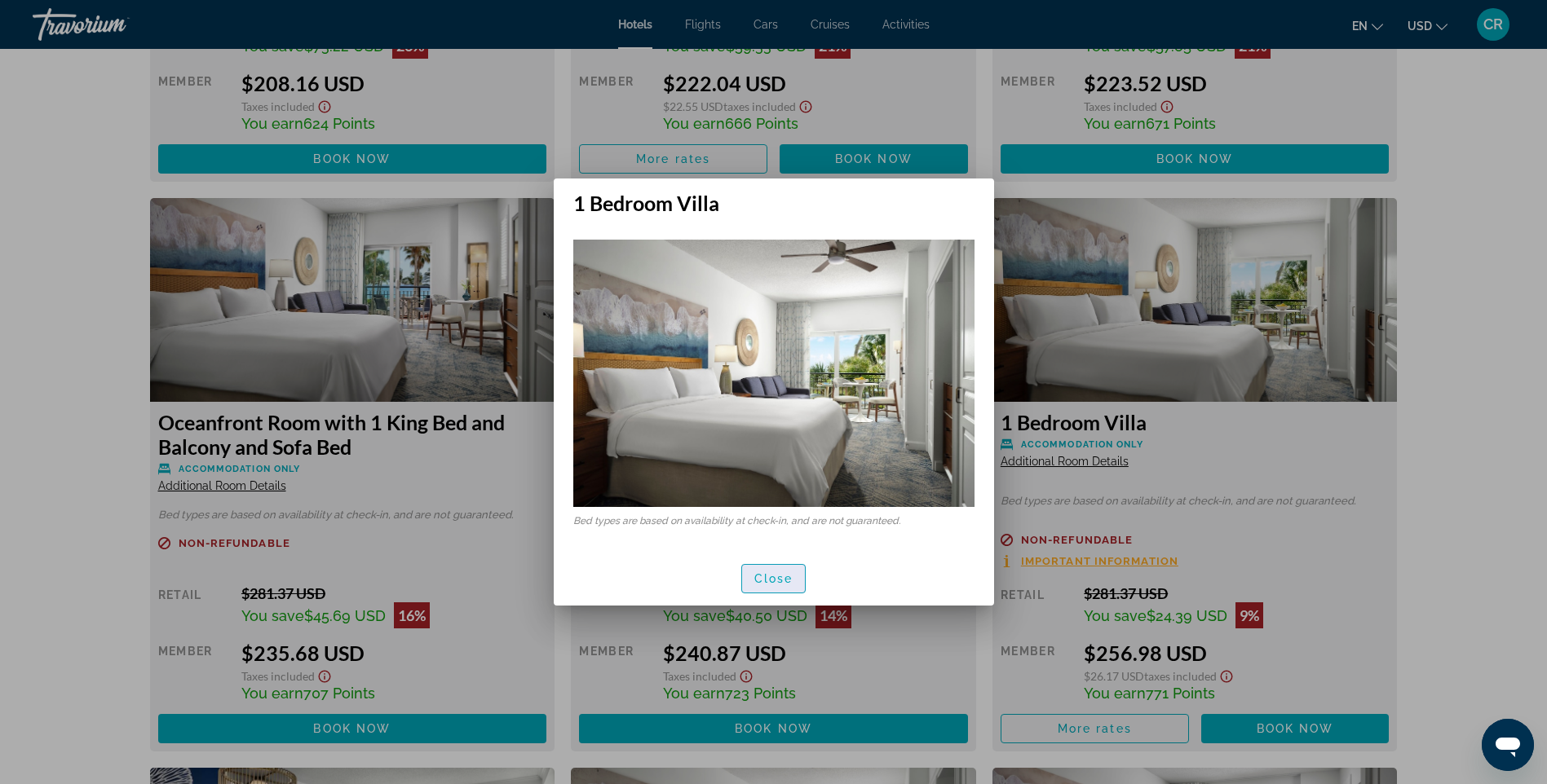
click at [768, 567] on span "button" at bounding box center [774, 578] width 64 height 39
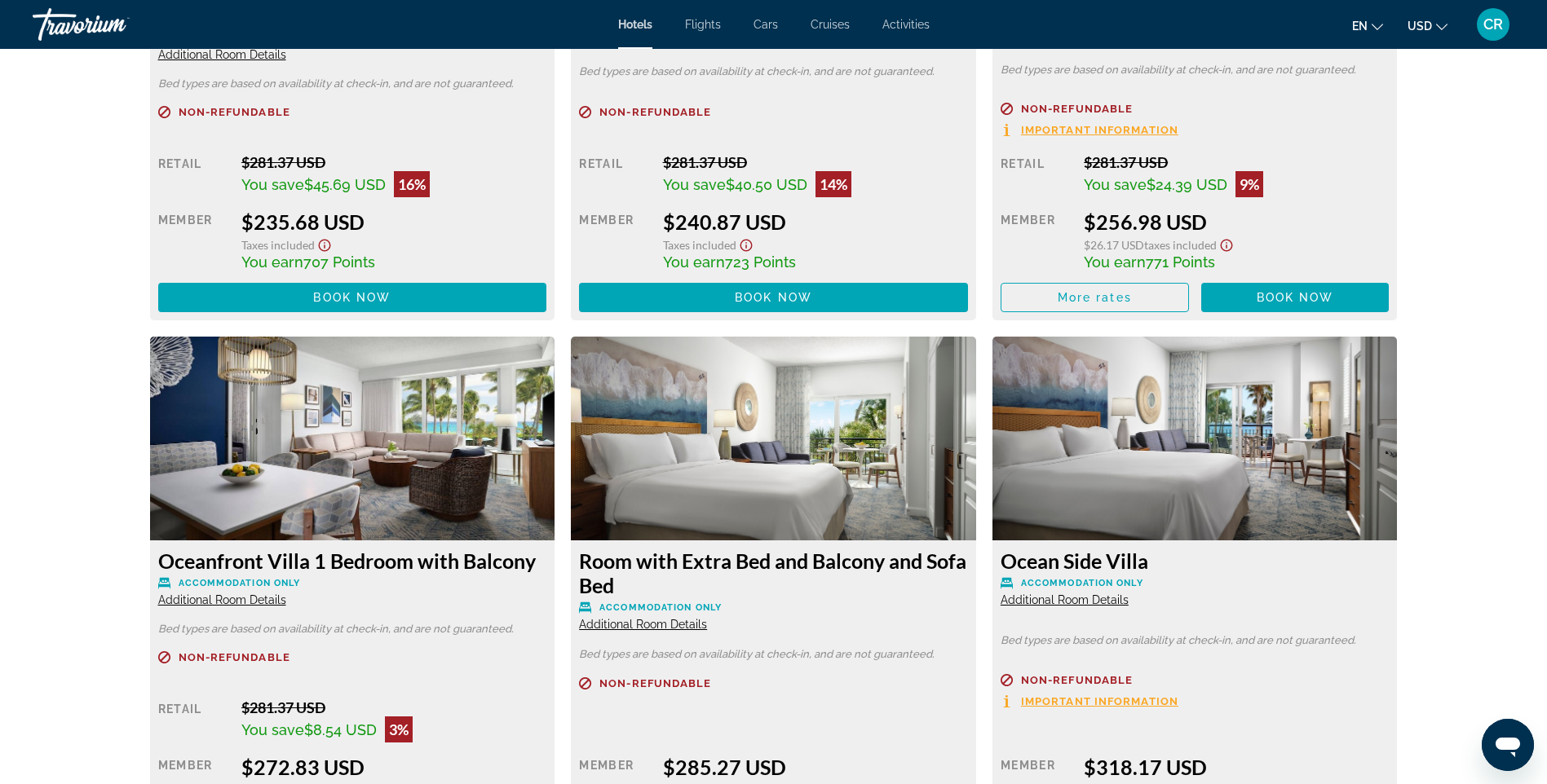
scroll to position [3248, 0]
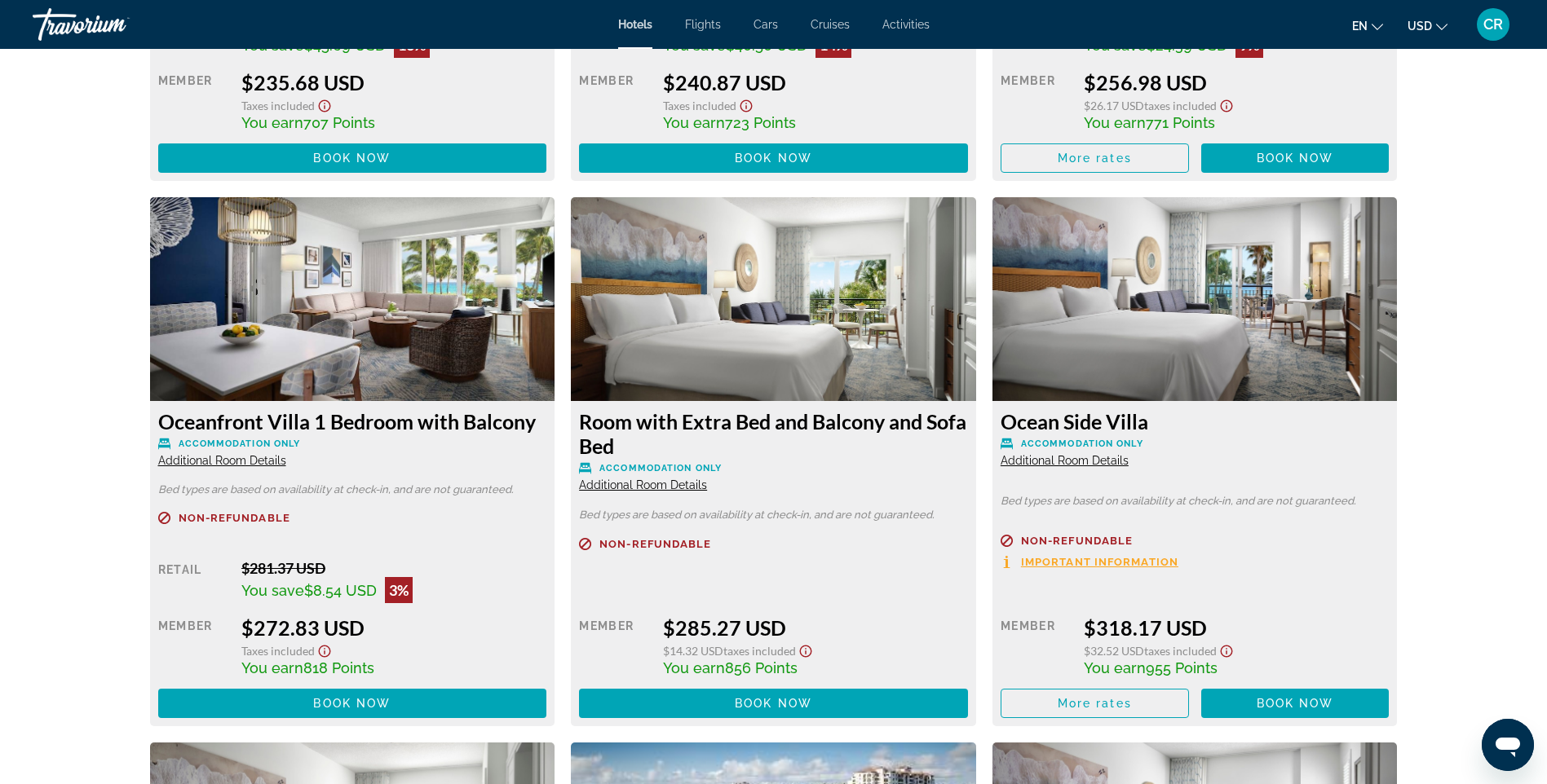
click at [332, 652] on icon "Show Taxes and Fees disclaimer" at bounding box center [325, 651] width 20 height 15
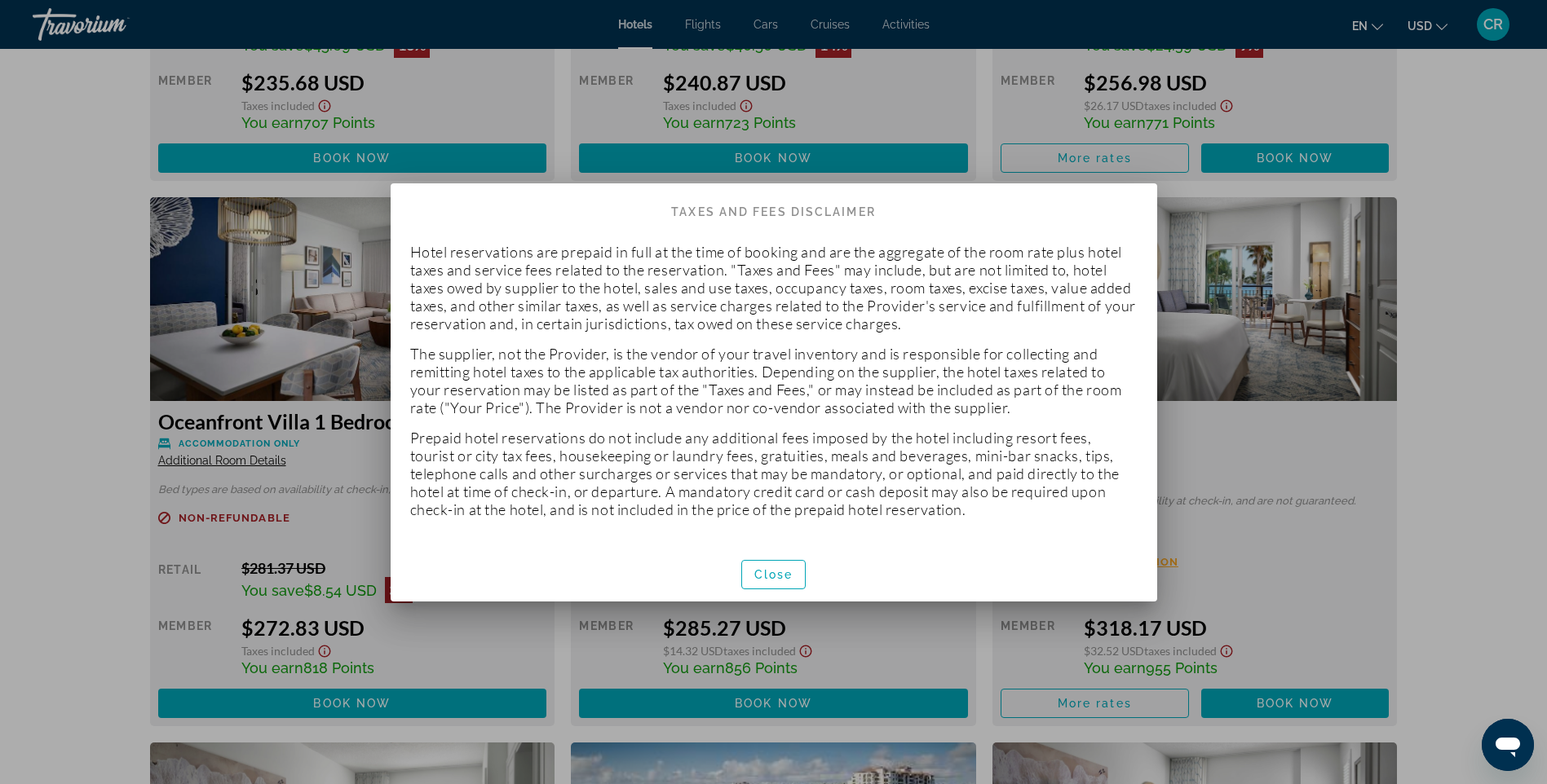
scroll to position [0, 0]
click at [332, 652] on div at bounding box center [774, 392] width 1547 height 784
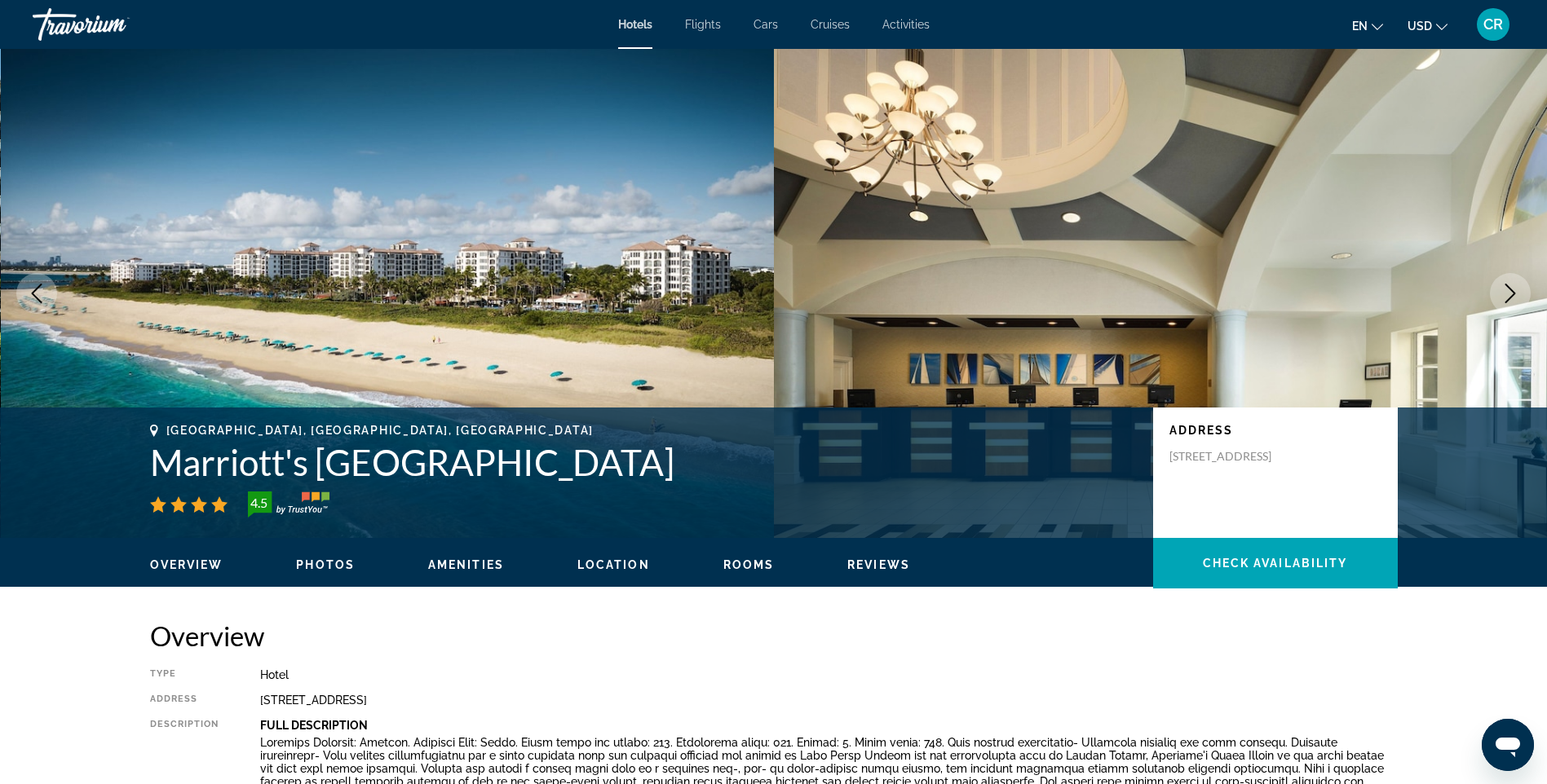
scroll to position [3248, 0]
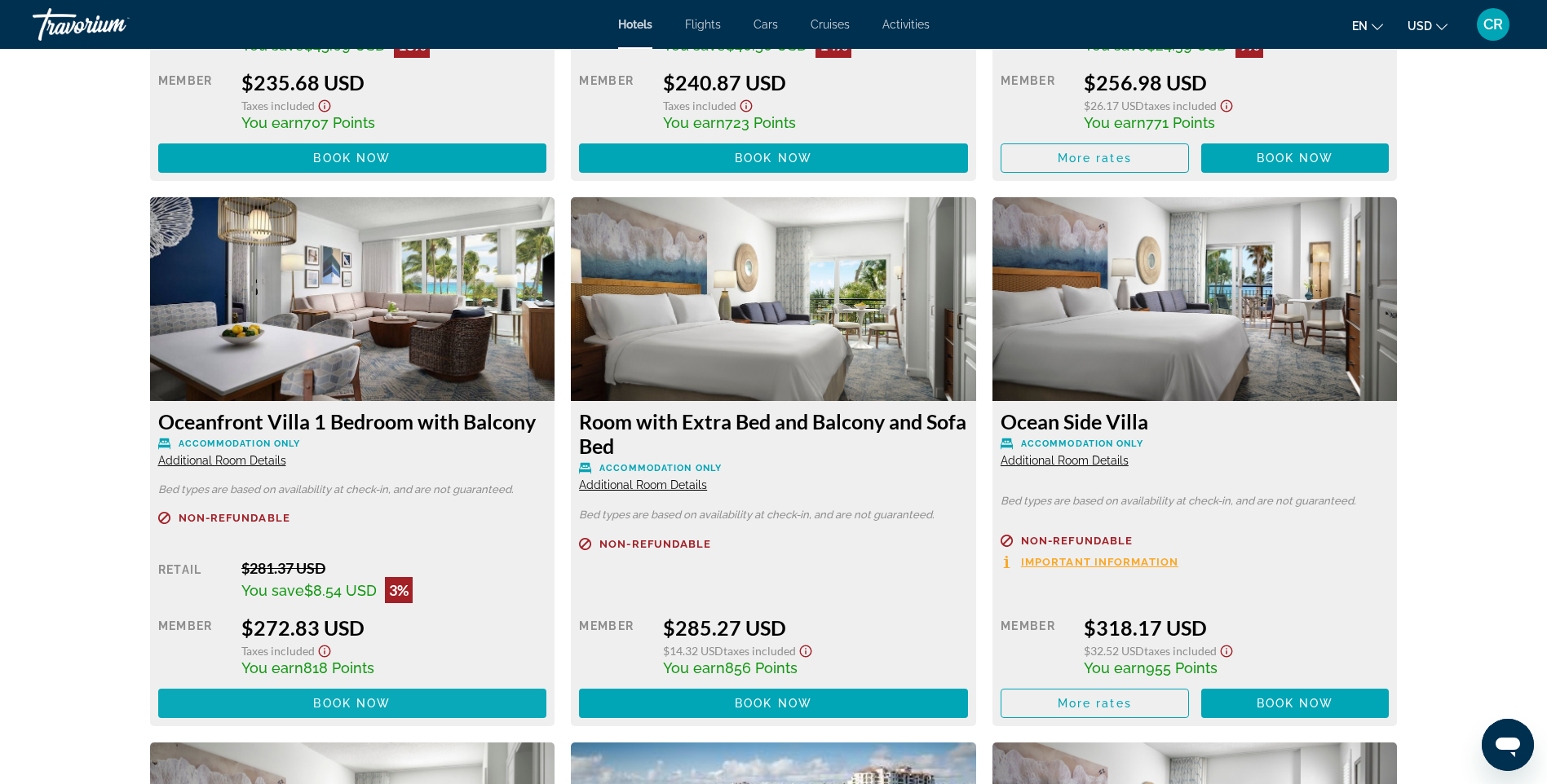
click at [338, 713] on span "Main content" at bounding box center [352, 702] width 389 height 39
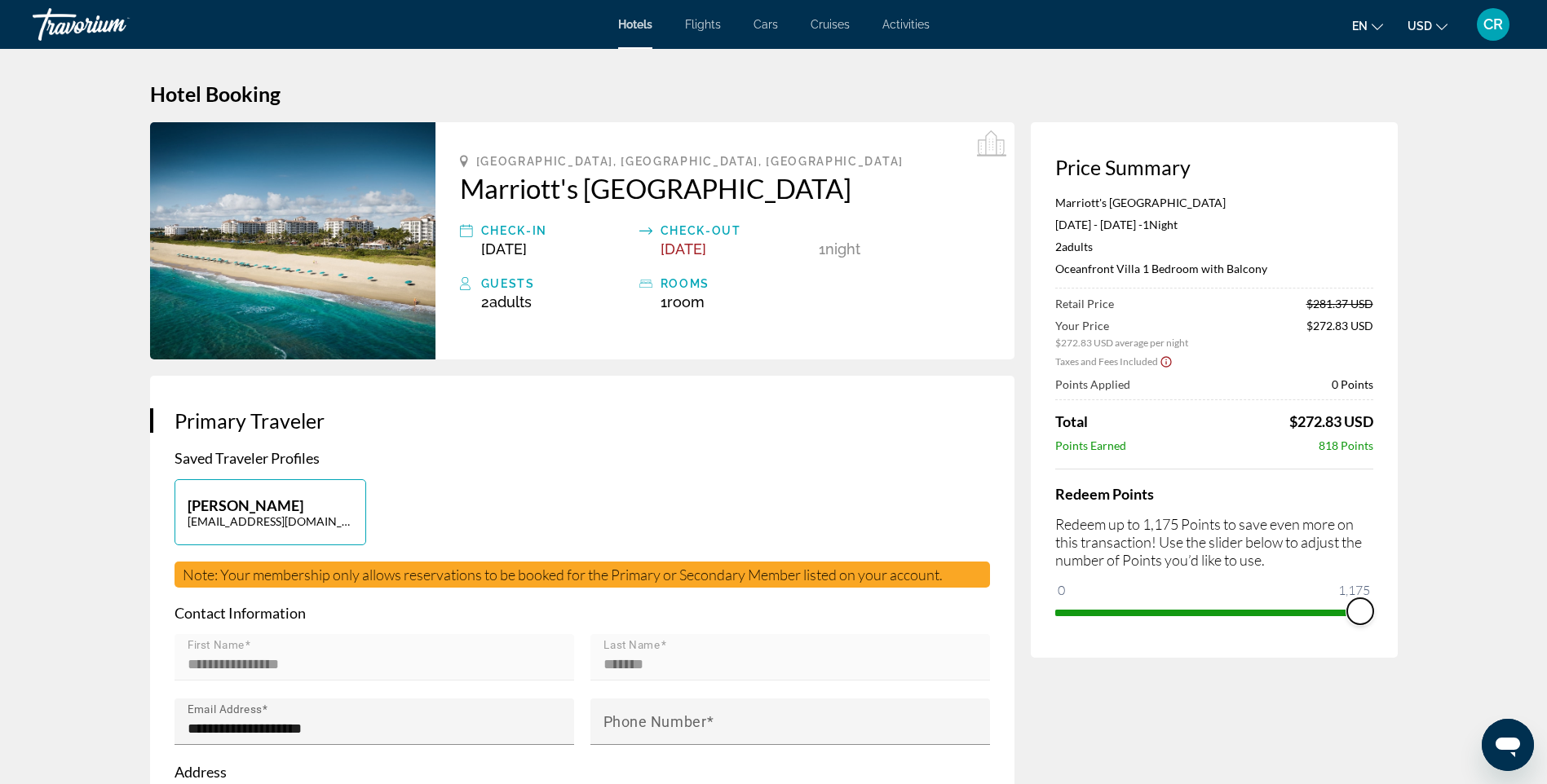
drag, startPoint x: 1076, startPoint y: 587, endPoint x: 1428, endPoint y: 615, distance: 353.1
drag, startPoint x: 1356, startPoint y: 610, endPoint x: 1042, endPoint y: 601, distance: 314.1
click at [1042, 601] on div "Price Summary [PERSON_NAME]'s [GEOGRAPHIC_DATA] [DATE] - [DATE] - 1 Night Night…" at bounding box center [1214, 390] width 367 height 535
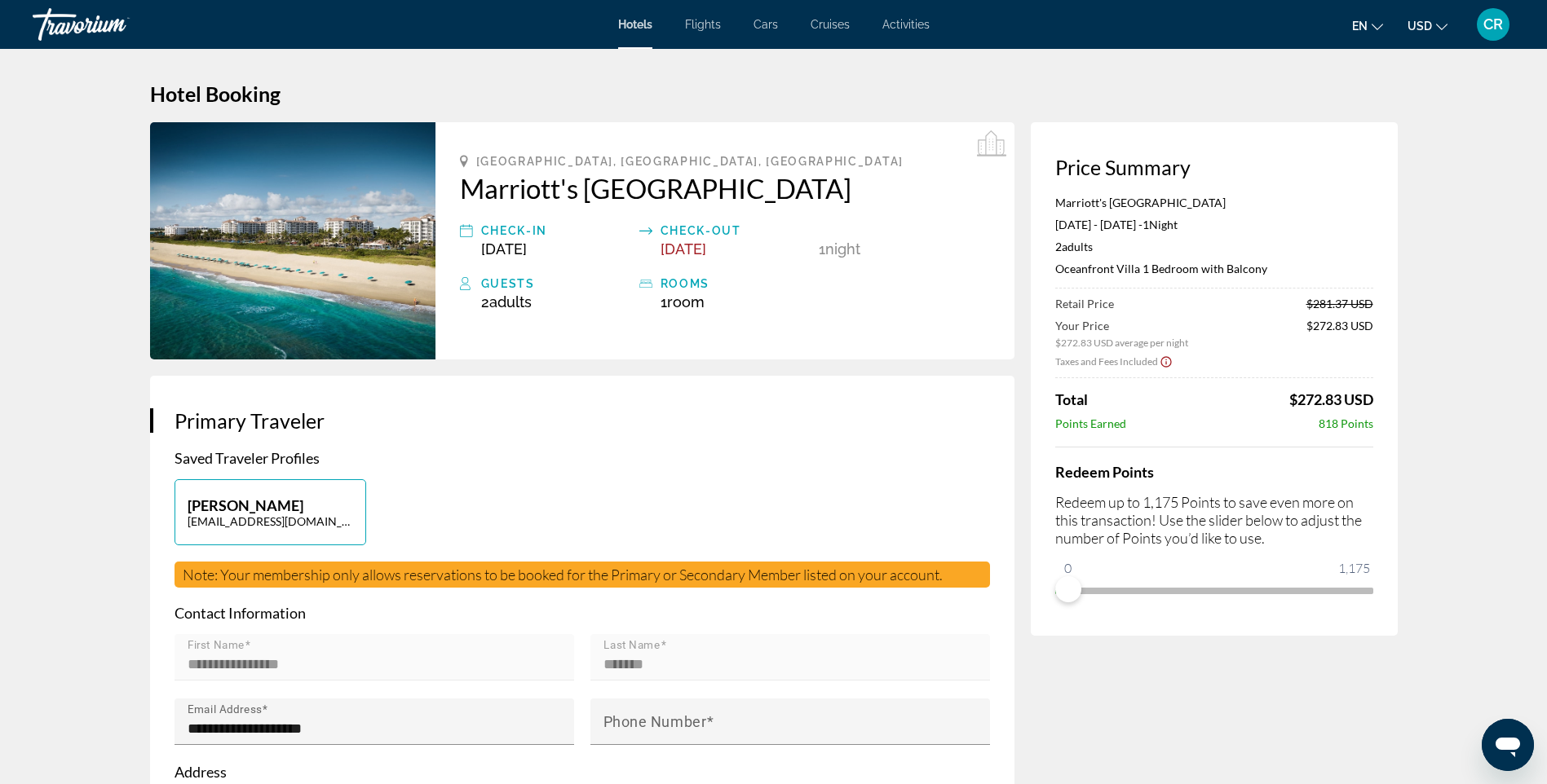
click at [674, 250] on span "[DATE]" at bounding box center [683, 249] width 46 height 17
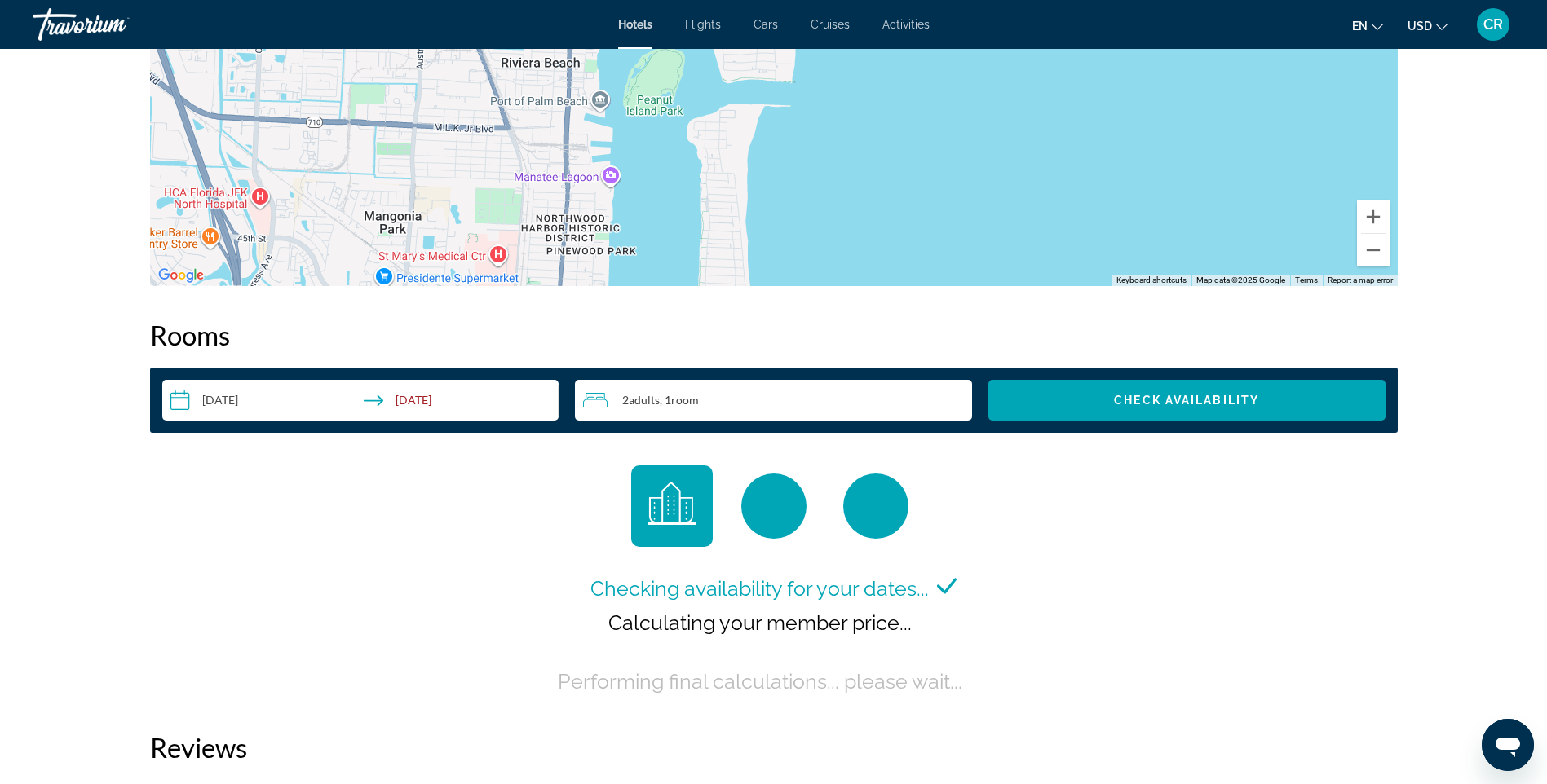
scroll to position [1956, 0]
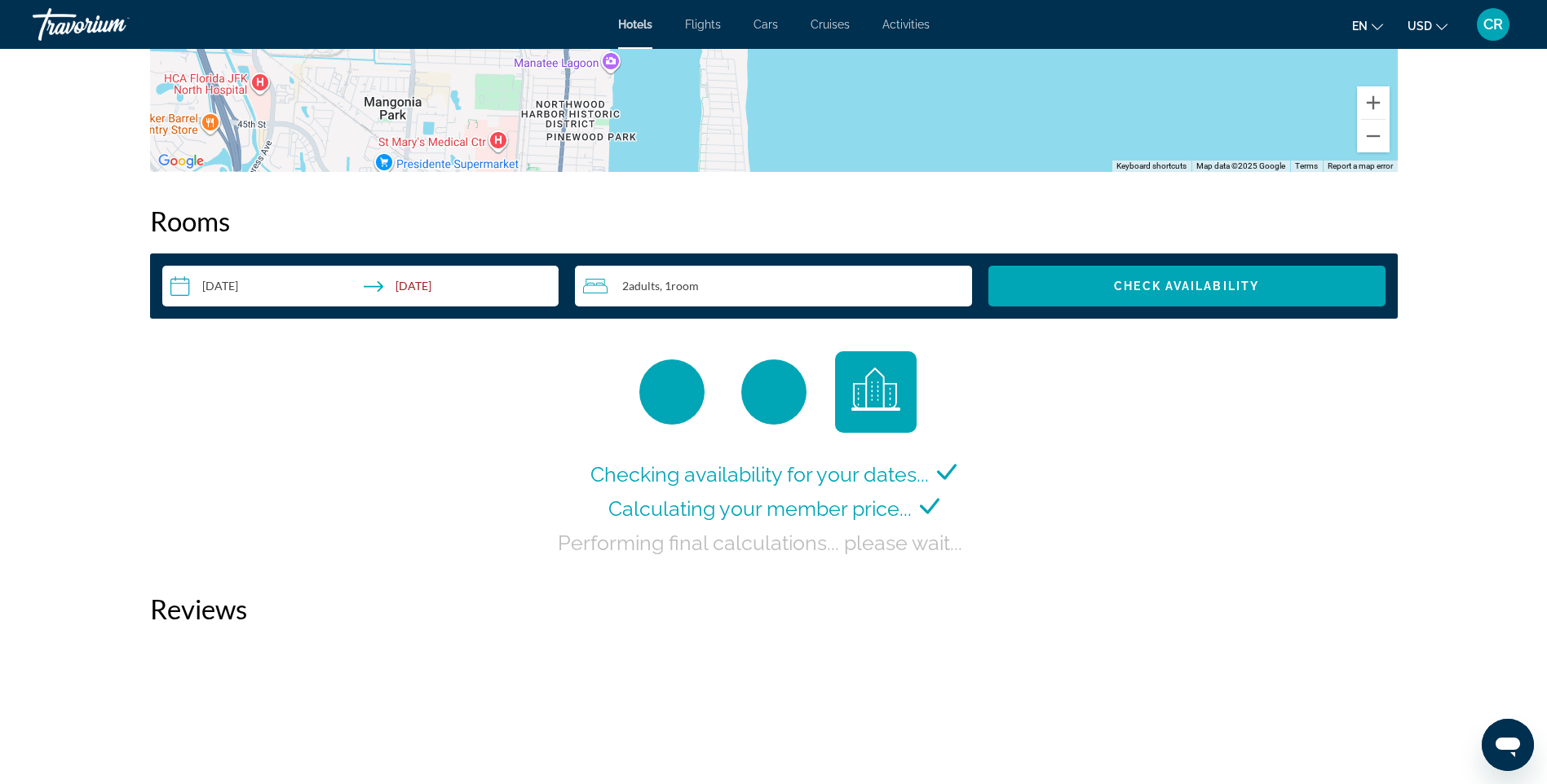
click at [422, 280] on input "**********" at bounding box center [363, 289] width 403 height 46
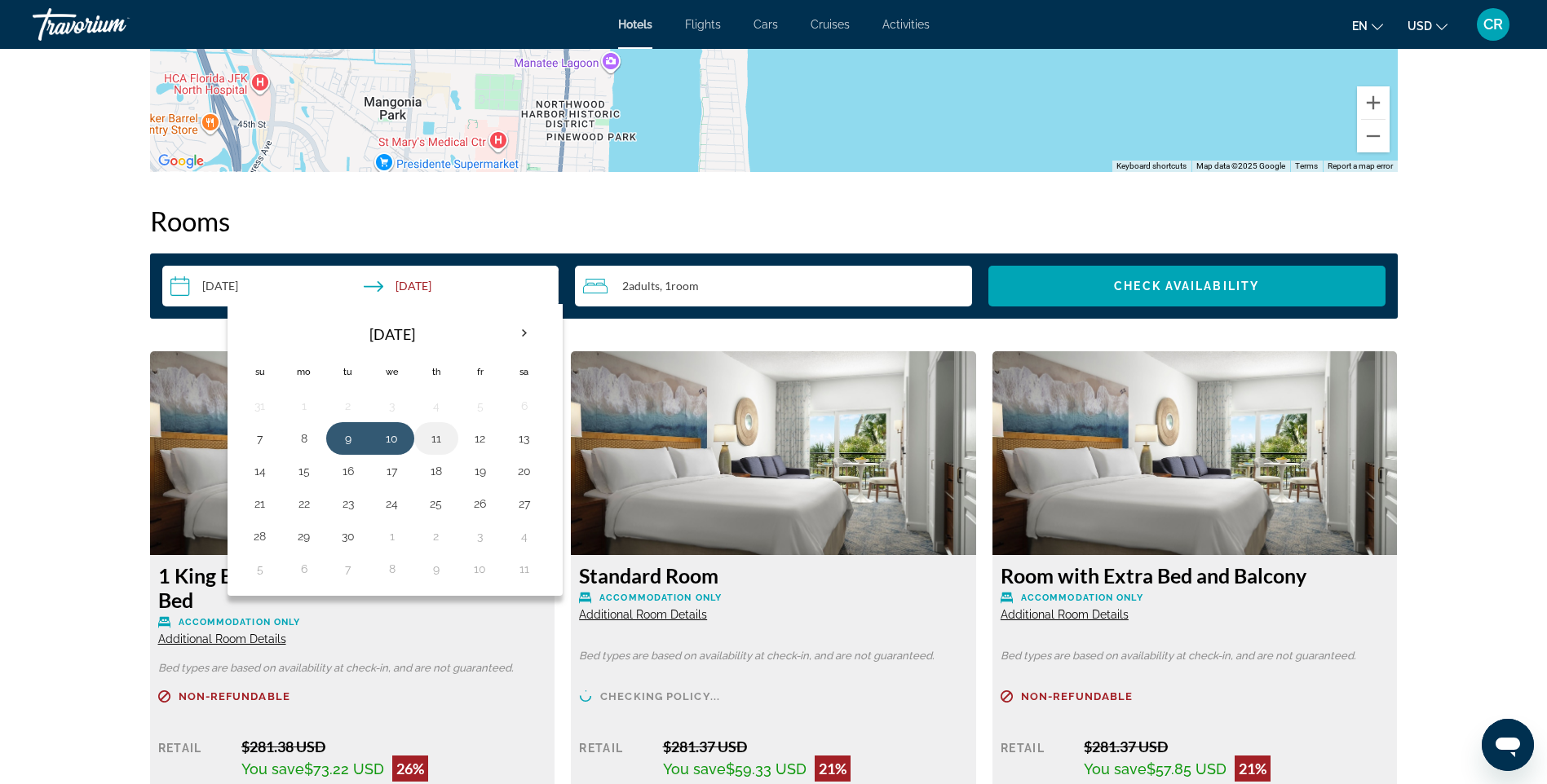
click at [434, 438] on button "11" at bounding box center [436, 438] width 26 height 23
click at [349, 426] on td "9" at bounding box center [348, 438] width 44 height 33
click at [358, 439] on td "9" at bounding box center [348, 438] width 44 height 33
click at [421, 288] on input "**********" at bounding box center [363, 289] width 403 height 46
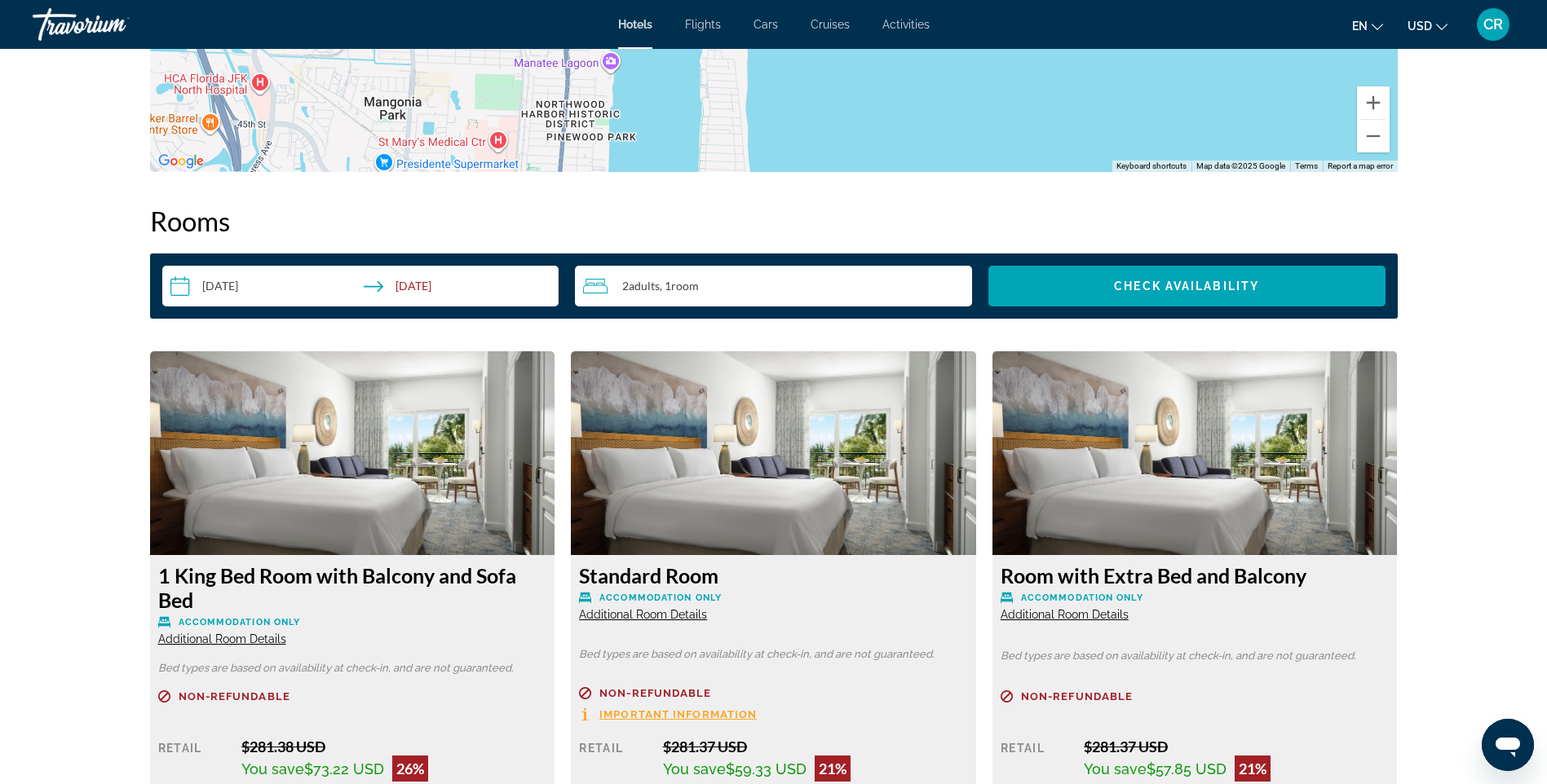
click at [455, 280] on input "**********" at bounding box center [363, 289] width 403 height 46
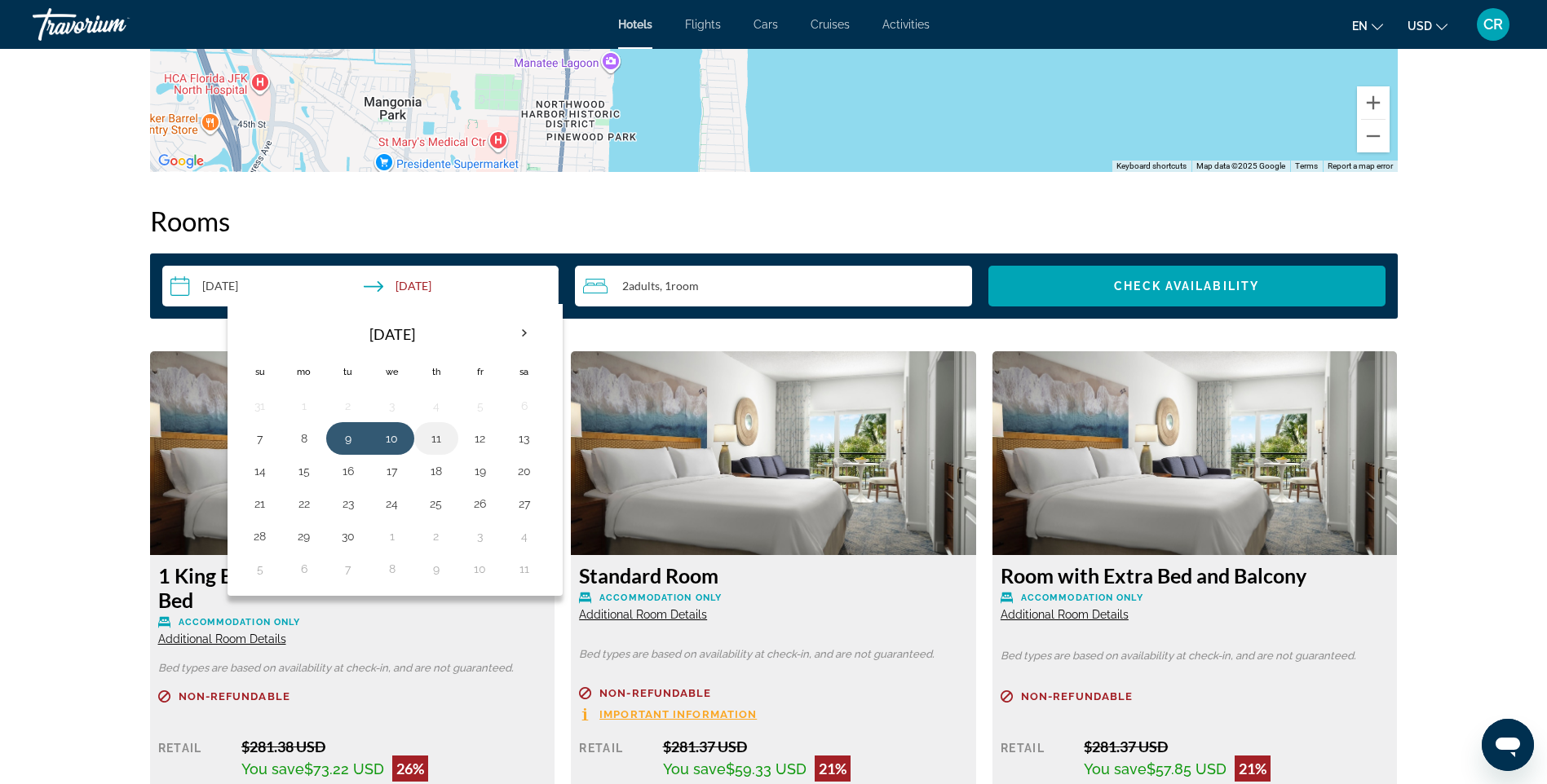
click at [445, 441] on button "11" at bounding box center [436, 438] width 26 height 23
click at [342, 436] on button "9" at bounding box center [348, 438] width 26 height 23
type input "**********"
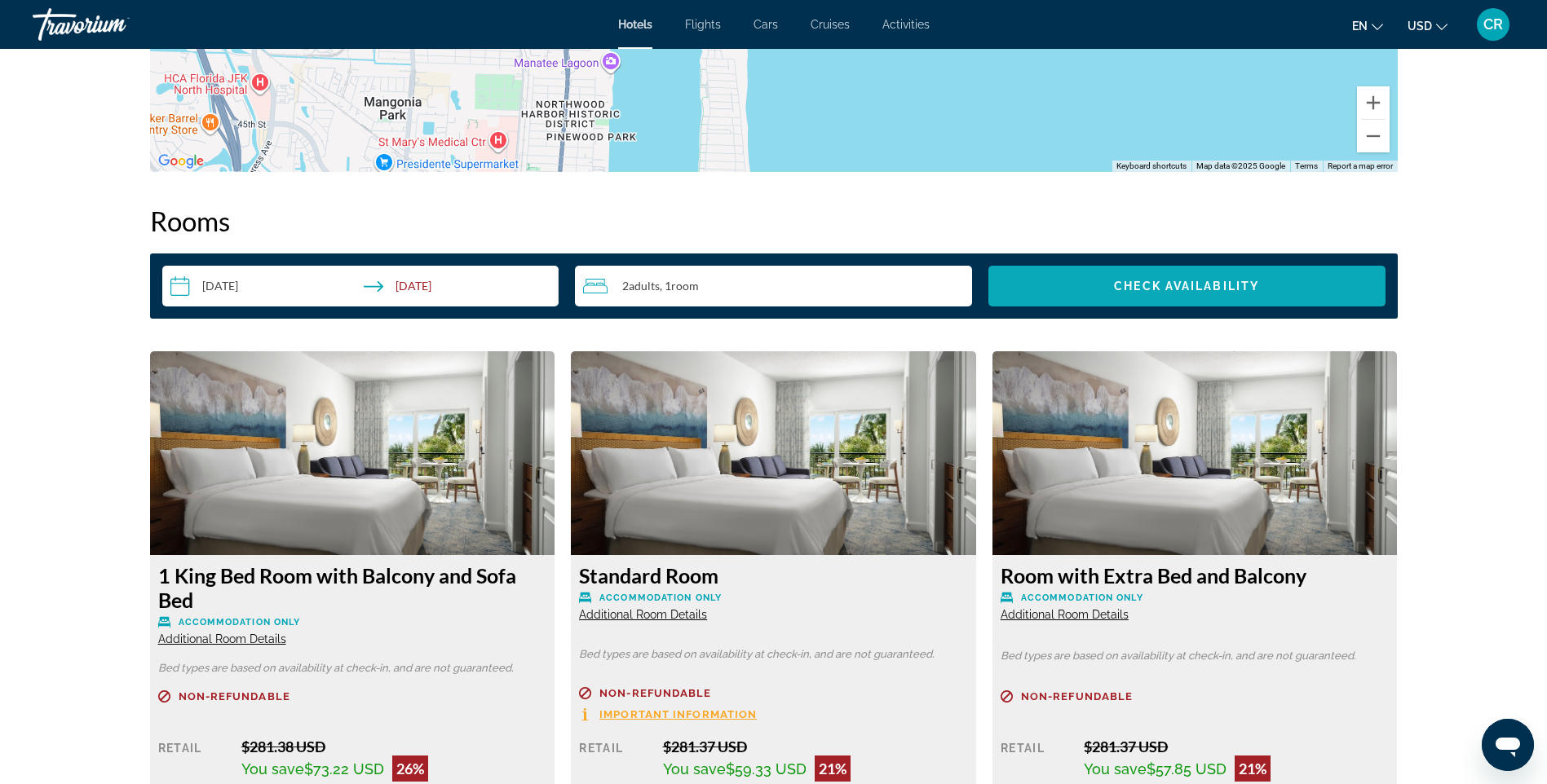
click at [1097, 286] on span "Search widget" at bounding box center [1187, 286] width 397 height 39
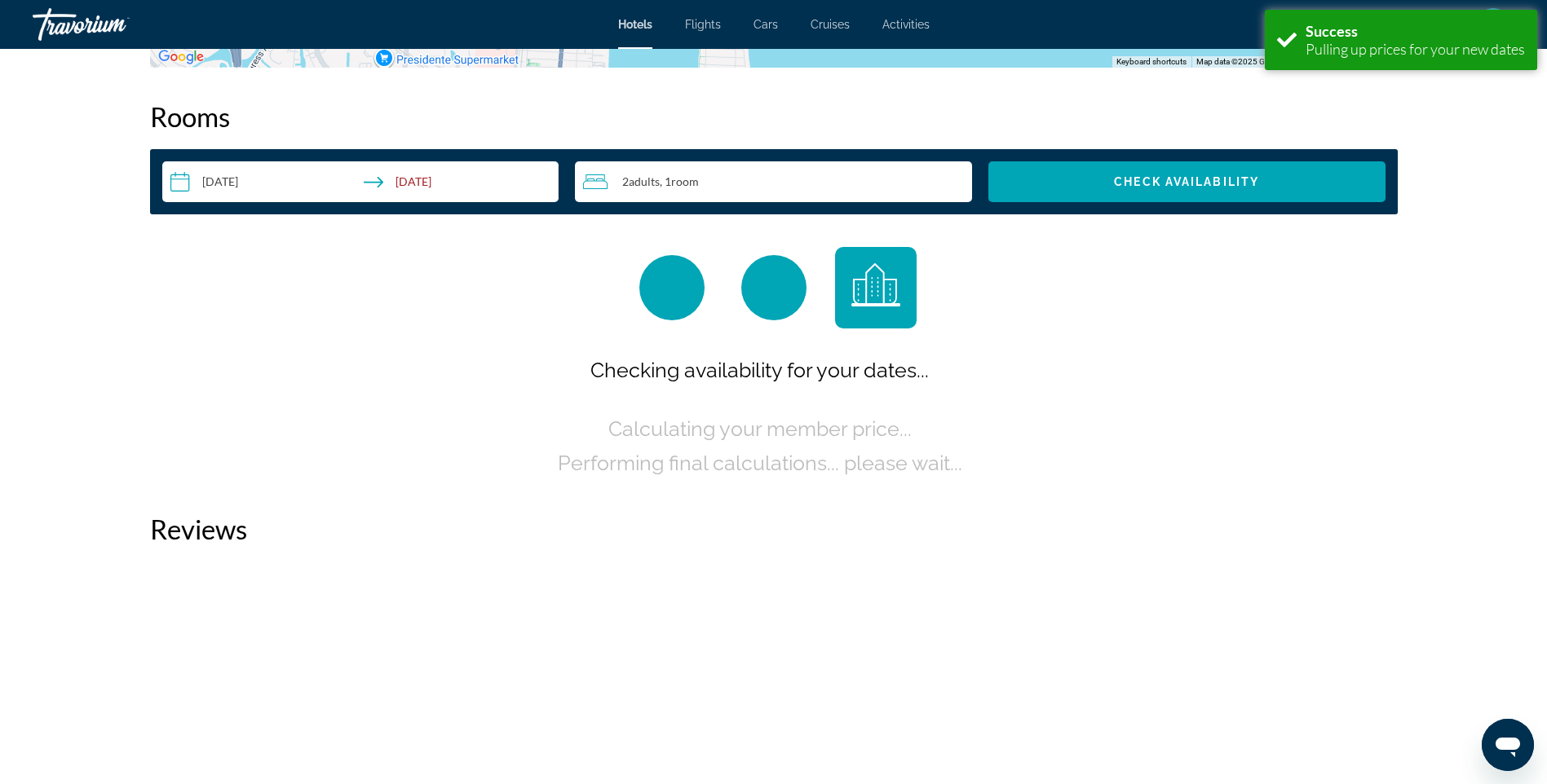
scroll to position [2062, 0]
